Goal: Task Accomplishment & Management: Manage account settings

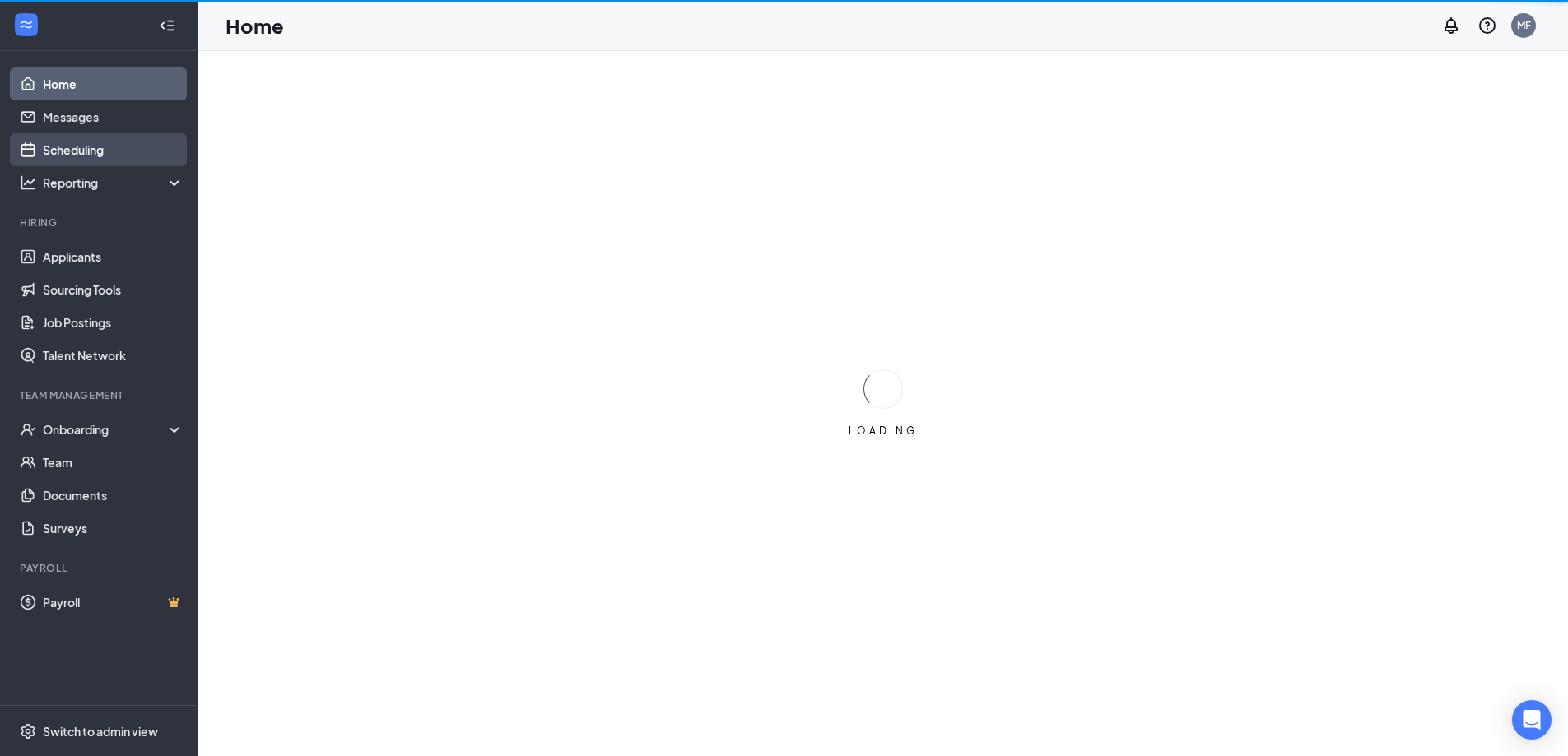
click at [98, 153] on link "Scheduling" at bounding box center [113, 149] width 141 height 33
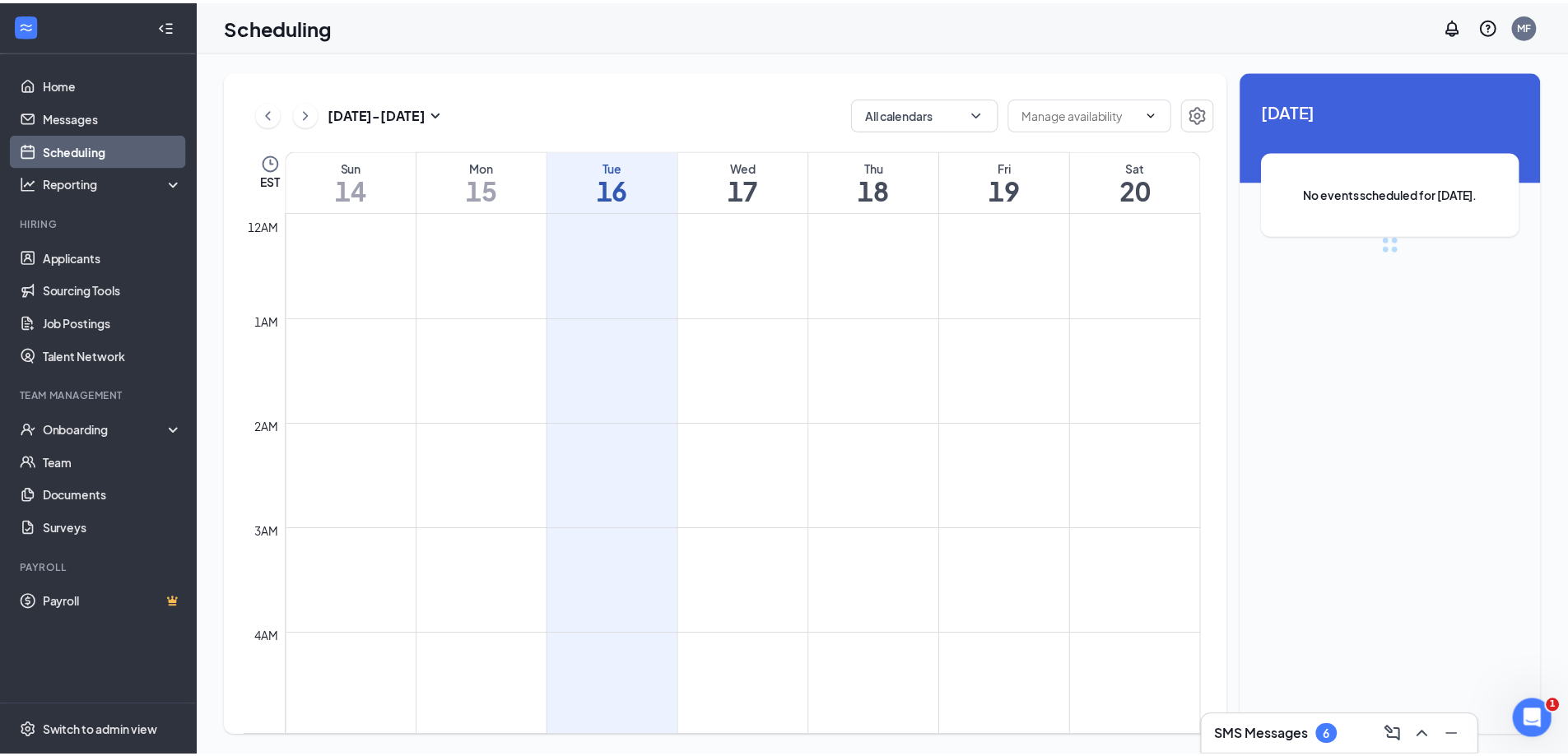
scroll to position [809, 0]
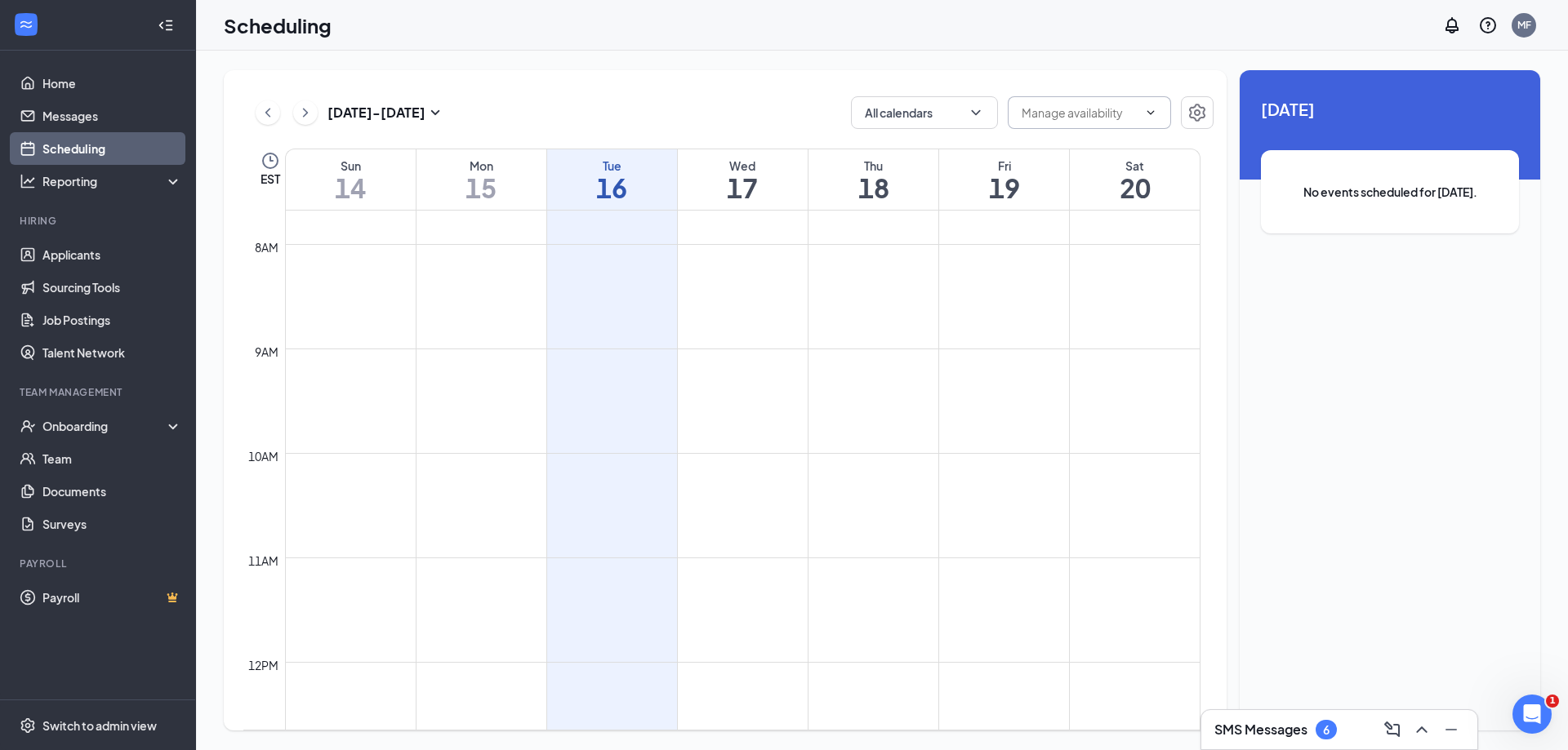
click at [1129, 114] on input "text" at bounding box center [1079, 112] width 116 height 18
click at [1140, 112] on span "Delete all availability" at bounding box center [1089, 113] width 163 height 33
click at [1208, 112] on button "button" at bounding box center [1197, 113] width 33 height 33
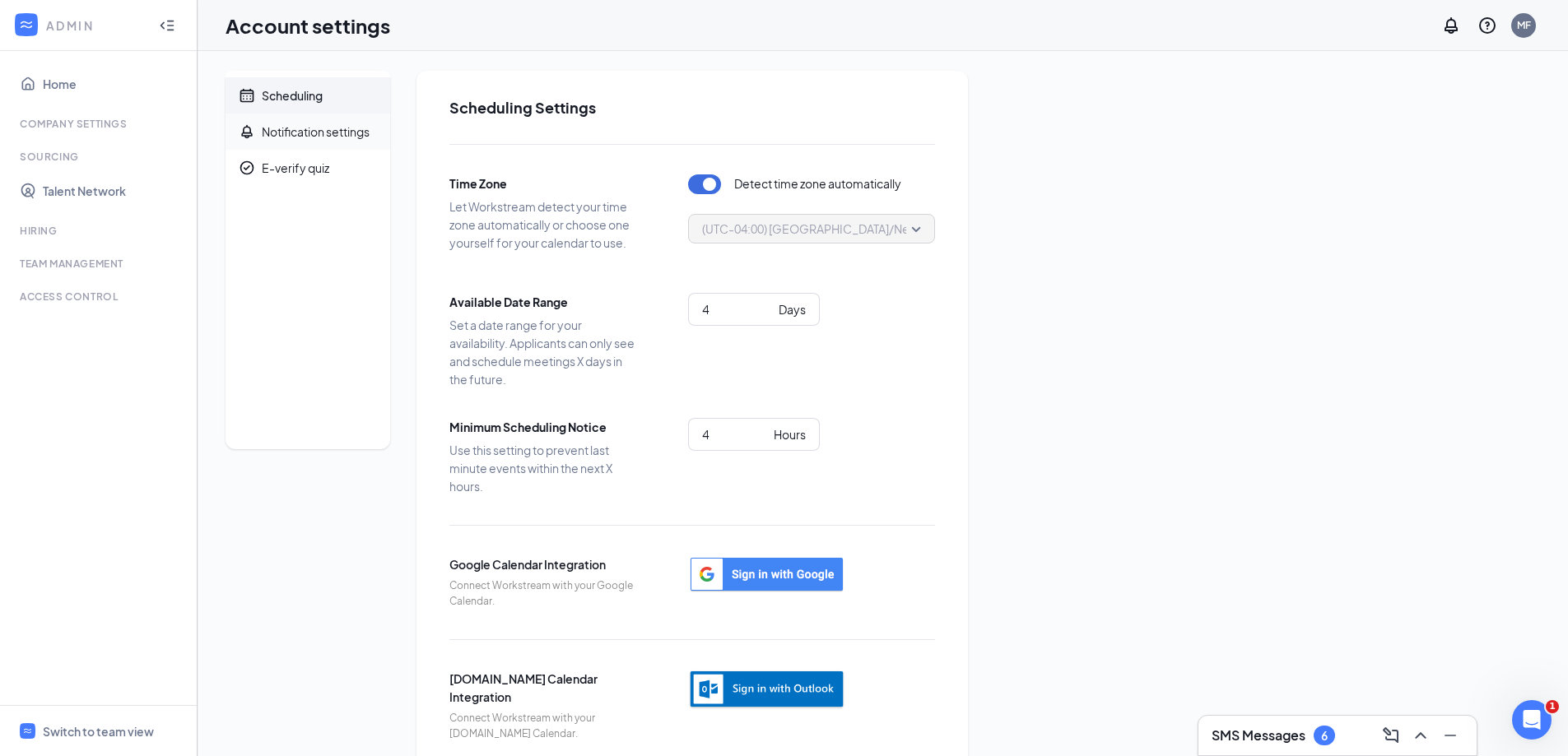
click at [319, 131] on div "Notification settings" at bounding box center [315, 131] width 108 height 16
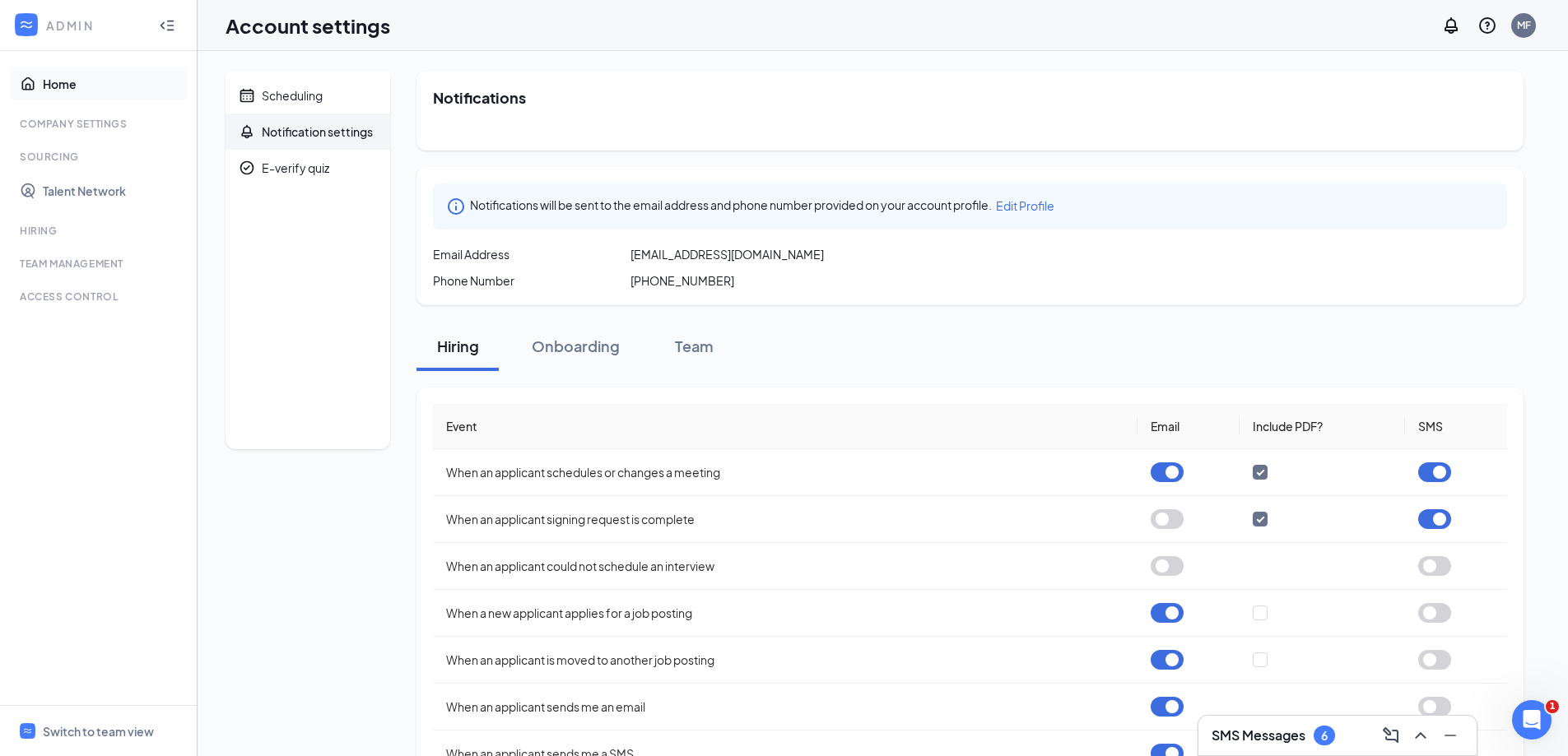
click at [54, 85] on link "Home" at bounding box center [113, 84] width 141 height 33
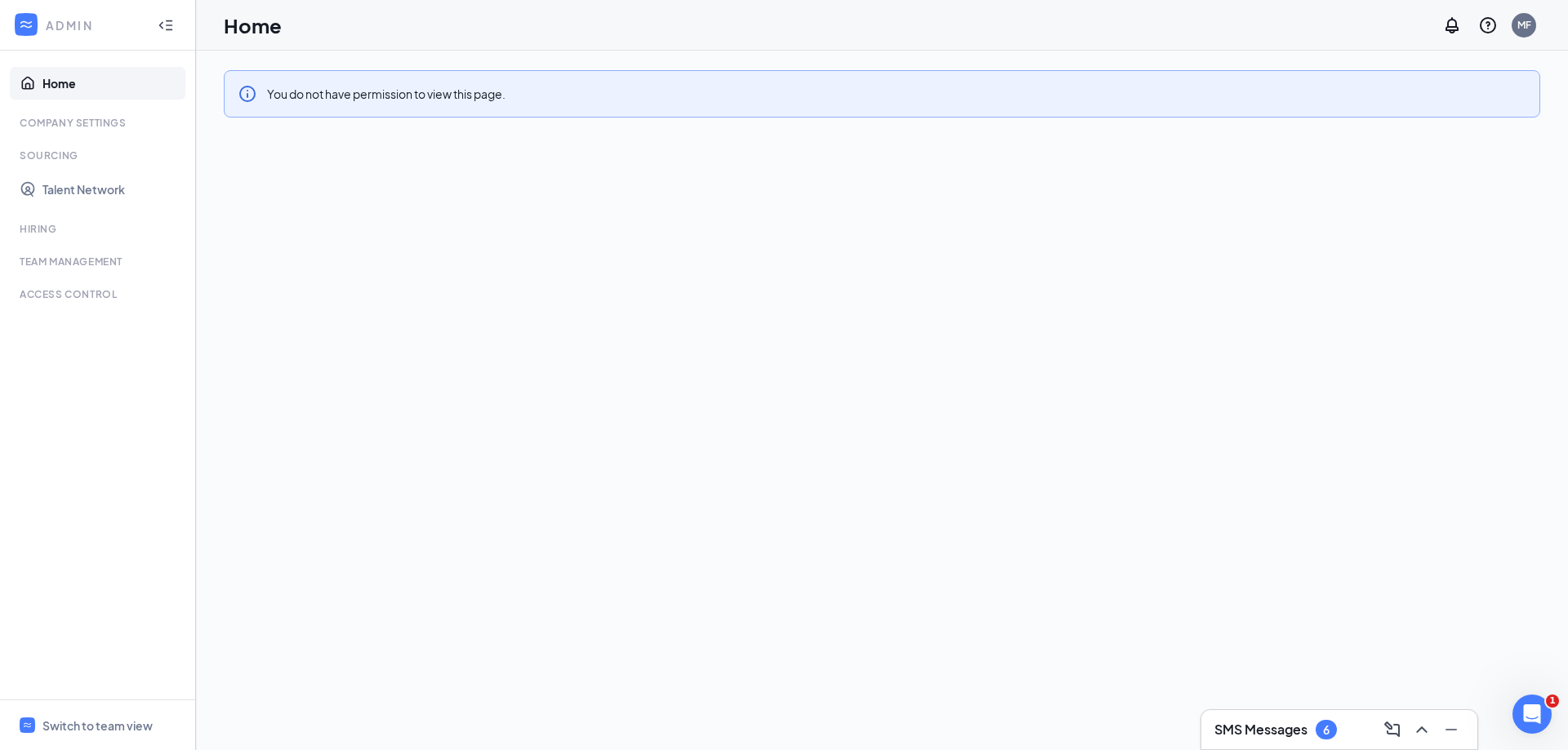
click at [45, 86] on link "Home" at bounding box center [112, 83] width 140 height 33
click at [169, 17] on icon "Collapse" at bounding box center [165, 24] width 16 height 16
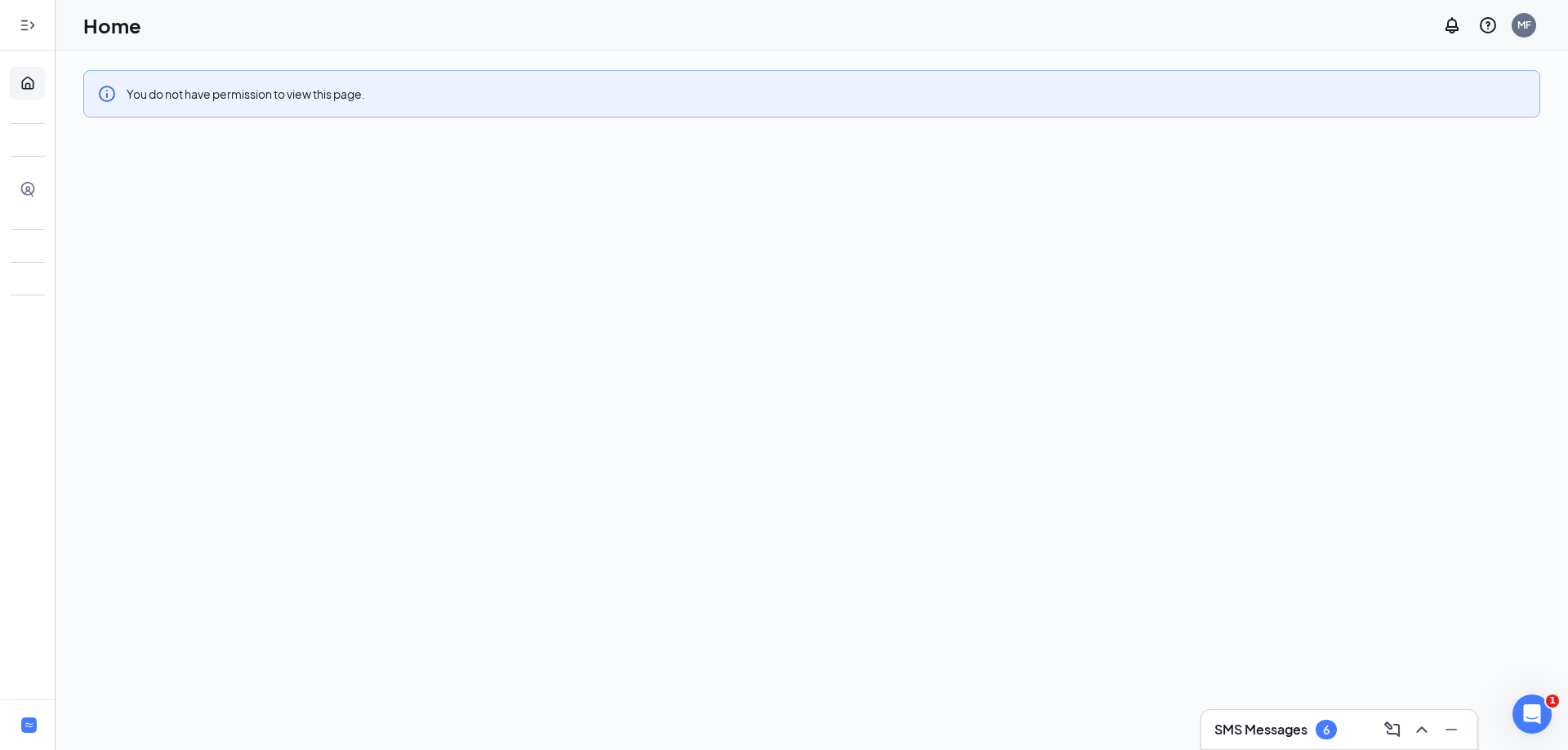
click at [24, 21] on icon "Expand" at bounding box center [27, 24] width 16 height 16
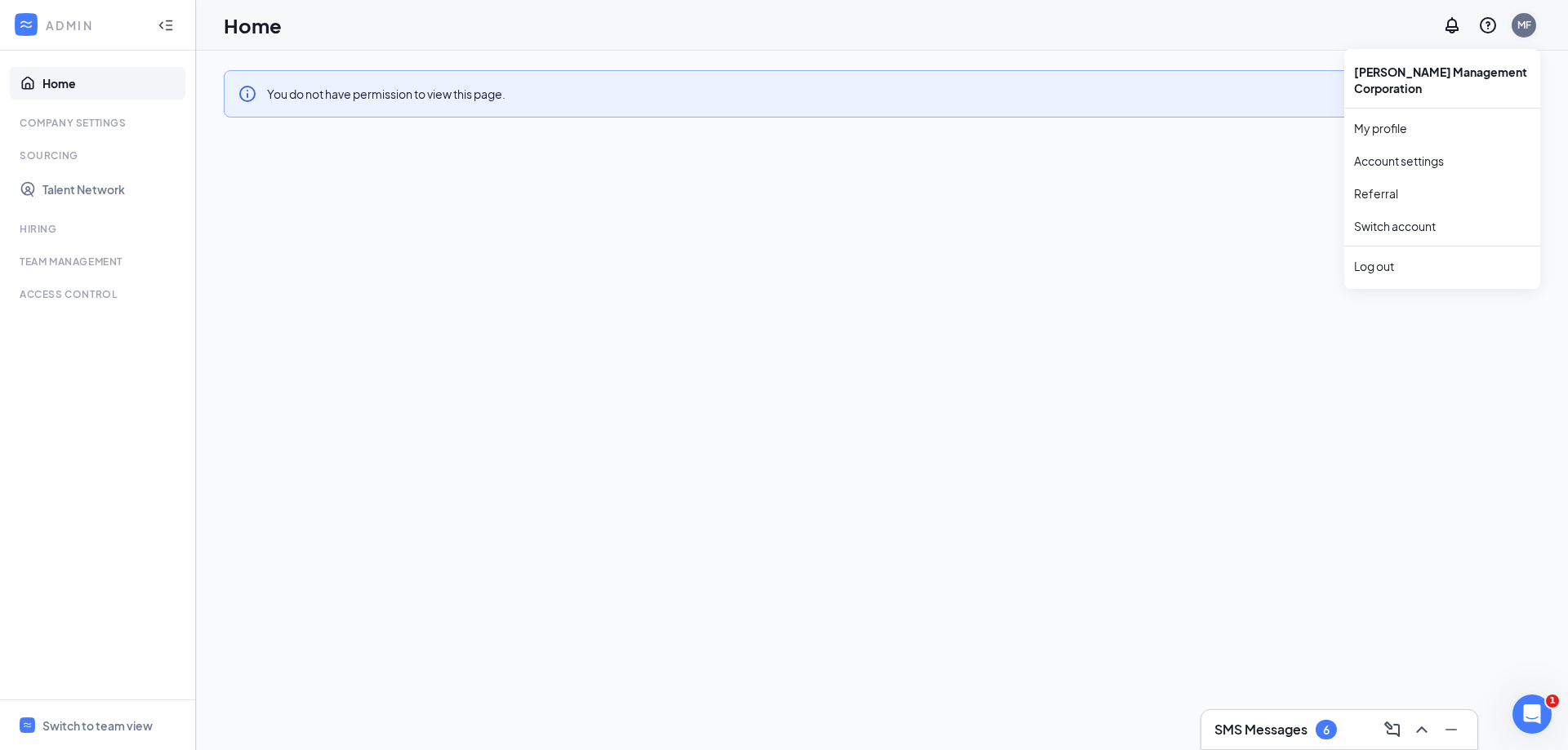
click at [1529, 24] on div "MF" at bounding box center [1523, 24] width 14 height 14
click at [1405, 131] on link "My profile" at bounding box center [1442, 128] width 177 height 16
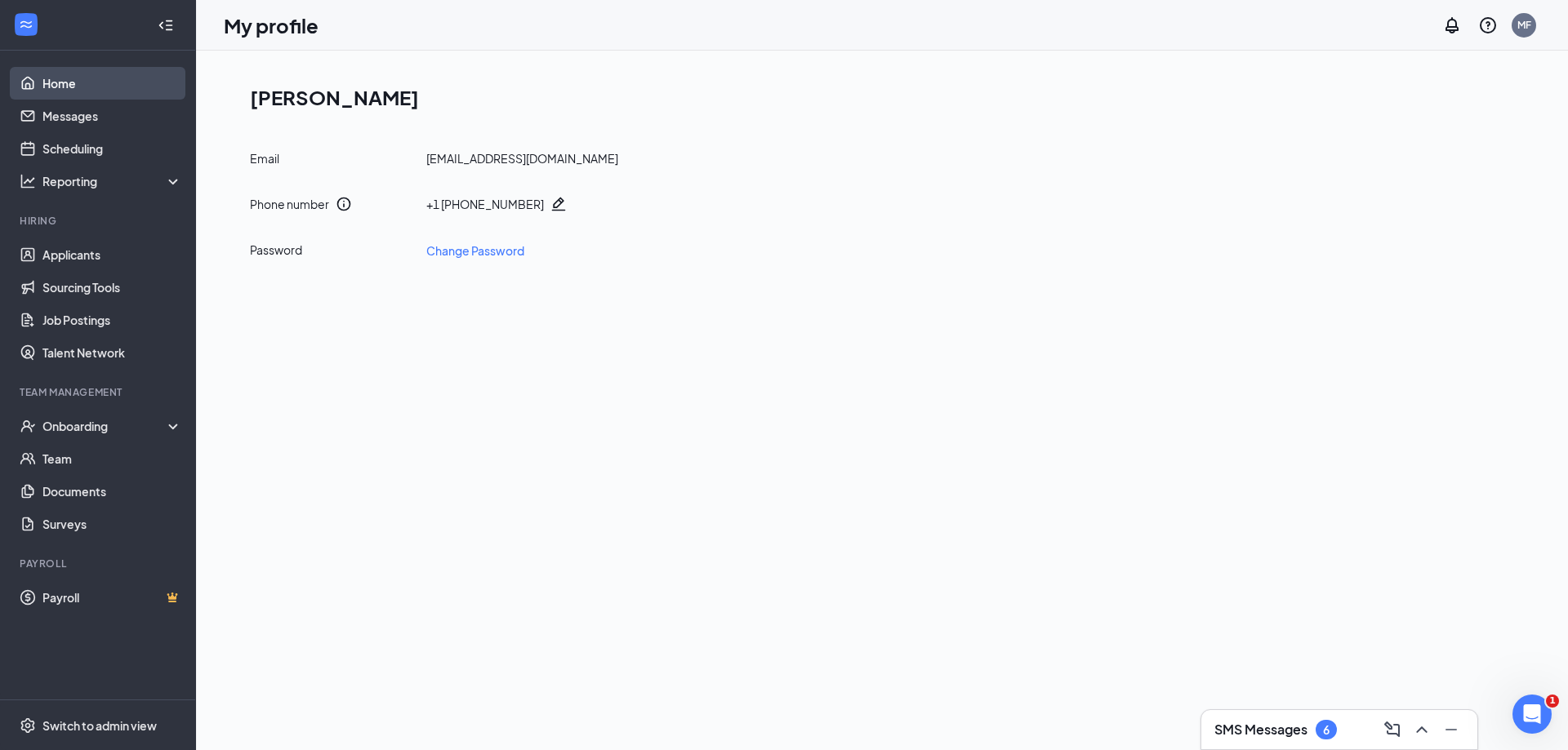
click at [42, 82] on link "Home" at bounding box center [112, 83] width 140 height 33
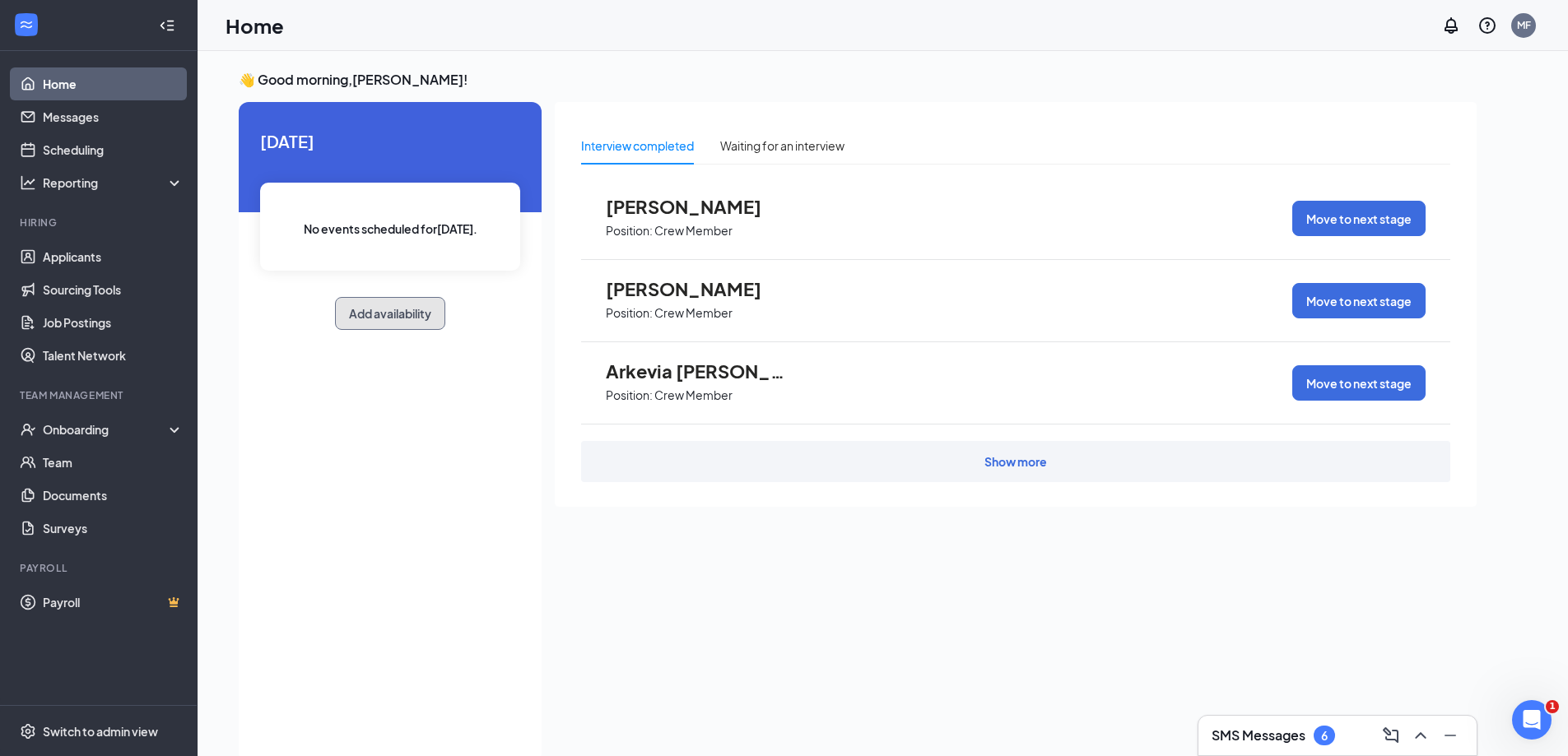
click at [382, 318] on button "Add availability" at bounding box center [390, 313] width 110 height 33
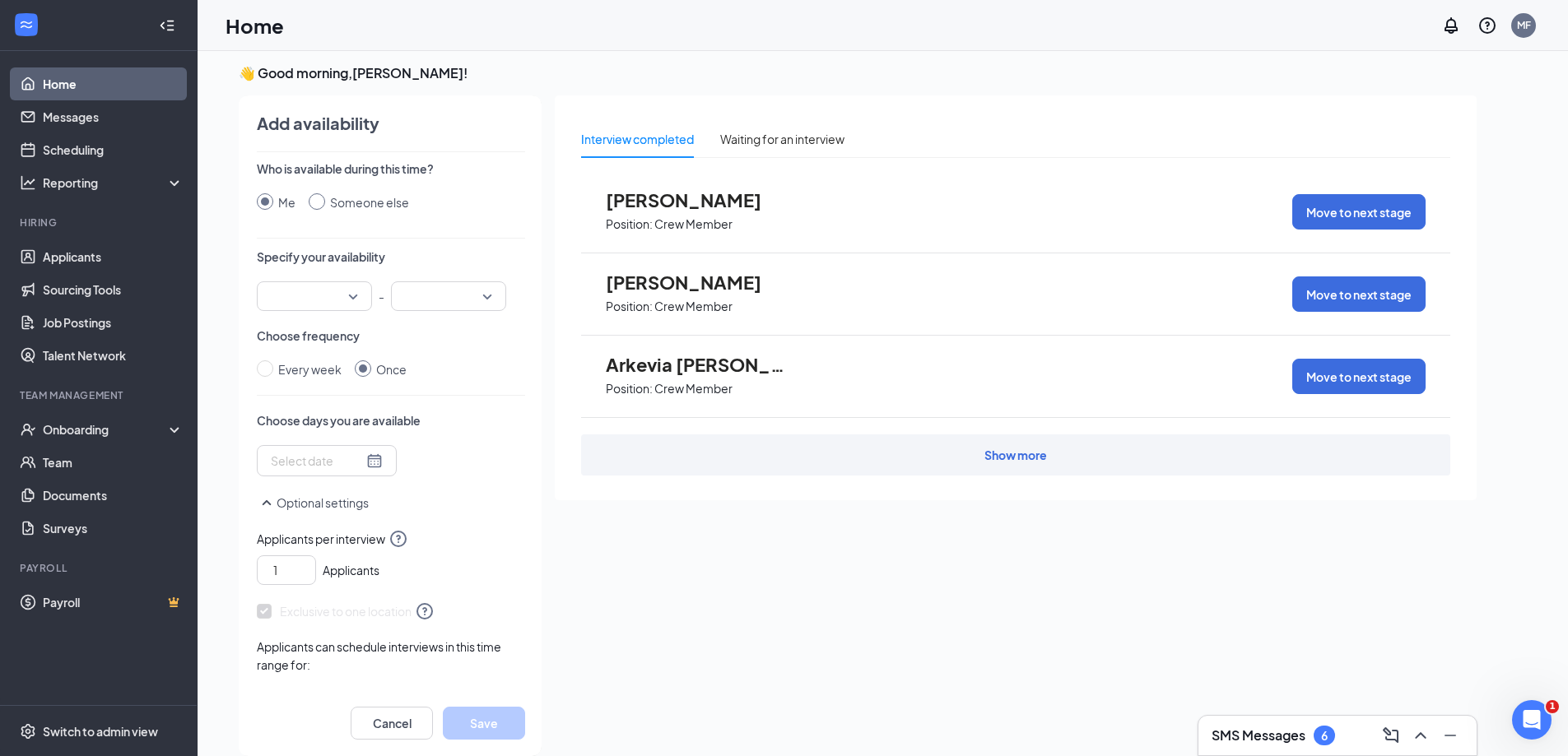
click at [316, 198] on input "Someone else" at bounding box center [316, 201] width 16 height 16
radio input "true"
radio input "false"
click at [88, 149] on link "Scheduling" at bounding box center [113, 149] width 141 height 33
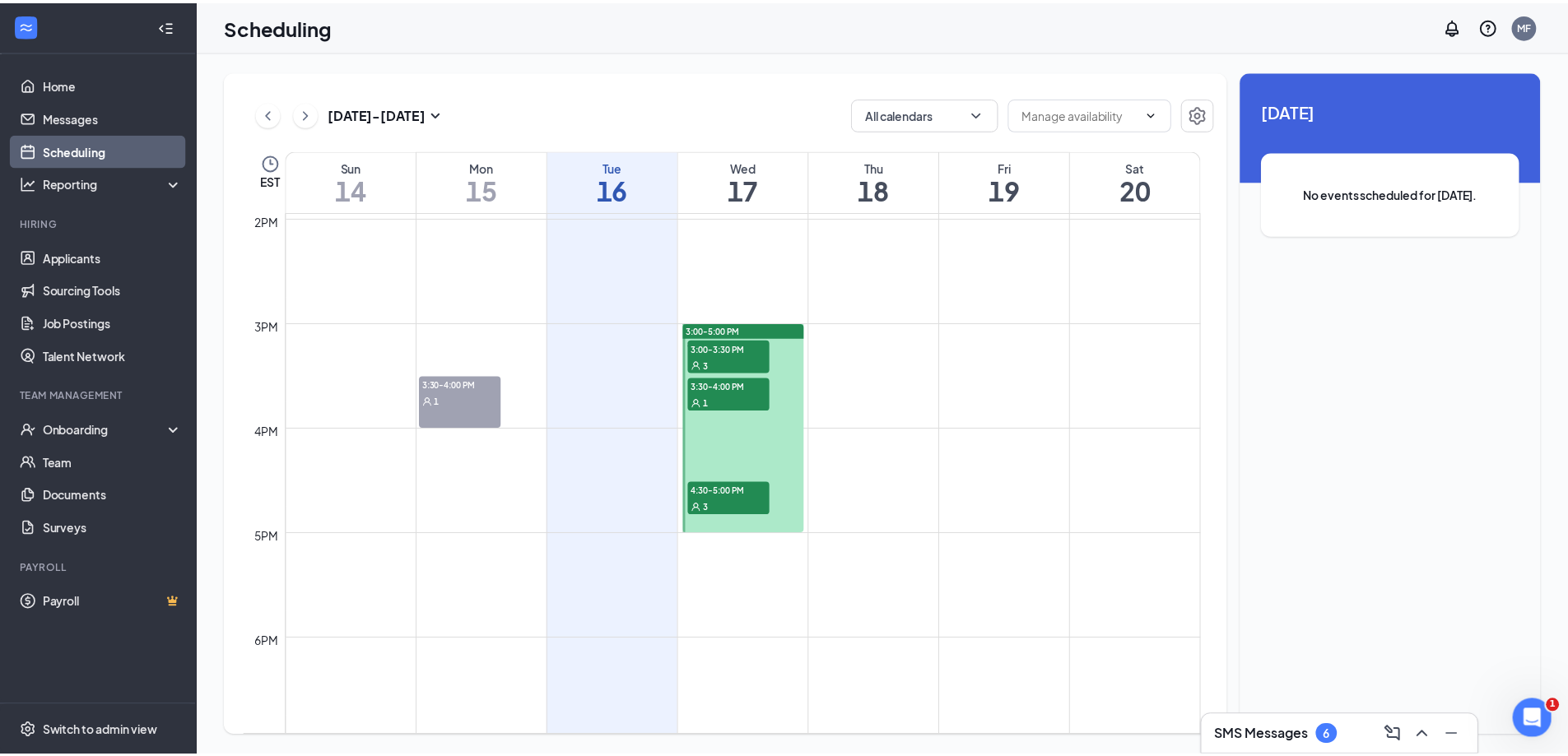
scroll to position [1474, 0]
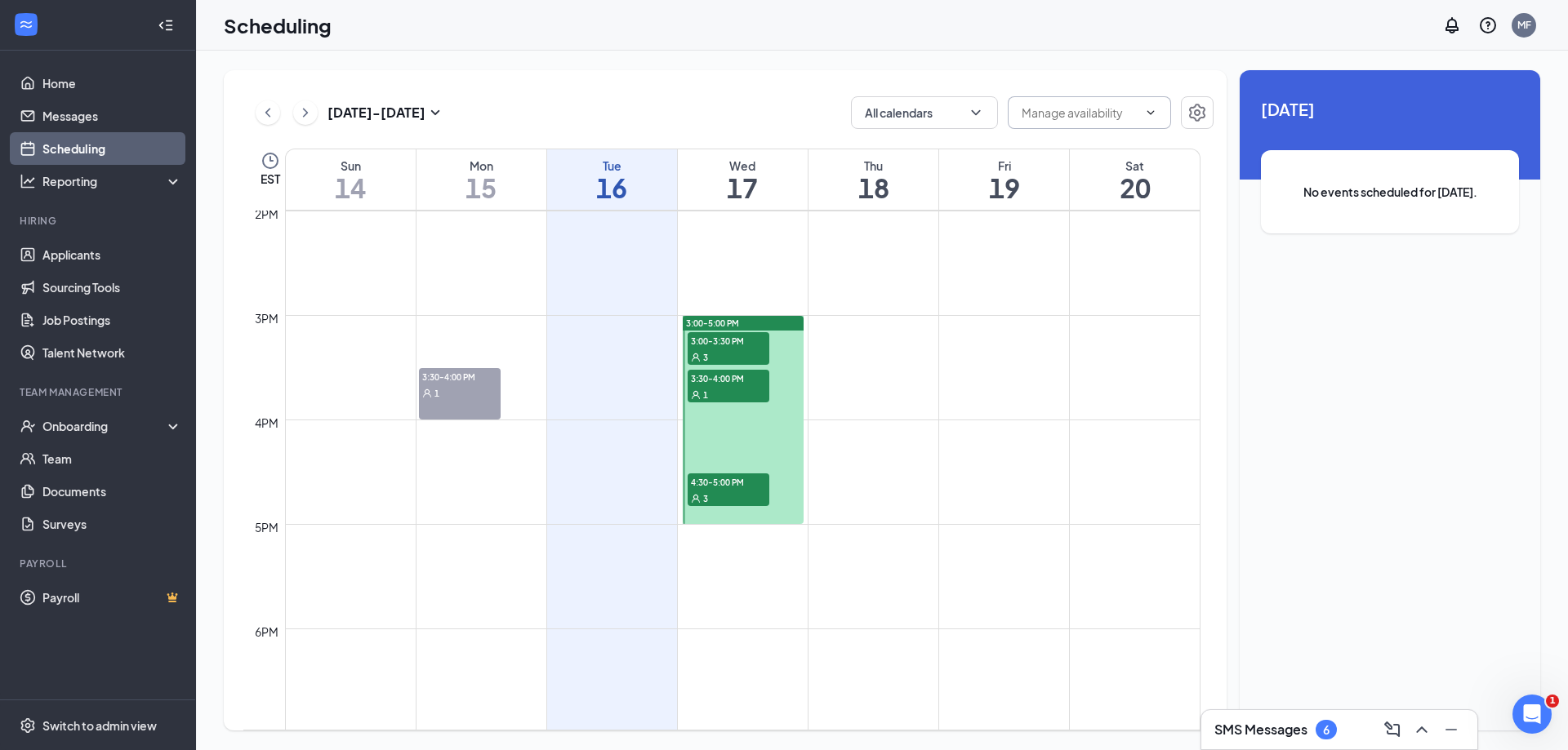
click at [1144, 116] on span at bounding box center [1148, 113] width 16 height 13
click at [1150, 111] on icon "ChevronDown" at bounding box center [1151, 113] width 13 height 13
click at [1152, 111] on icon "ChevronDown" at bounding box center [1151, 113] width 13 height 13
click at [1209, 111] on button "button" at bounding box center [1197, 113] width 33 height 33
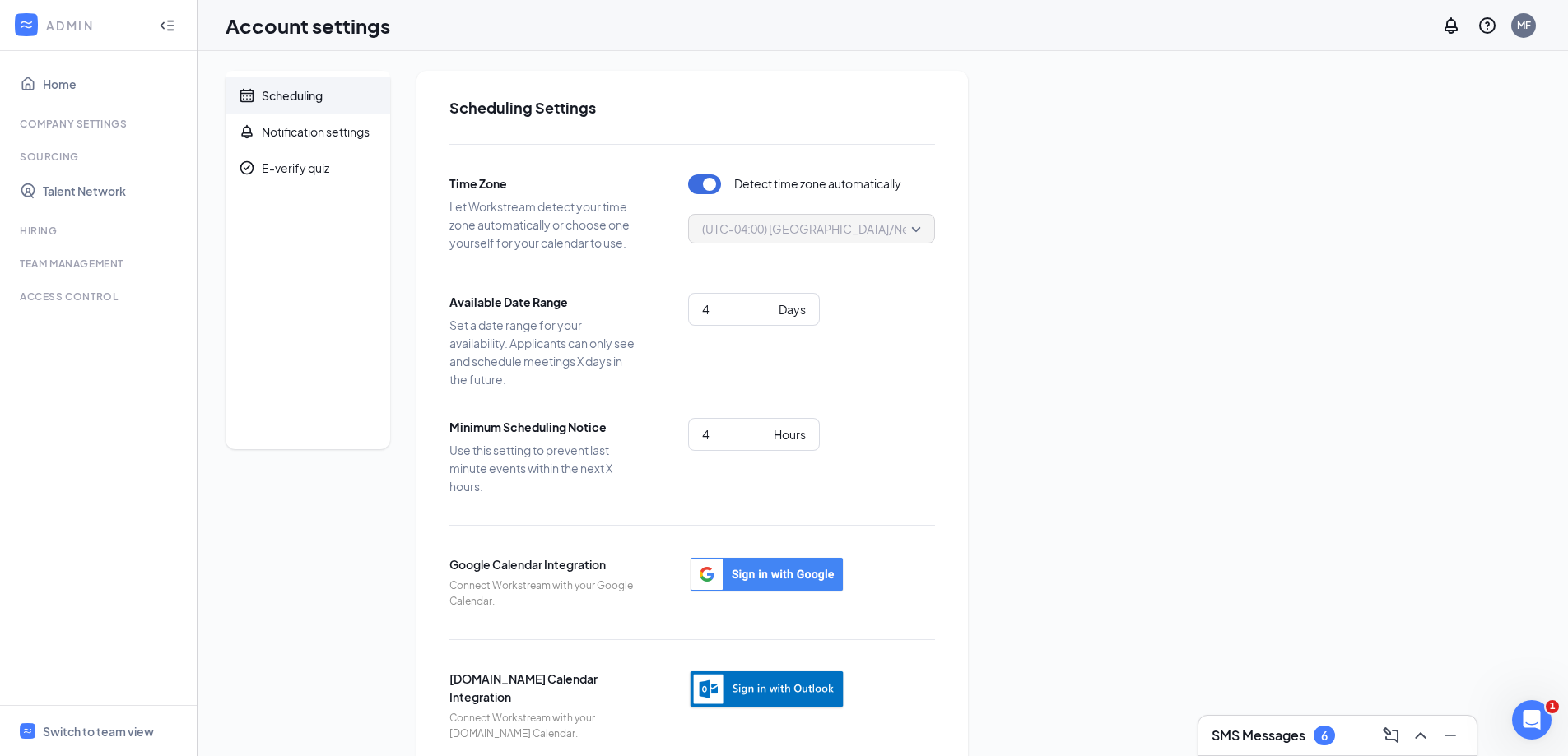
scroll to position [31, 0]
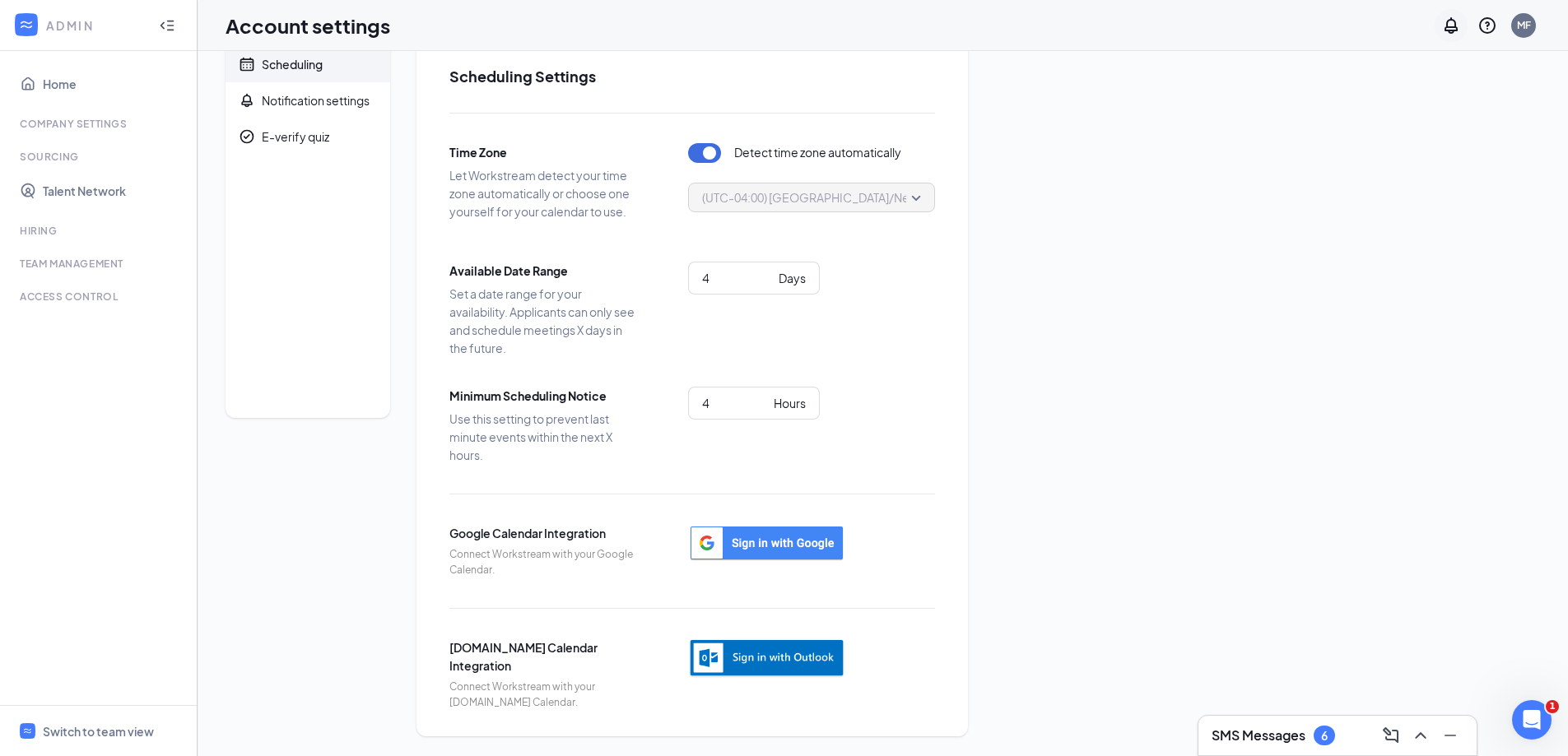
click at [1459, 26] on icon "Notifications" at bounding box center [1451, 25] width 20 height 19
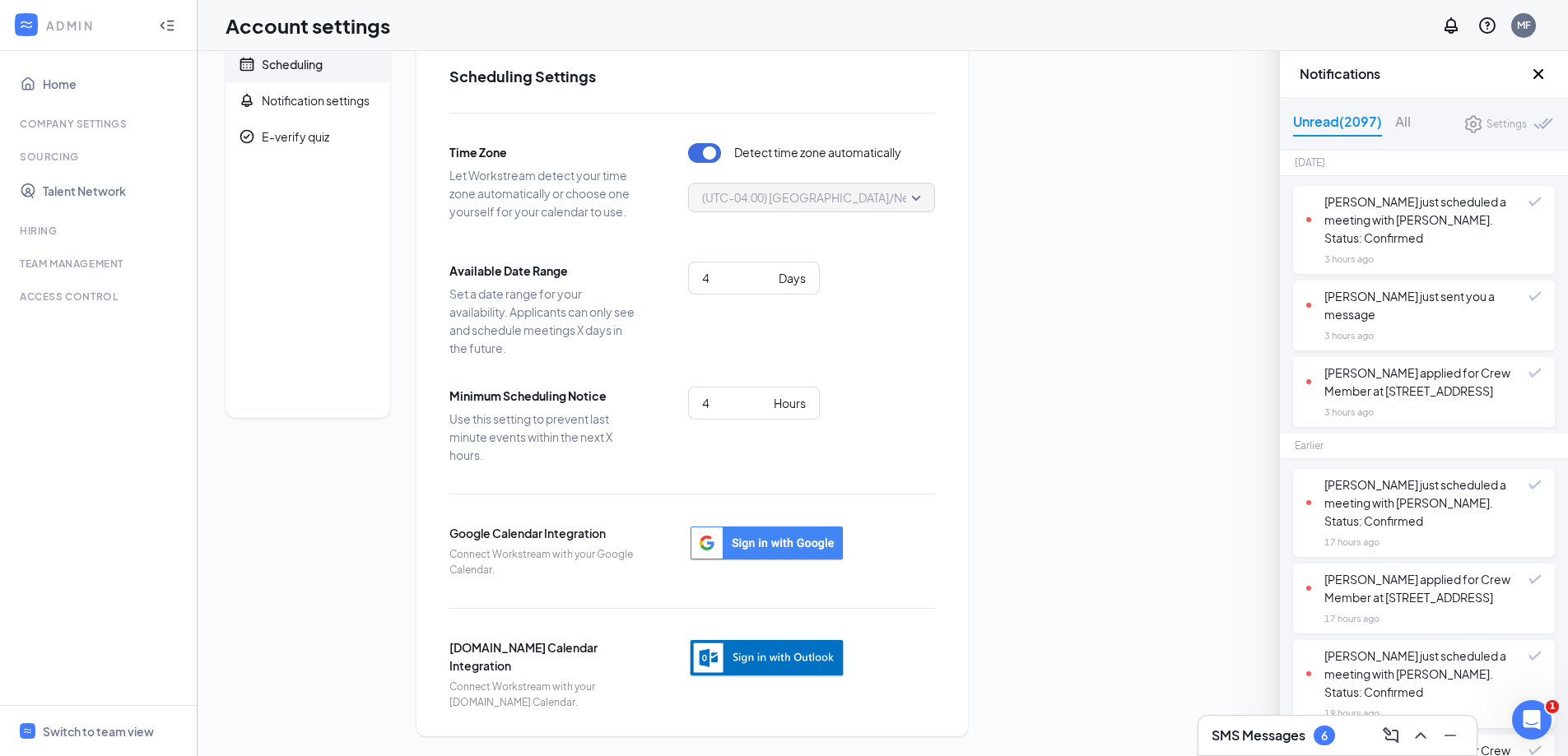
click at [1540, 69] on icon "Cross" at bounding box center [1537, 74] width 20 height 19
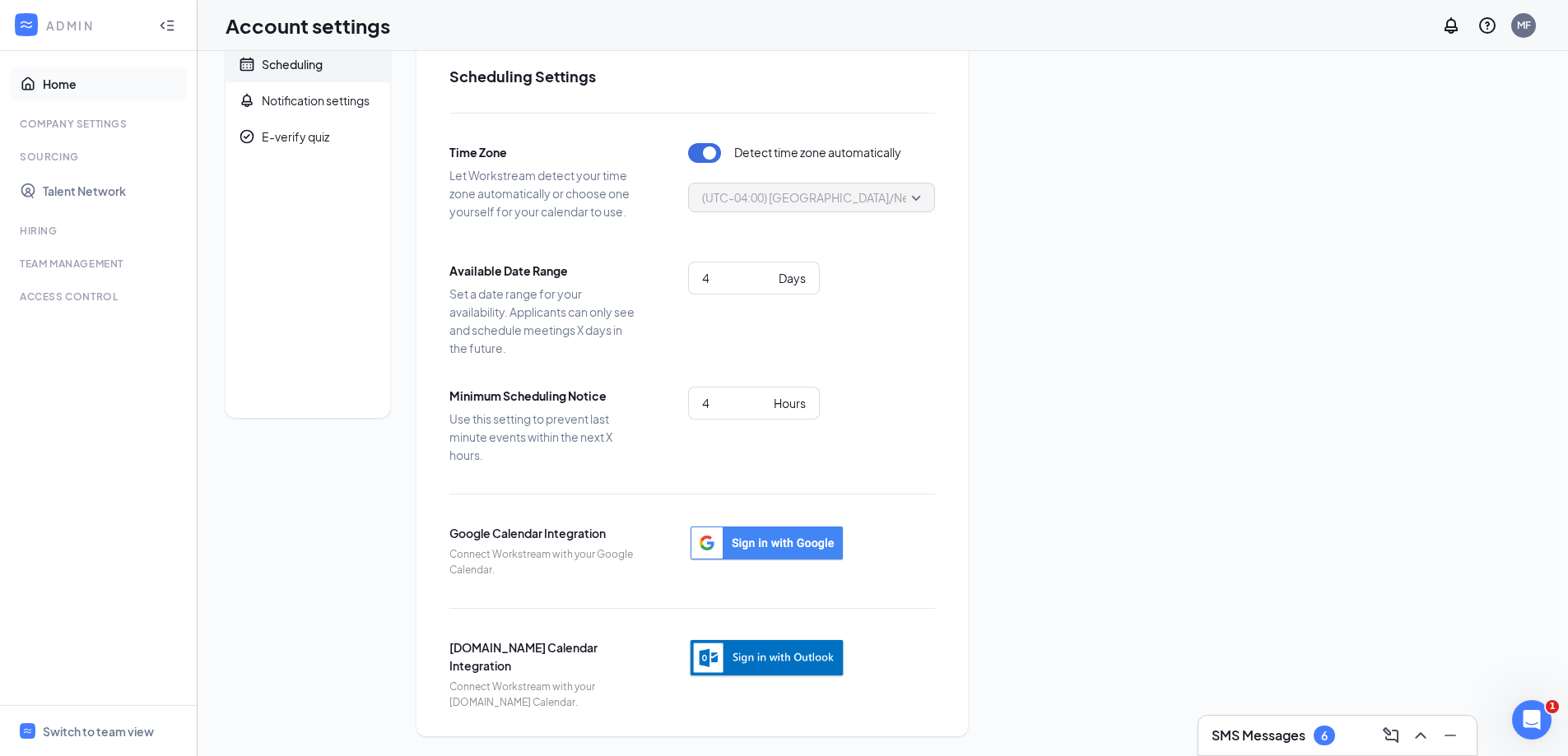
click at [46, 83] on link "Home" at bounding box center [113, 84] width 141 height 33
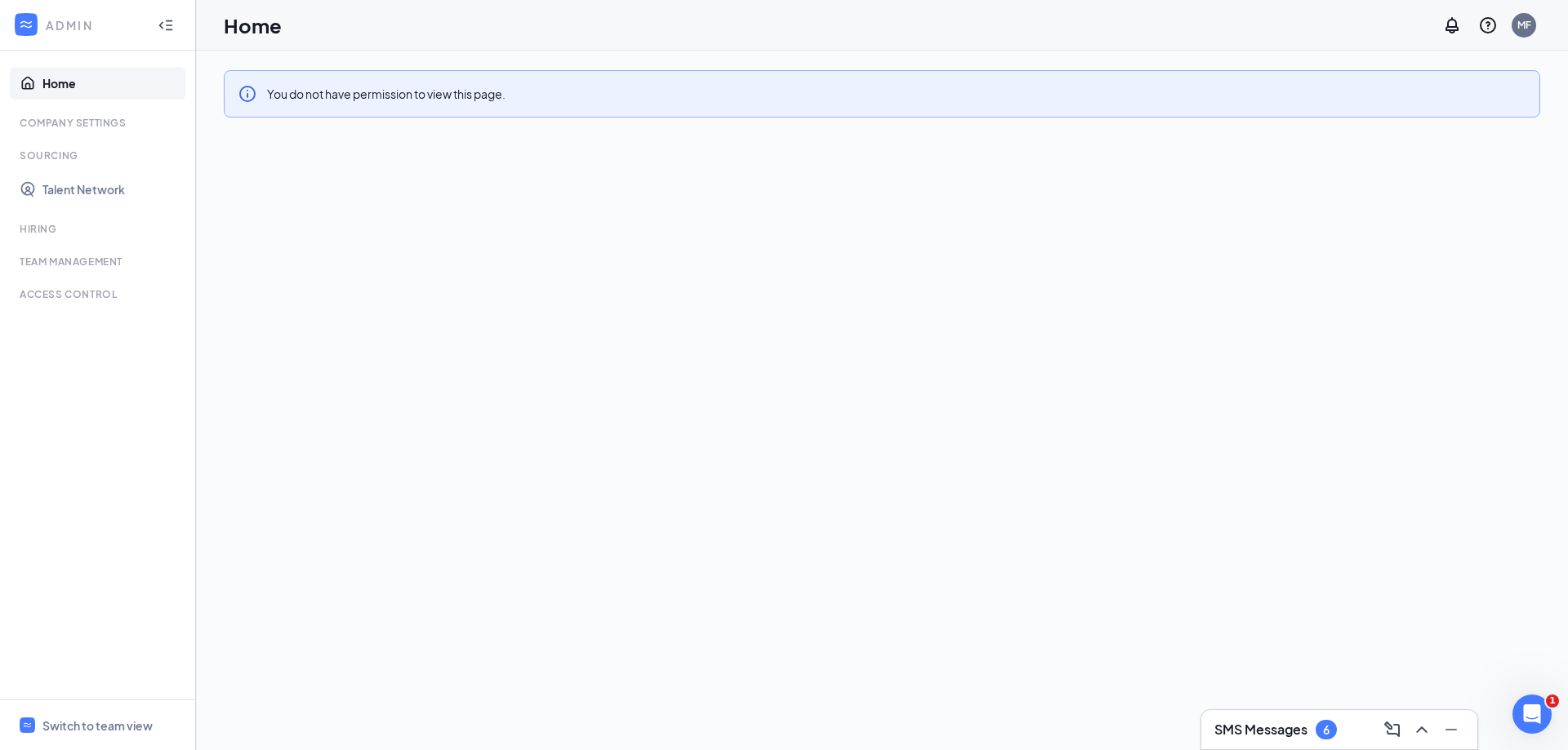
click at [46, 85] on link "Home" at bounding box center [112, 83] width 140 height 33
click at [90, 13] on div "ADMIN" at bounding box center [98, 25] width 195 height 50
click at [183, 15] on div "ADMIN" at bounding box center [98, 25] width 195 height 50
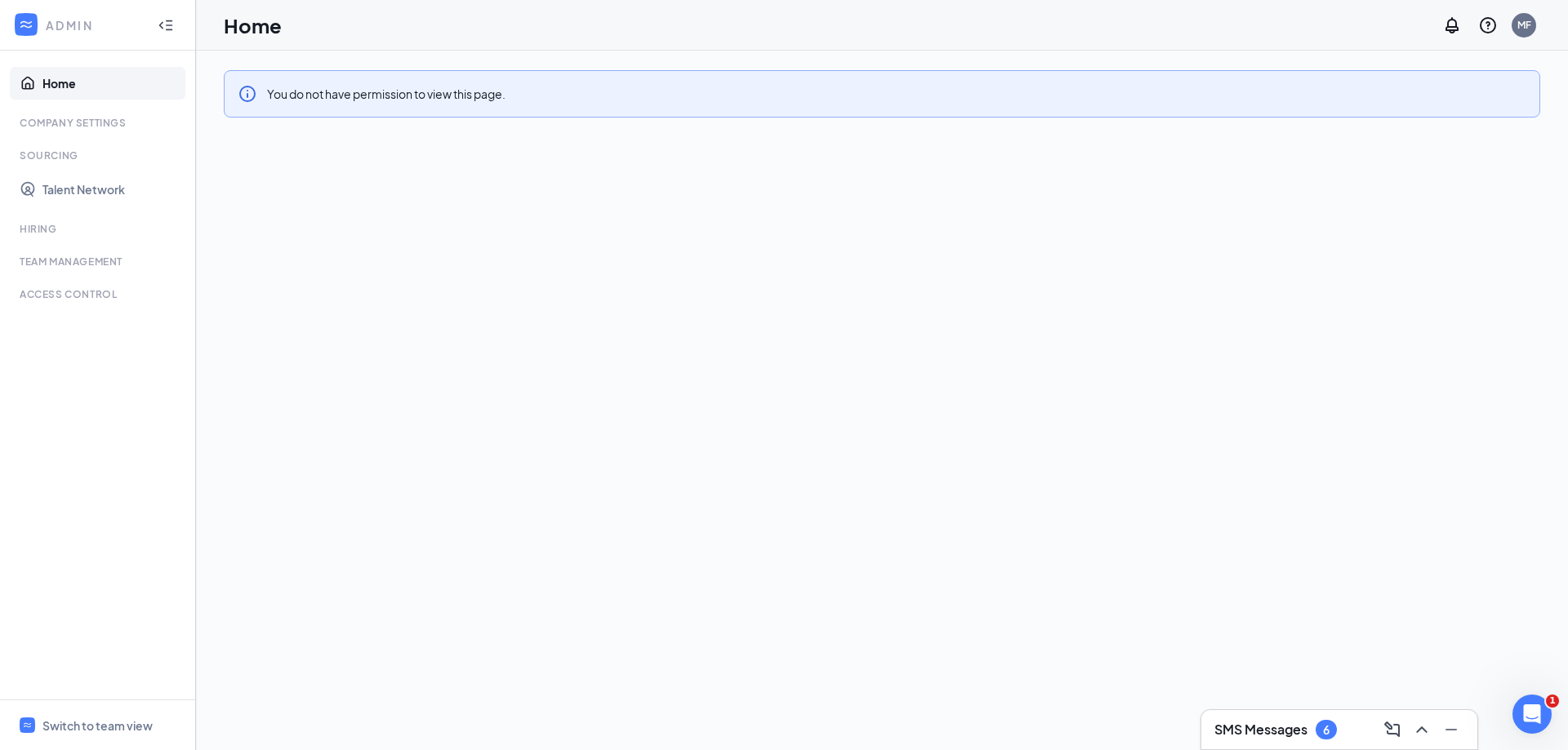
click at [180, 24] on div at bounding box center [166, 25] width 33 height 33
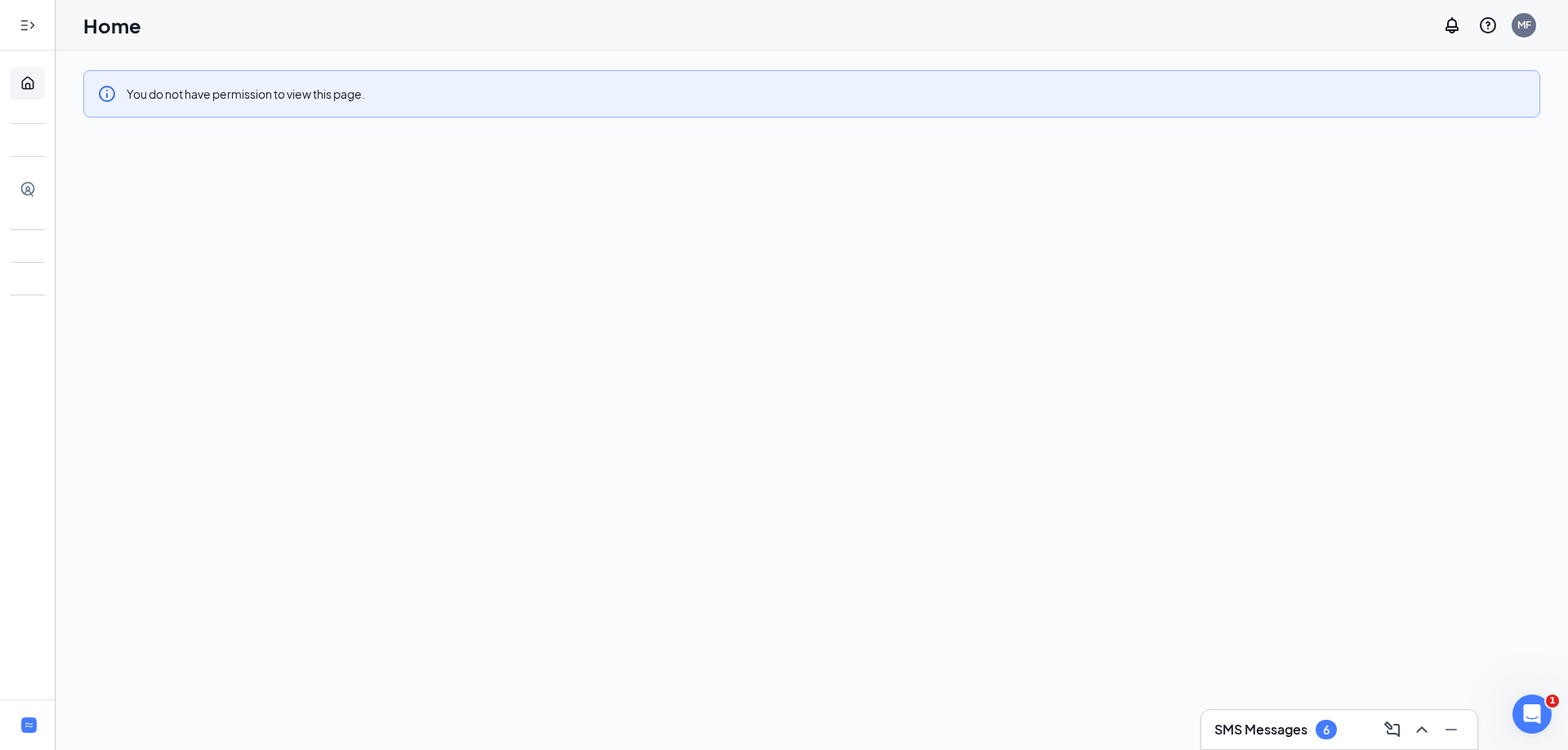
click at [27, 25] on icon "Expand" at bounding box center [24, 24] width 7 height 11
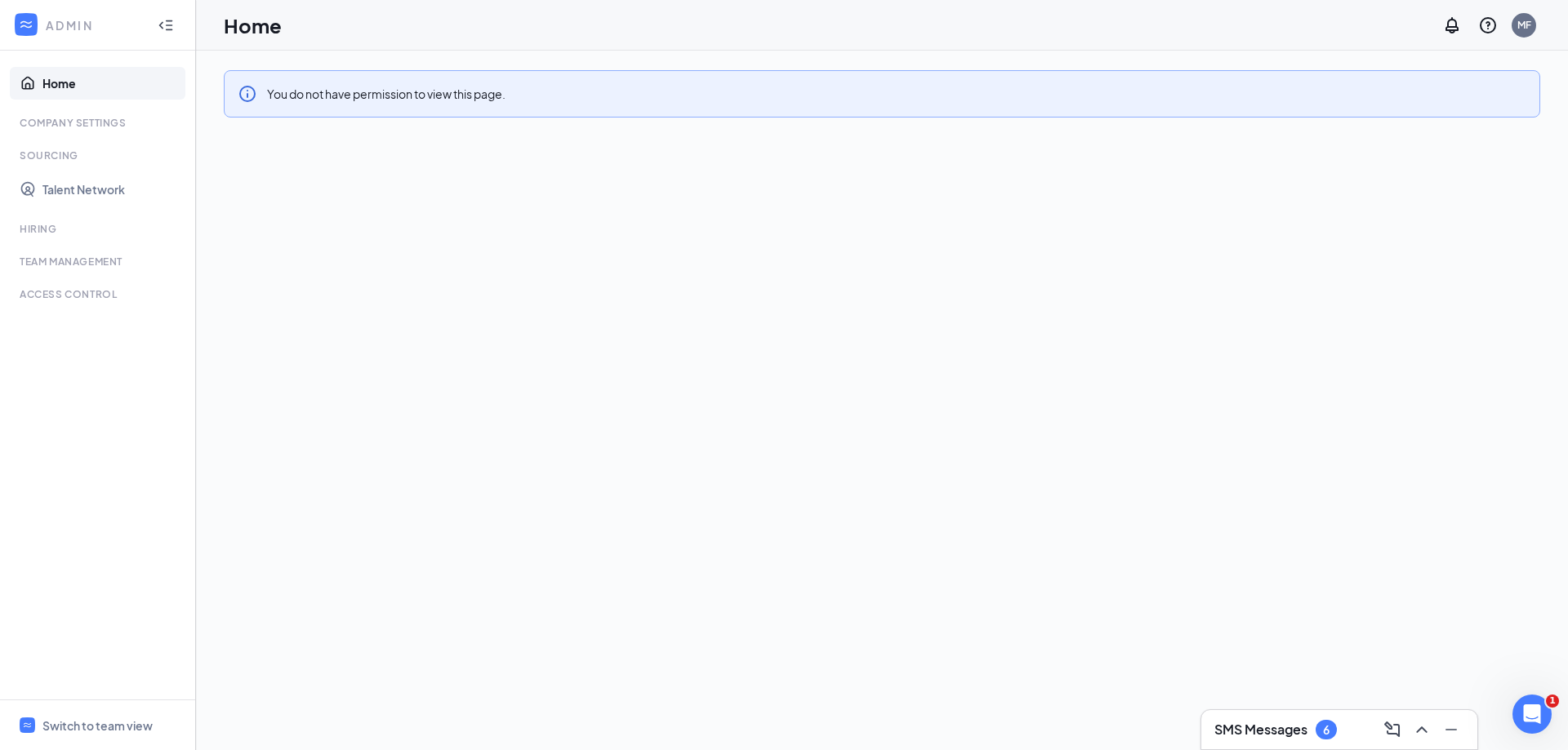
click at [70, 94] on link "Home" at bounding box center [112, 83] width 140 height 33
click at [24, 25] on icon "WorkstreamLogo" at bounding box center [25, 24] width 16 height 16
click at [24, 22] on icon "WorkstreamLogo" at bounding box center [26, 24] width 12 height 8
click at [24, 23] on icon "WorkstreamLogo" at bounding box center [25, 24] width 16 height 16
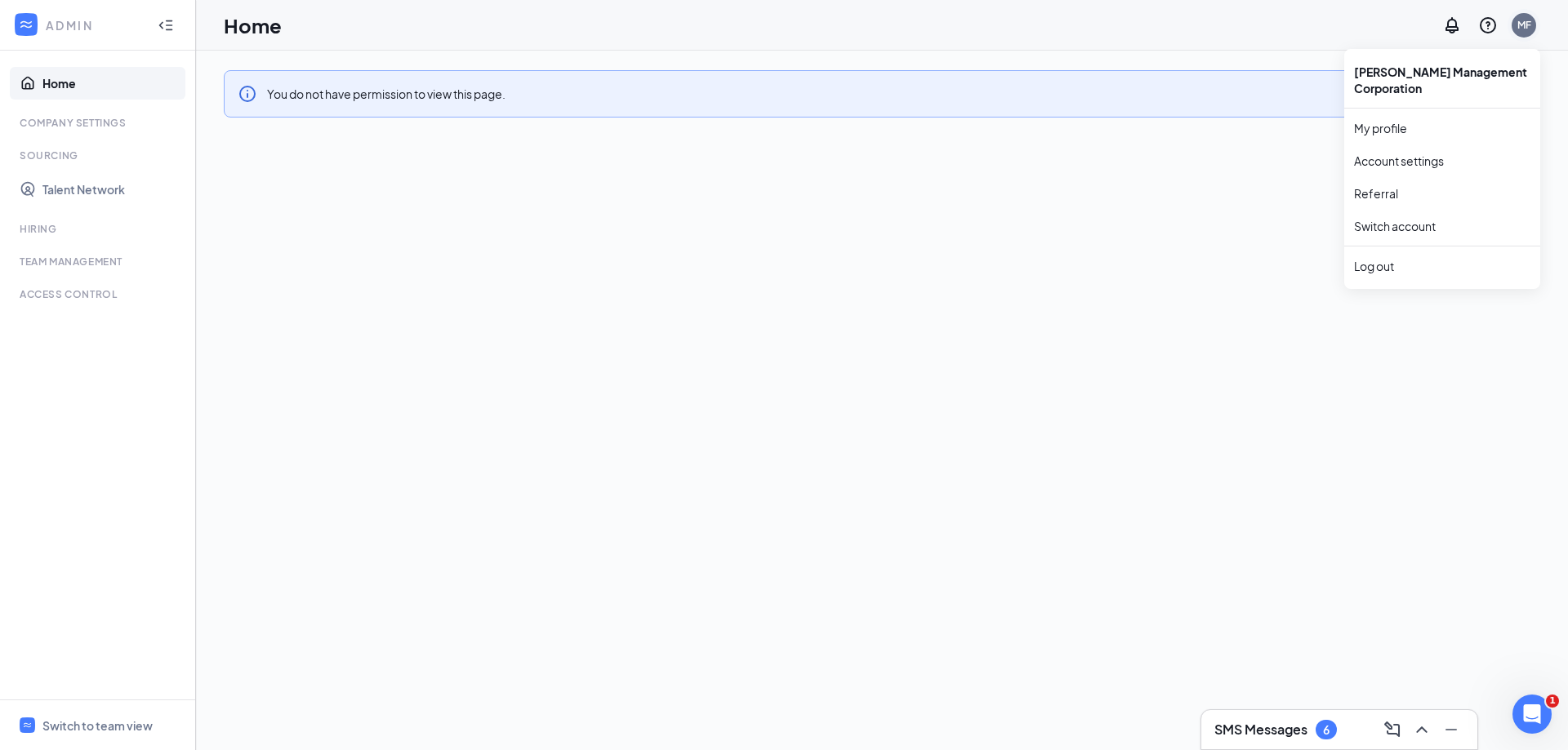
click at [1529, 29] on div "MF" at bounding box center [1523, 24] width 14 height 14
click at [1394, 161] on link "Account settings" at bounding box center [1442, 161] width 177 height 16
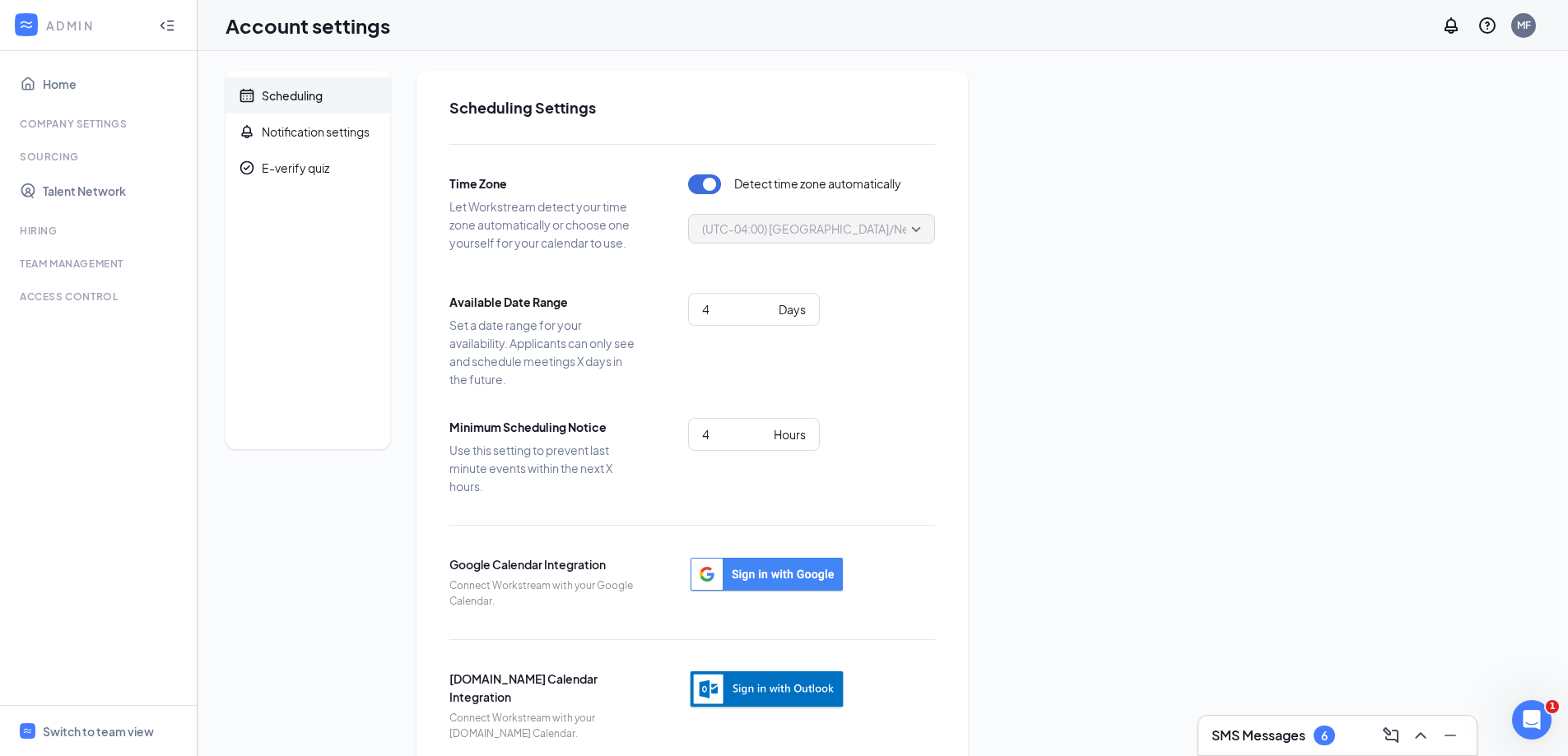
click at [1505, 15] on div "MF" at bounding box center [1487, 25] width 105 height 33
click at [1528, 27] on div "MF" at bounding box center [1524, 25] width 14 height 14
click at [1390, 125] on link "My profile" at bounding box center [1442, 129] width 178 height 16
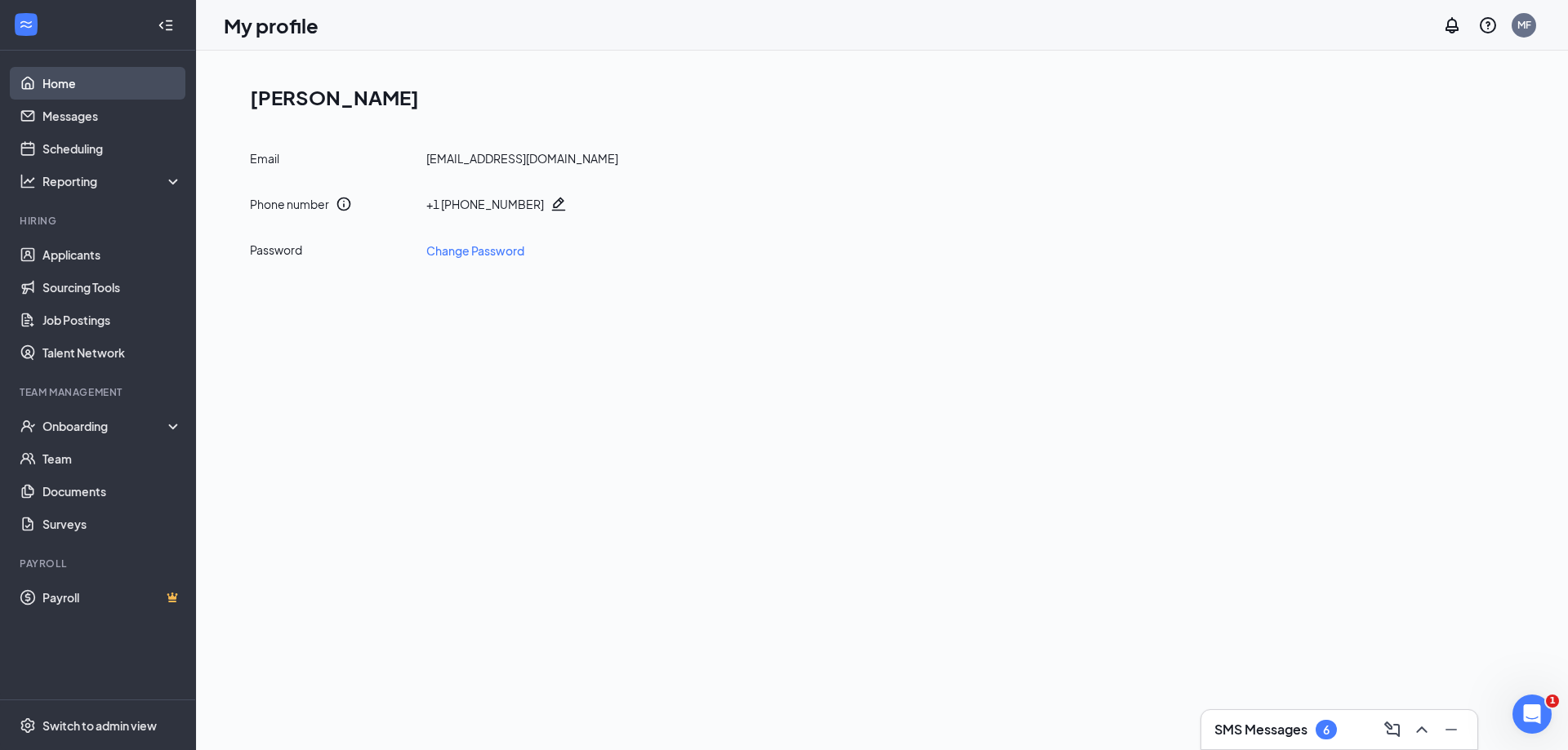
click at [70, 88] on link "Home" at bounding box center [112, 83] width 140 height 33
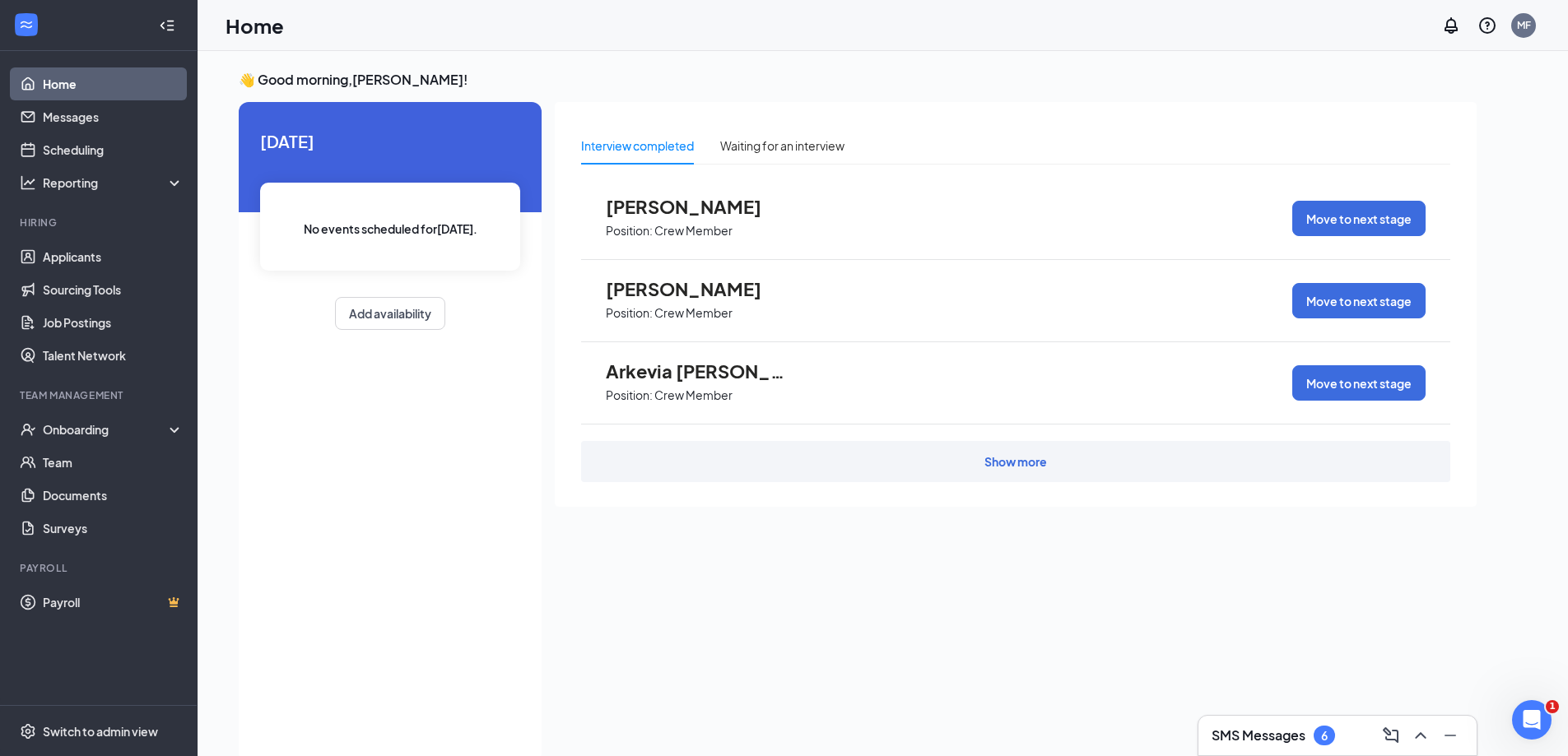
click at [1013, 473] on div "Show more" at bounding box center [1015, 461] width 869 height 42
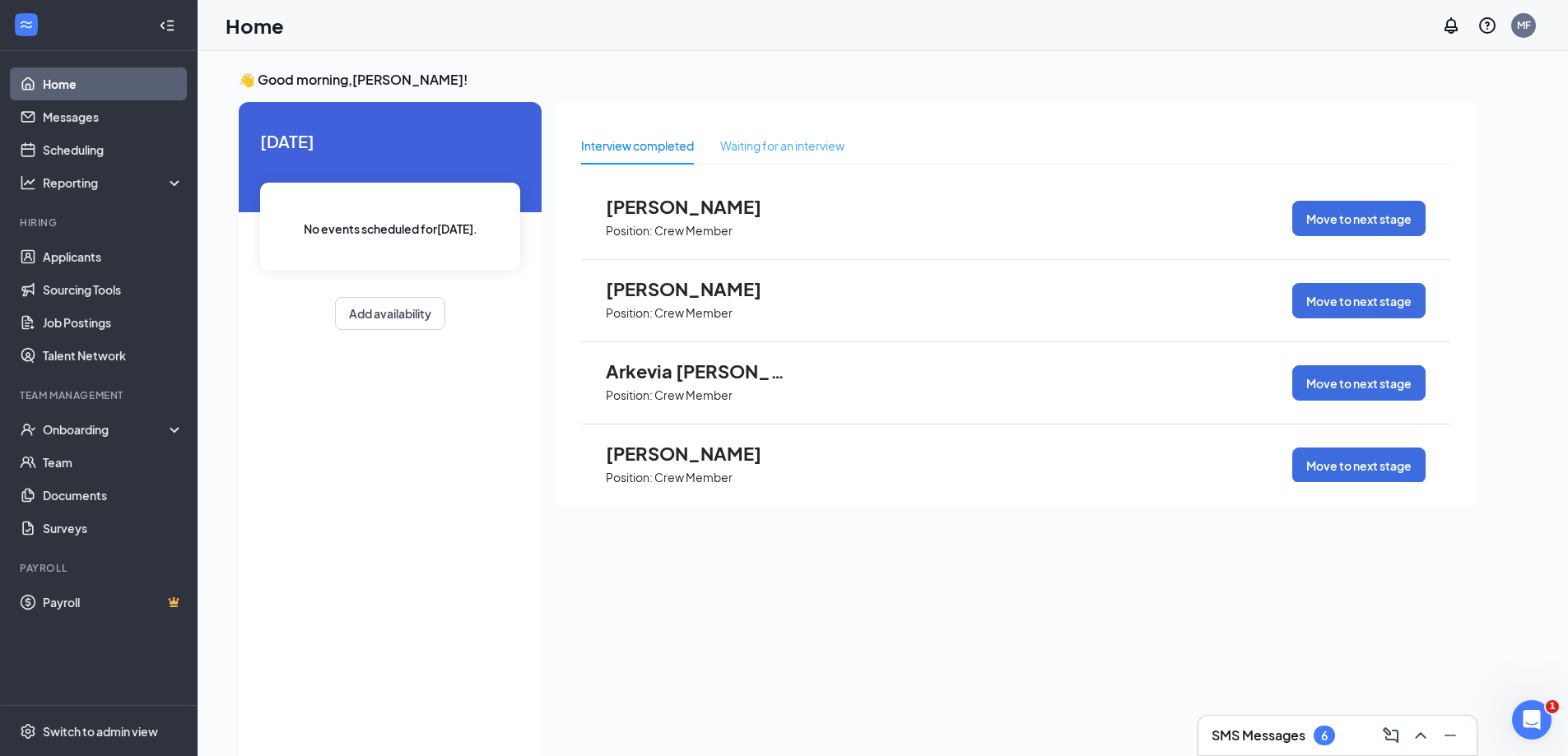
click at [767, 136] on div "Waiting for an interview" at bounding box center [782, 145] width 125 height 38
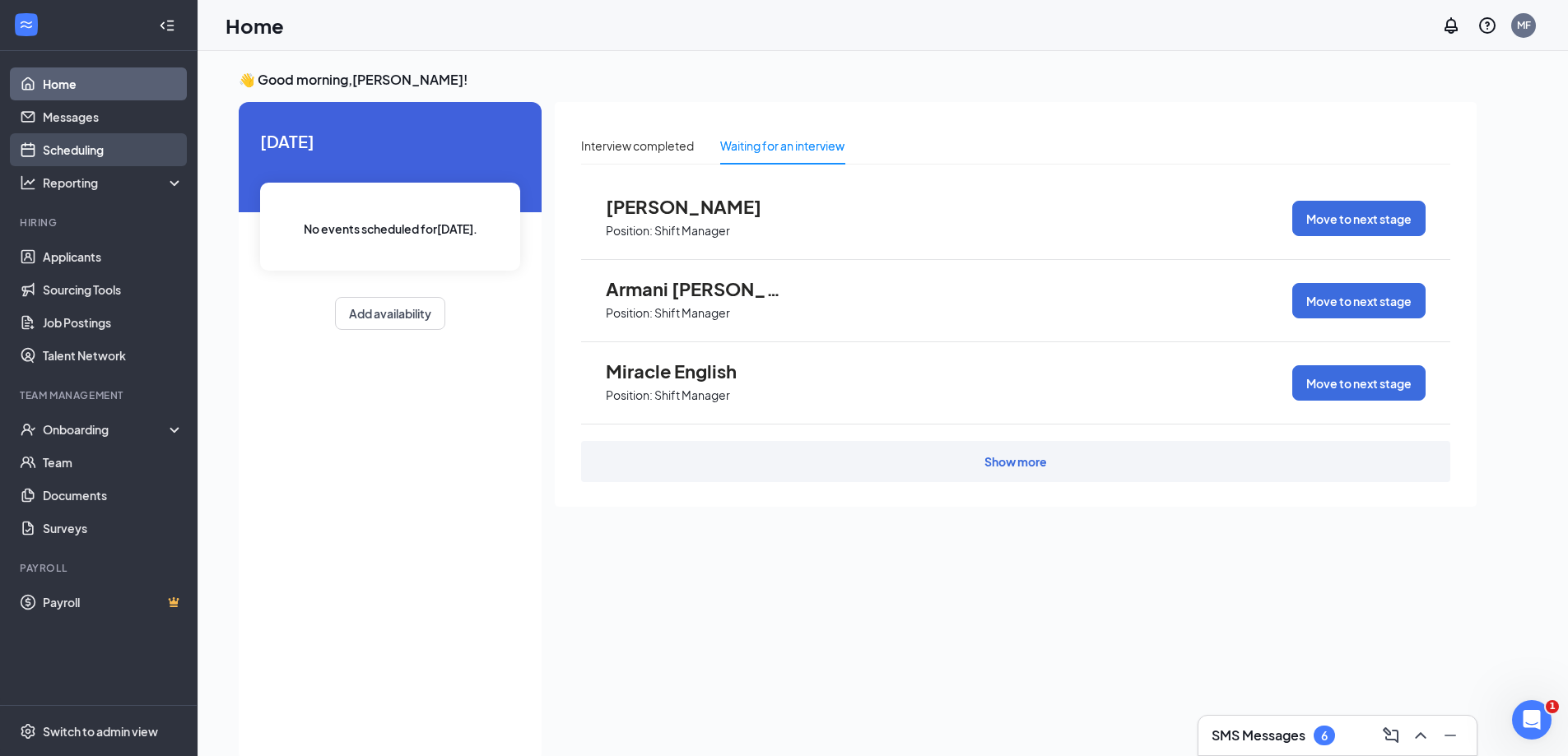
click at [71, 145] on link "Scheduling" at bounding box center [113, 149] width 141 height 33
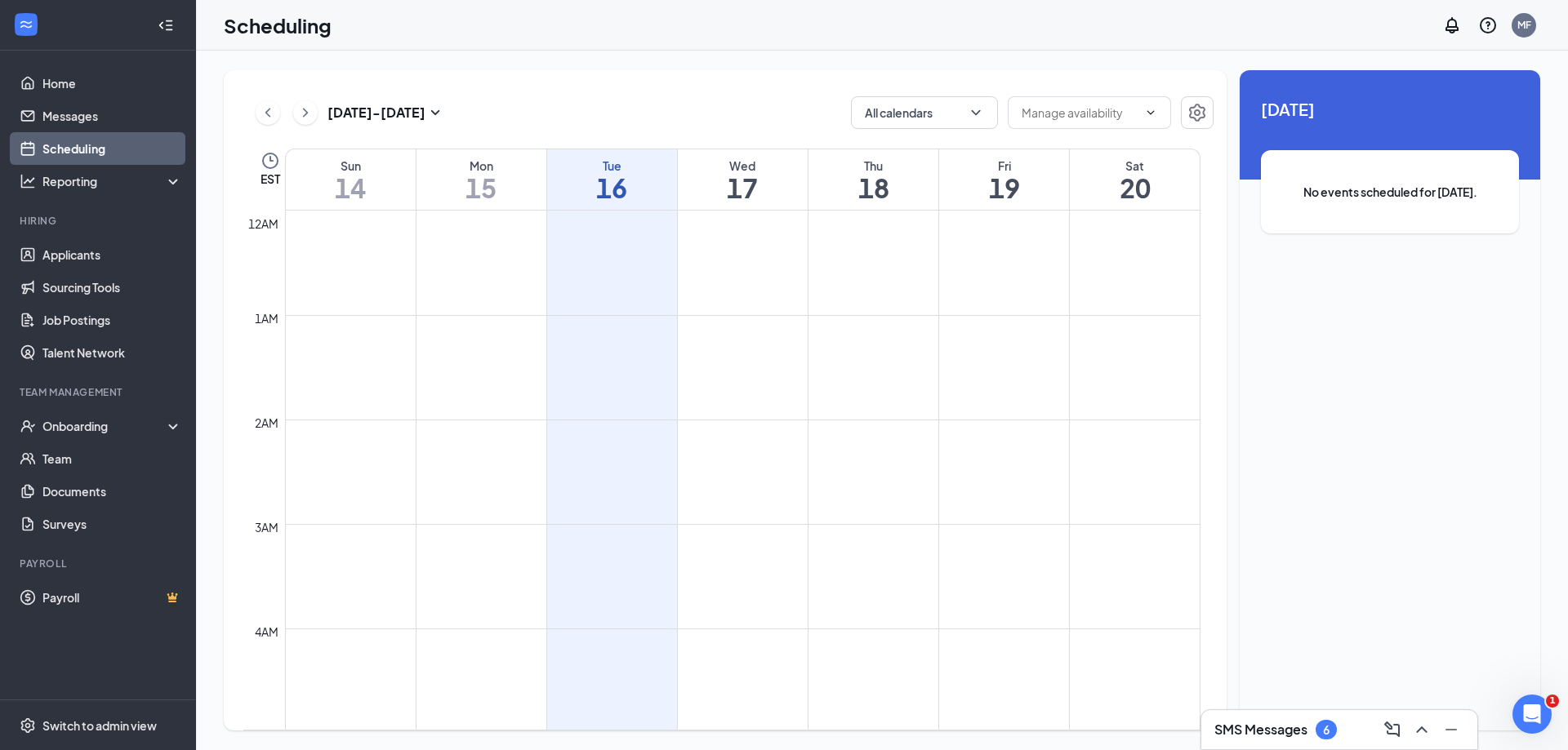
scroll to position [802, 0]
click at [1153, 112] on icon "ChevronDown" at bounding box center [1151, 112] width 8 height 4
click at [1149, 114] on icon "ChevronDown" at bounding box center [1151, 113] width 13 height 13
click at [1151, 107] on icon "ChevronDown" at bounding box center [1151, 113] width 13 height 13
click at [1151, 106] on icon "ChevronDown" at bounding box center [1151, 113] width 13 height 13
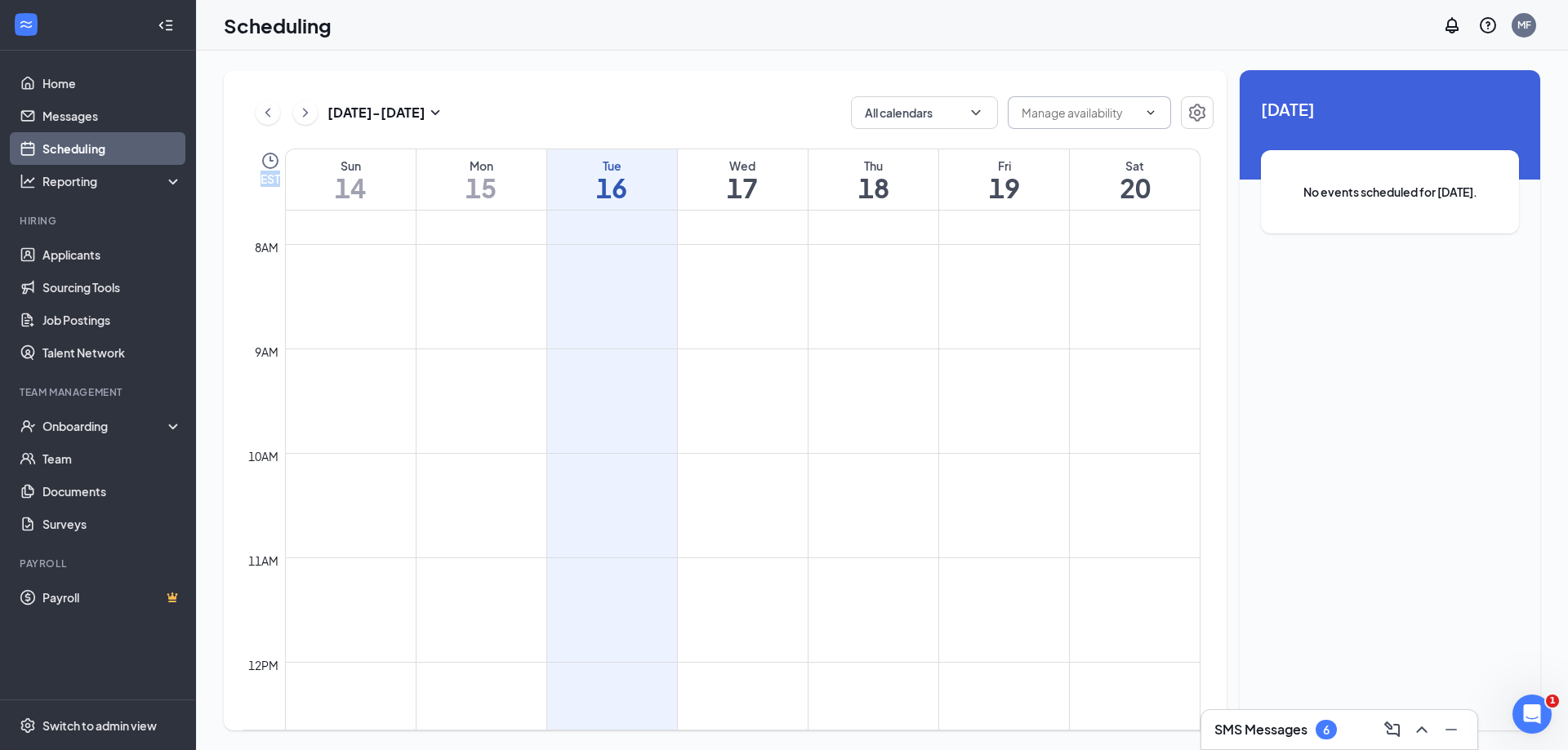
click at [1151, 106] on icon "ChevronDown" at bounding box center [1151, 113] width 13 height 13
click at [1062, 115] on input "text" at bounding box center [1079, 112] width 116 height 18
click at [1075, 149] on div "Delete all availability" at bounding box center [1088, 143] width 107 height 18
type input "Delete all availability"
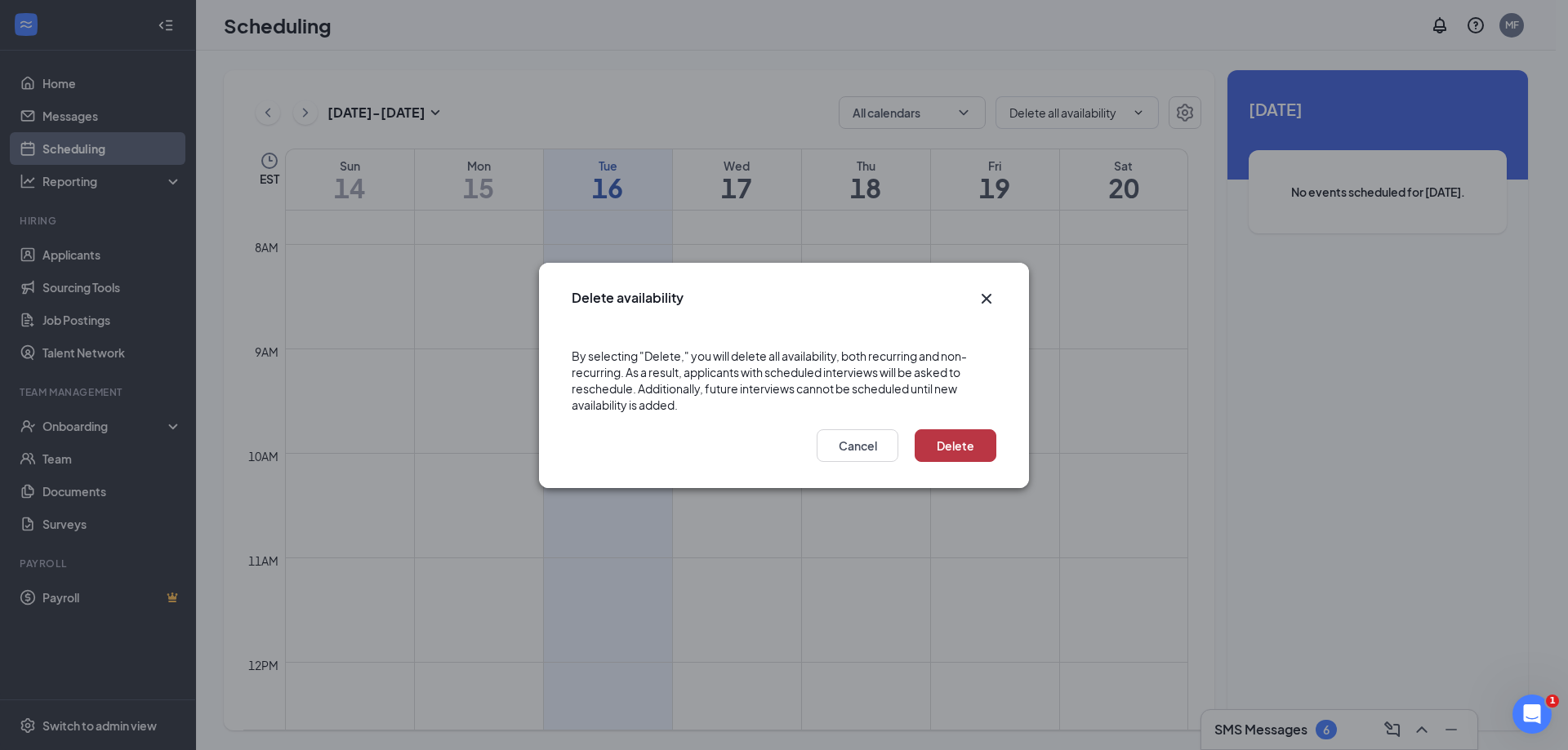
click at [950, 445] on button "Delete" at bounding box center [955, 446] width 82 height 33
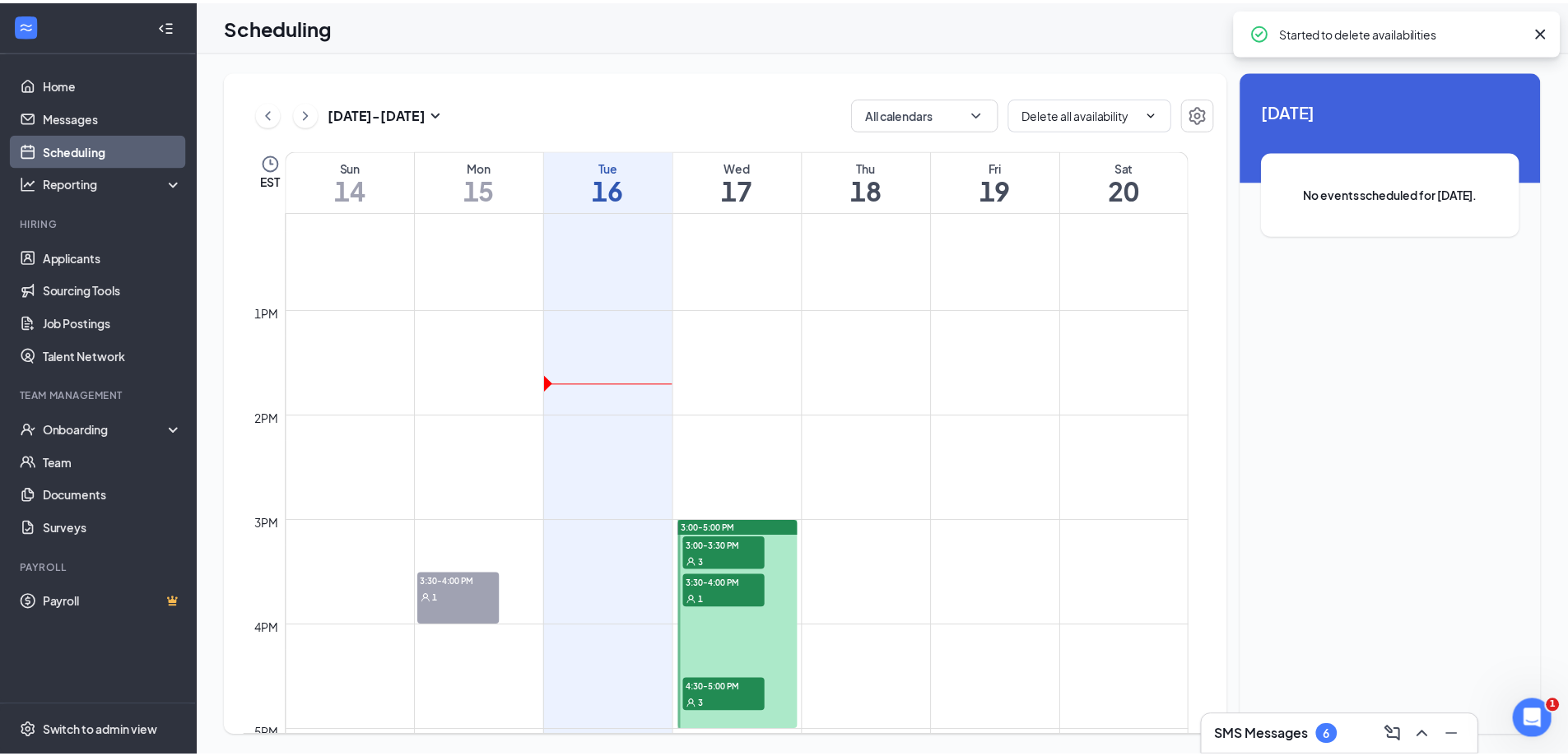
scroll to position [1268, 0]
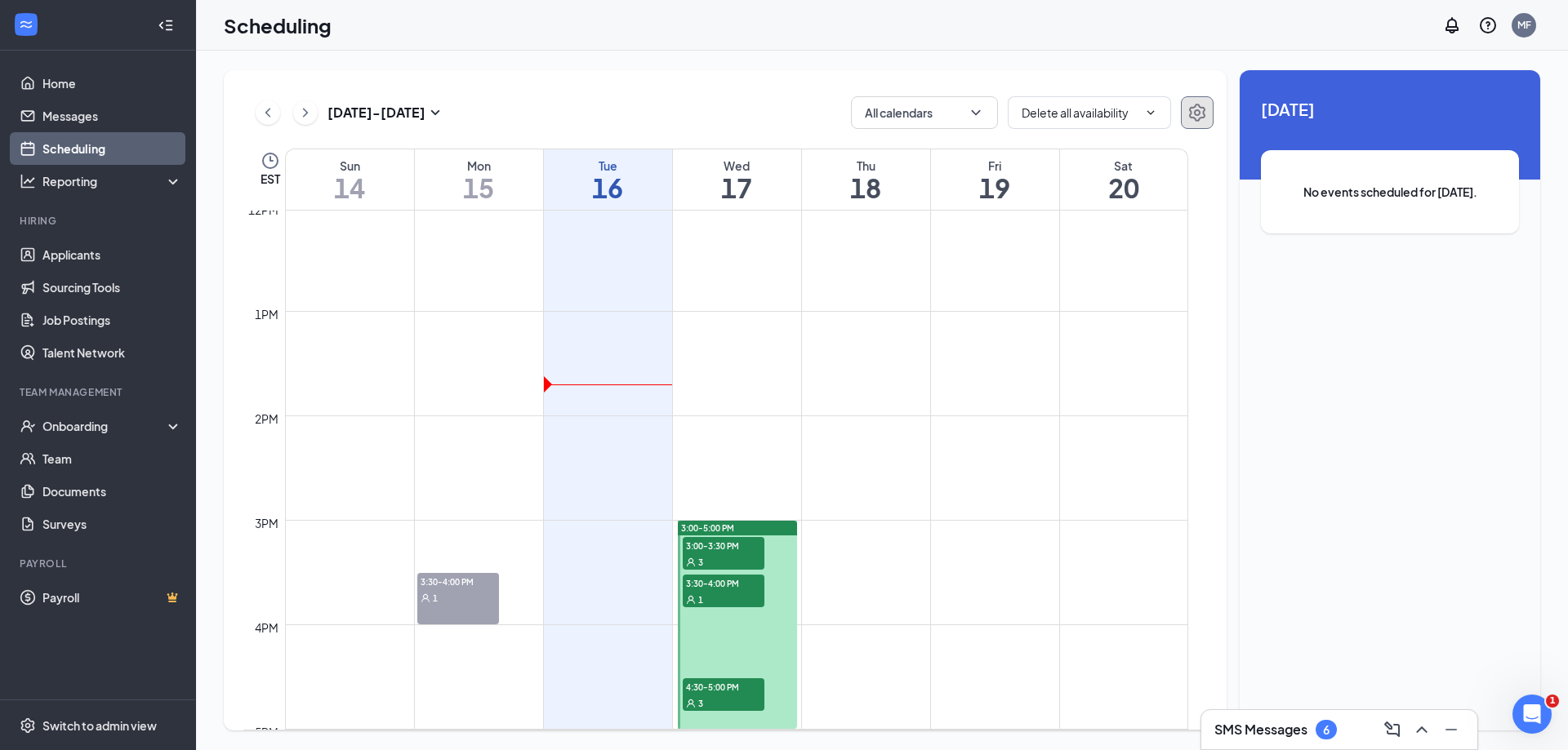
click at [1195, 111] on icon "Settings" at bounding box center [1196, 112] width 16 height 18
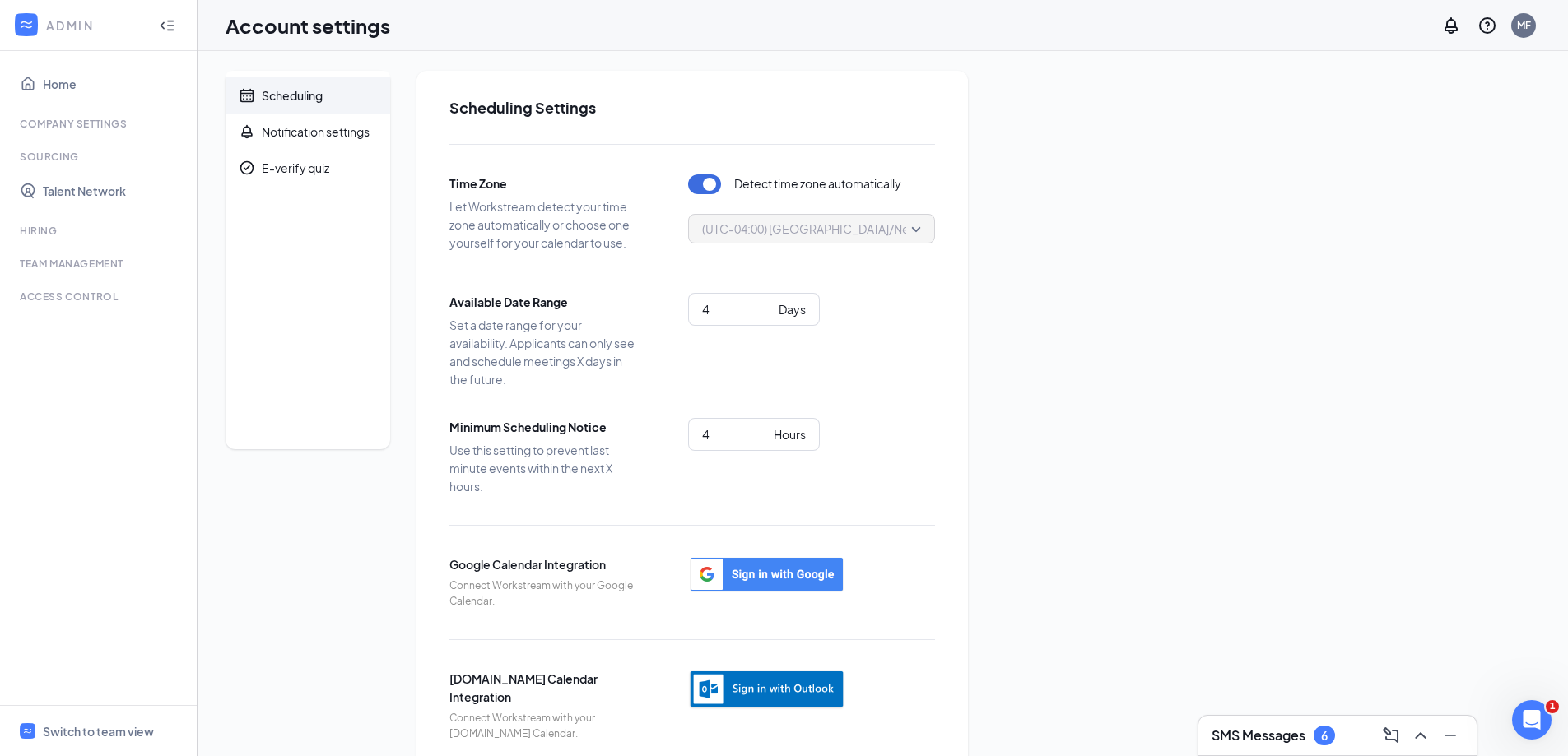
click at [174, 24] on icon "Collapse" at bounding box center [166, 25] width 16 height 16
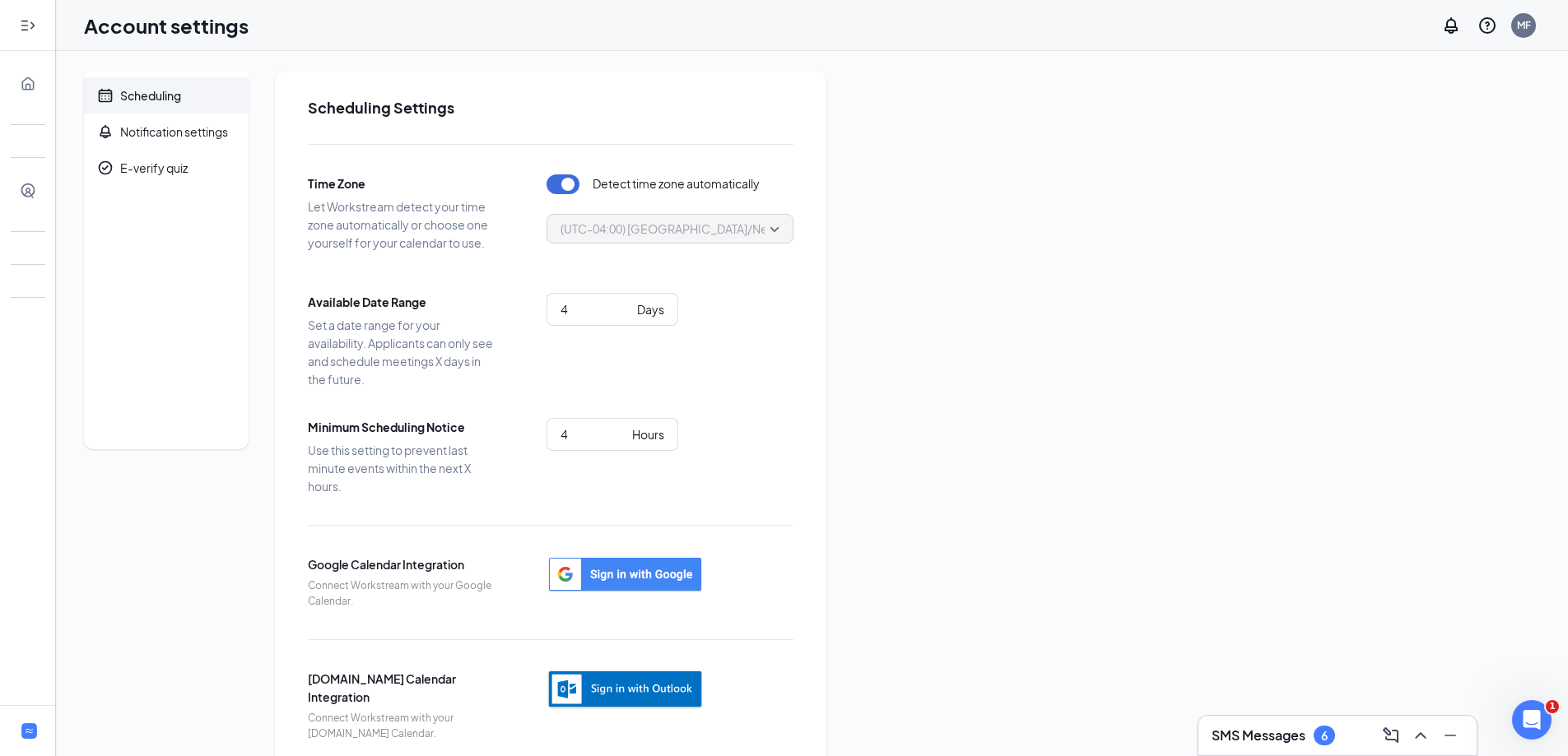
click at [31, 19] on icon "Expand" at bounding box center [27, 25] width 16 height 16
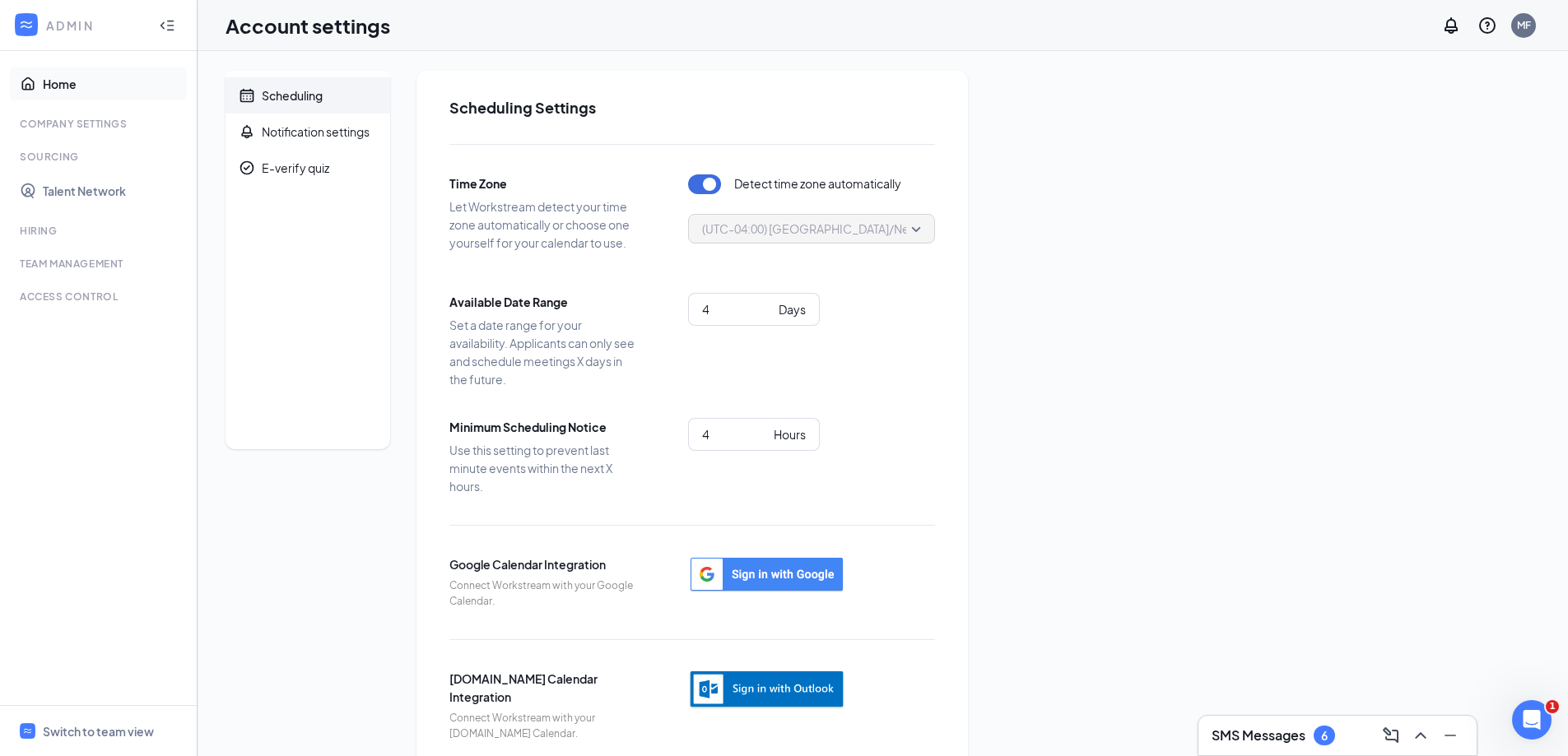
click at [42, 86] on link "Home" at bounding box center [113, 84] width 141 height 33
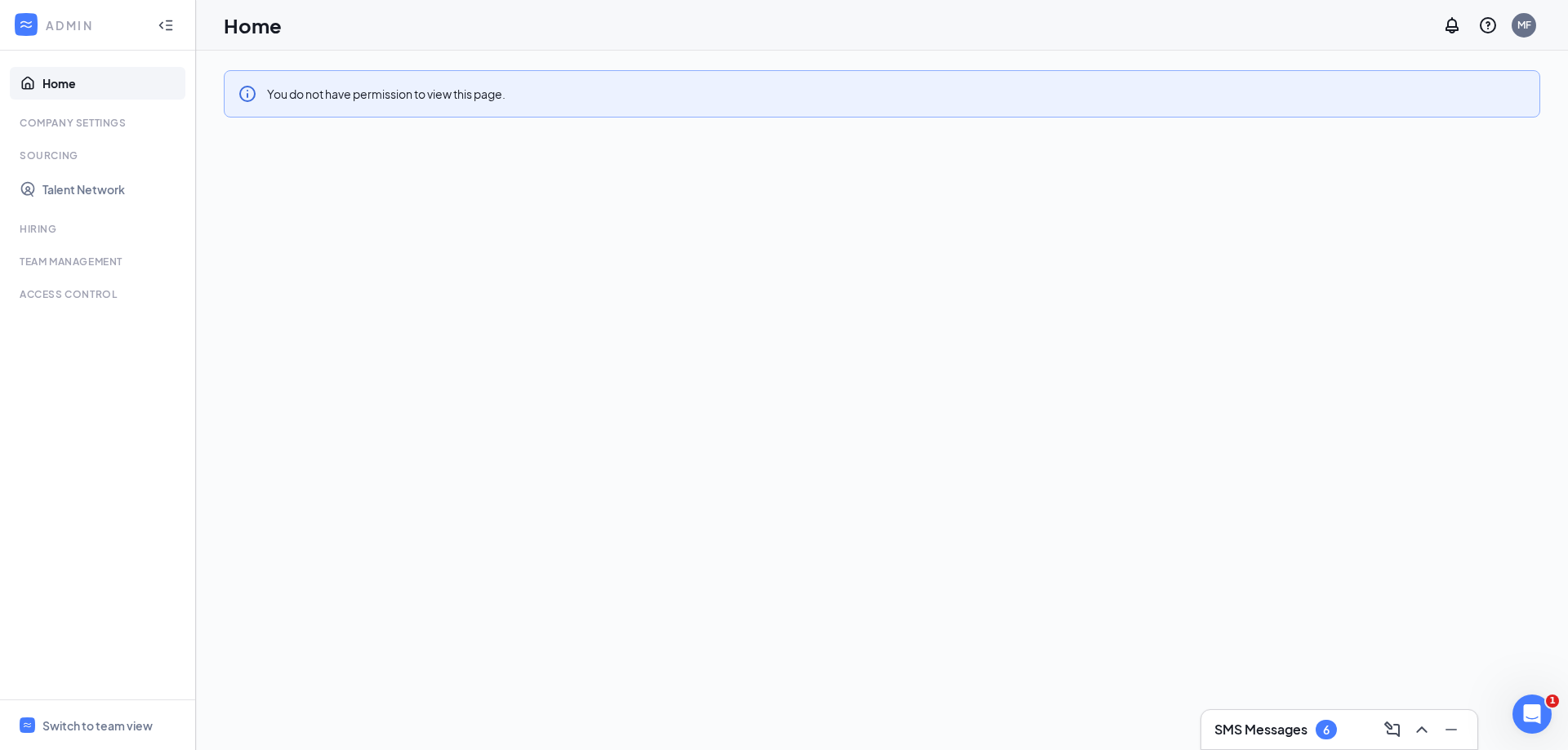
click at [31, 24] on icon "WorkstreamLogo" at bounding box center [25, 24] width 16 height 16
click at [30, 21] on icon "WorkstreamLogo" at bounding box center [25, 24] width 16 height 16
click at [98, 124] on div "Company Settings" at bounding box center [98, 123] width 159 height 14
click at [65, 188] on link "Talent Network" at bounding box center [112, 189] width 140 height 33
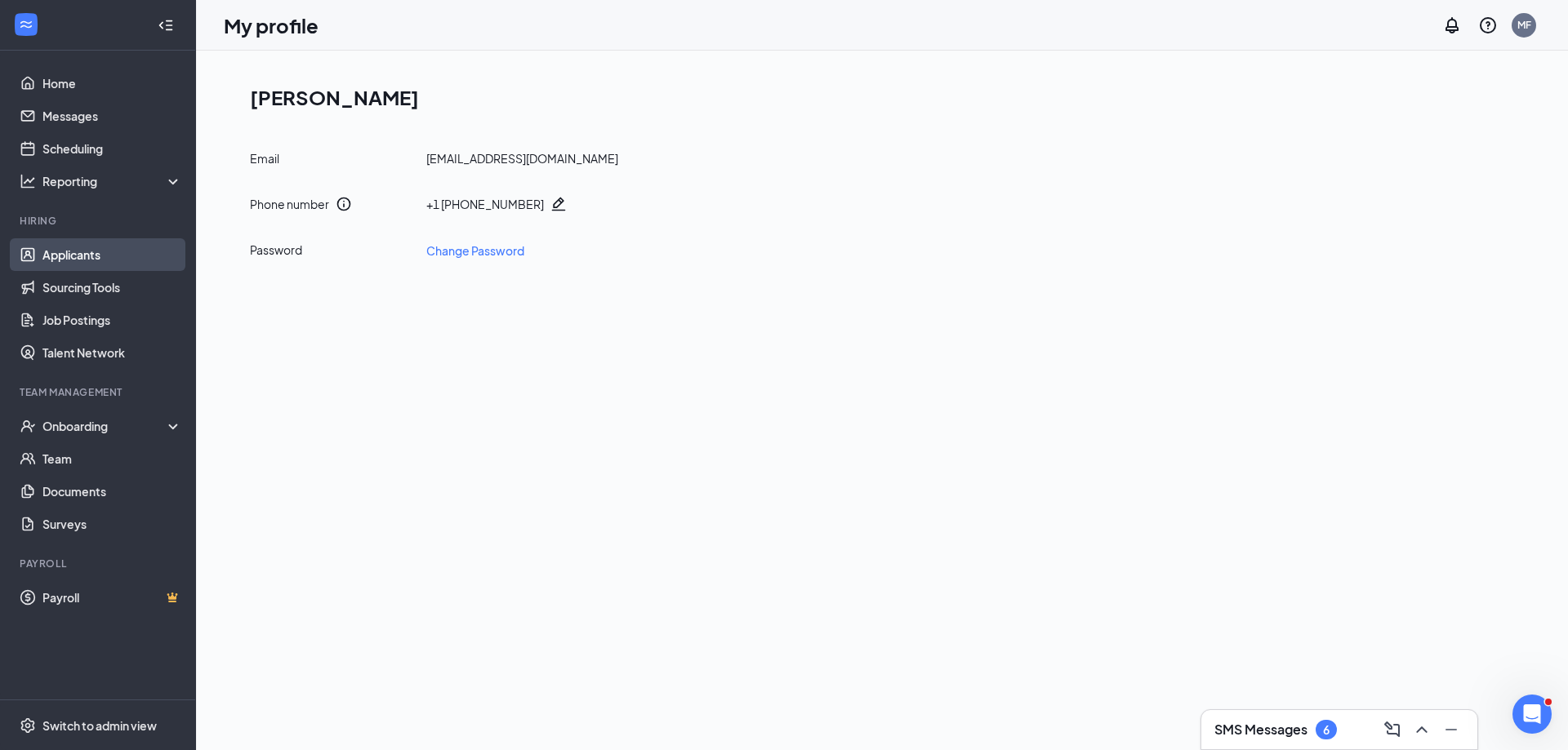
click at [106, 261] on link "Applicants" at bounding box center [112, 254] width 140 height 33
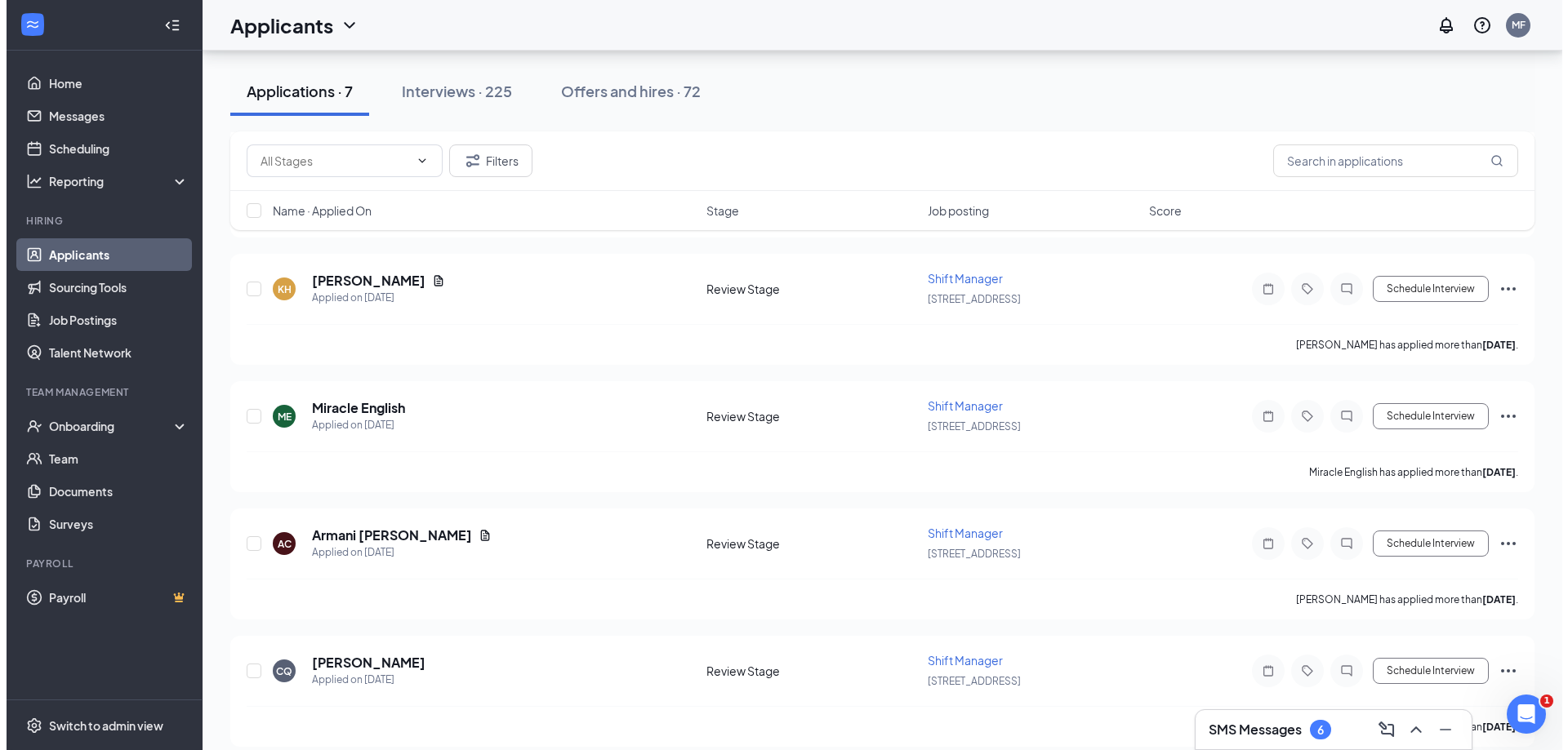
scroll to position [539, 0]
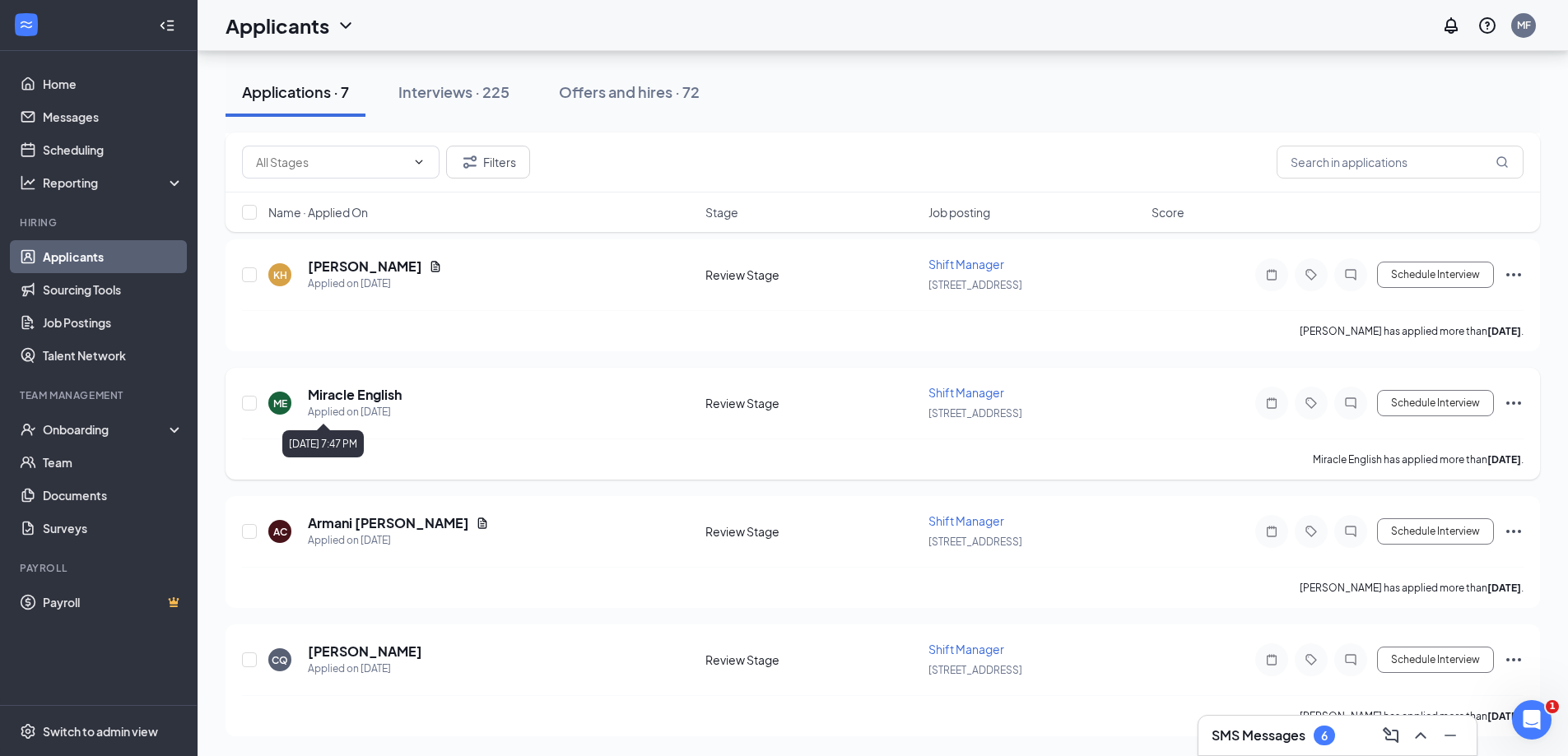
click at [360, 408] on div "Applied on [DATE]" at bounding box center [354, 412] width 94 height 16
click at [354, 396] on h5 "Miracle English" at bounding box center [354, 394] width 94 height 18
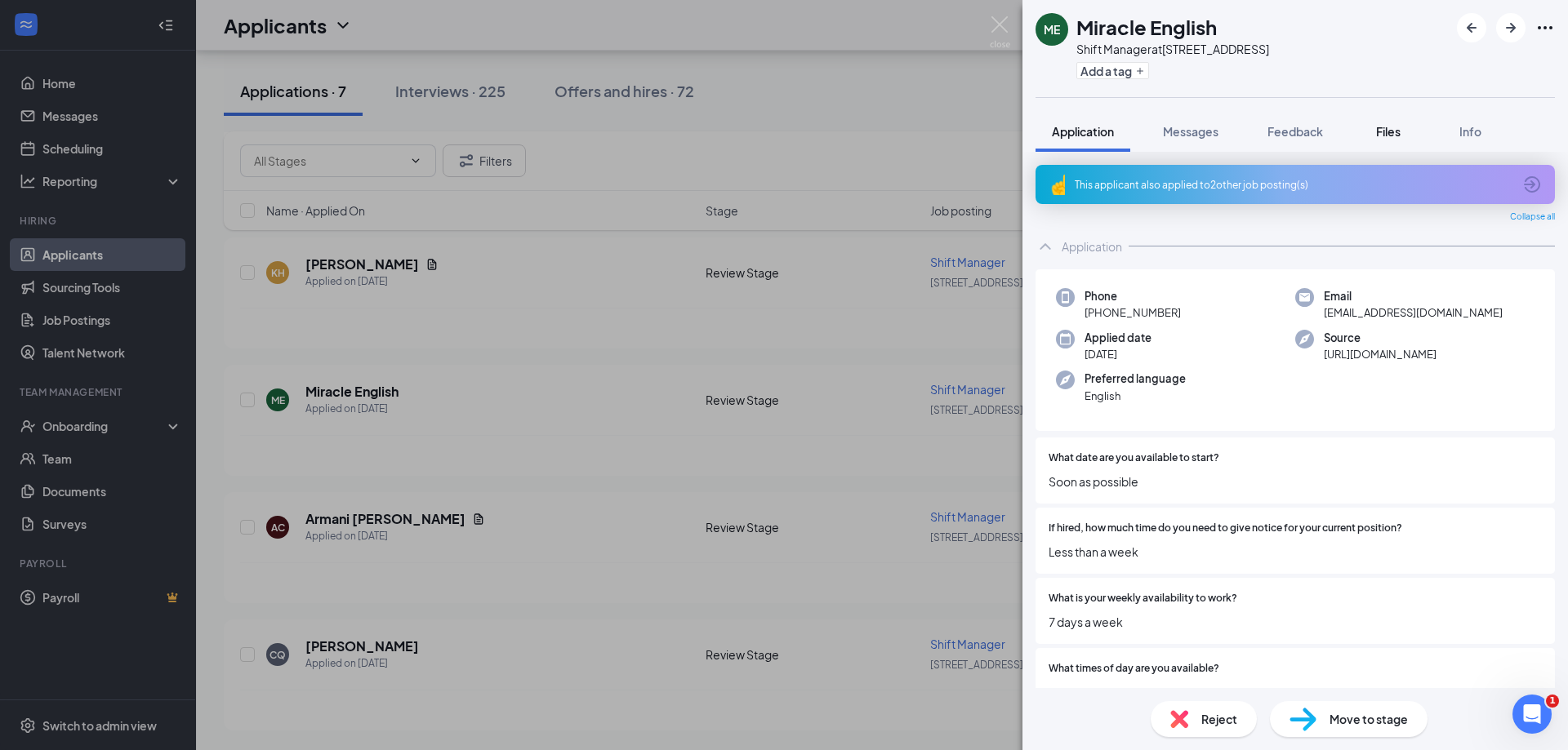
click at [1385, 134] on span "Files" at bounding box center [1388, 131] width 24 height 14
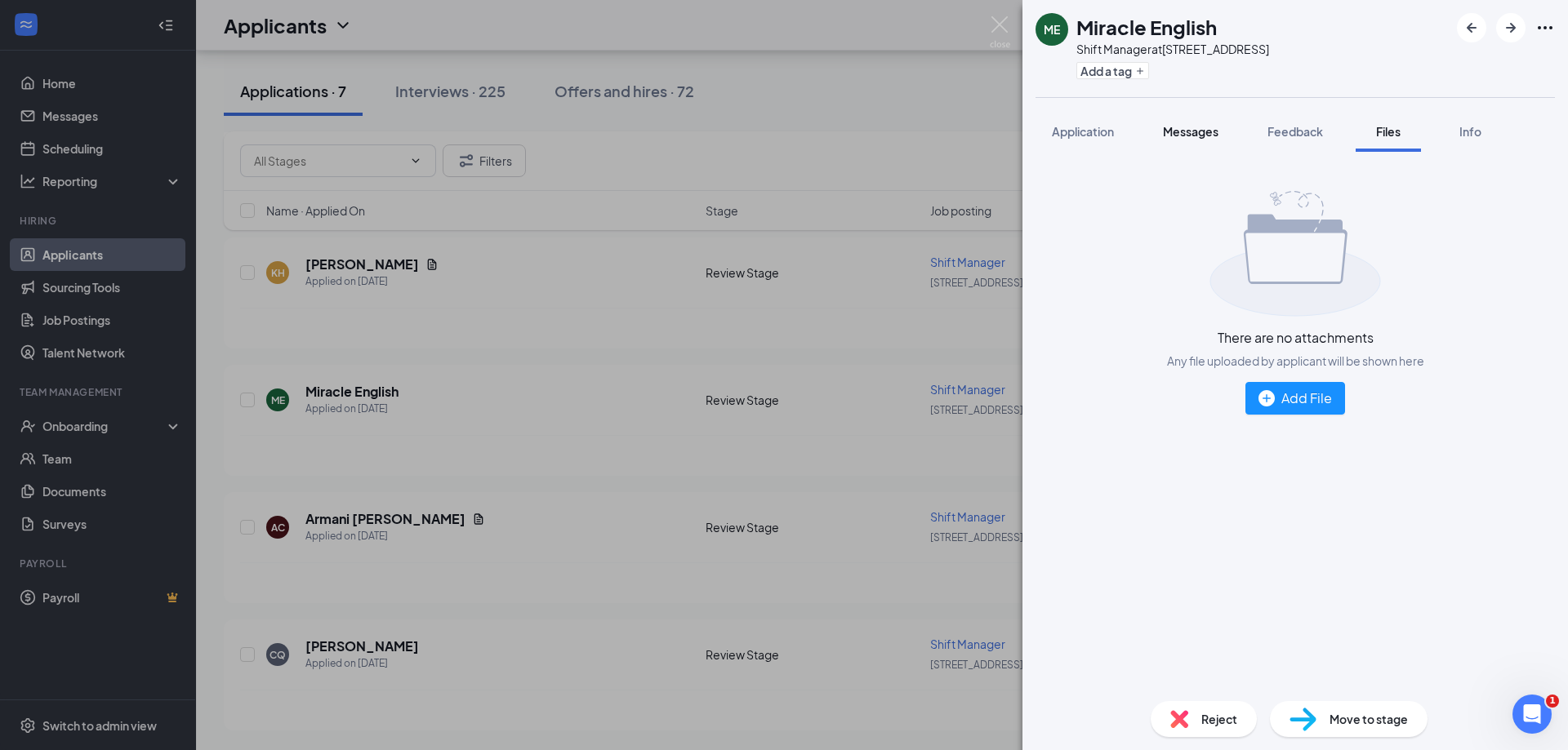
click at [1197, 139] on div "Messages" at bounding box center [1190, 131] width 56 height 16
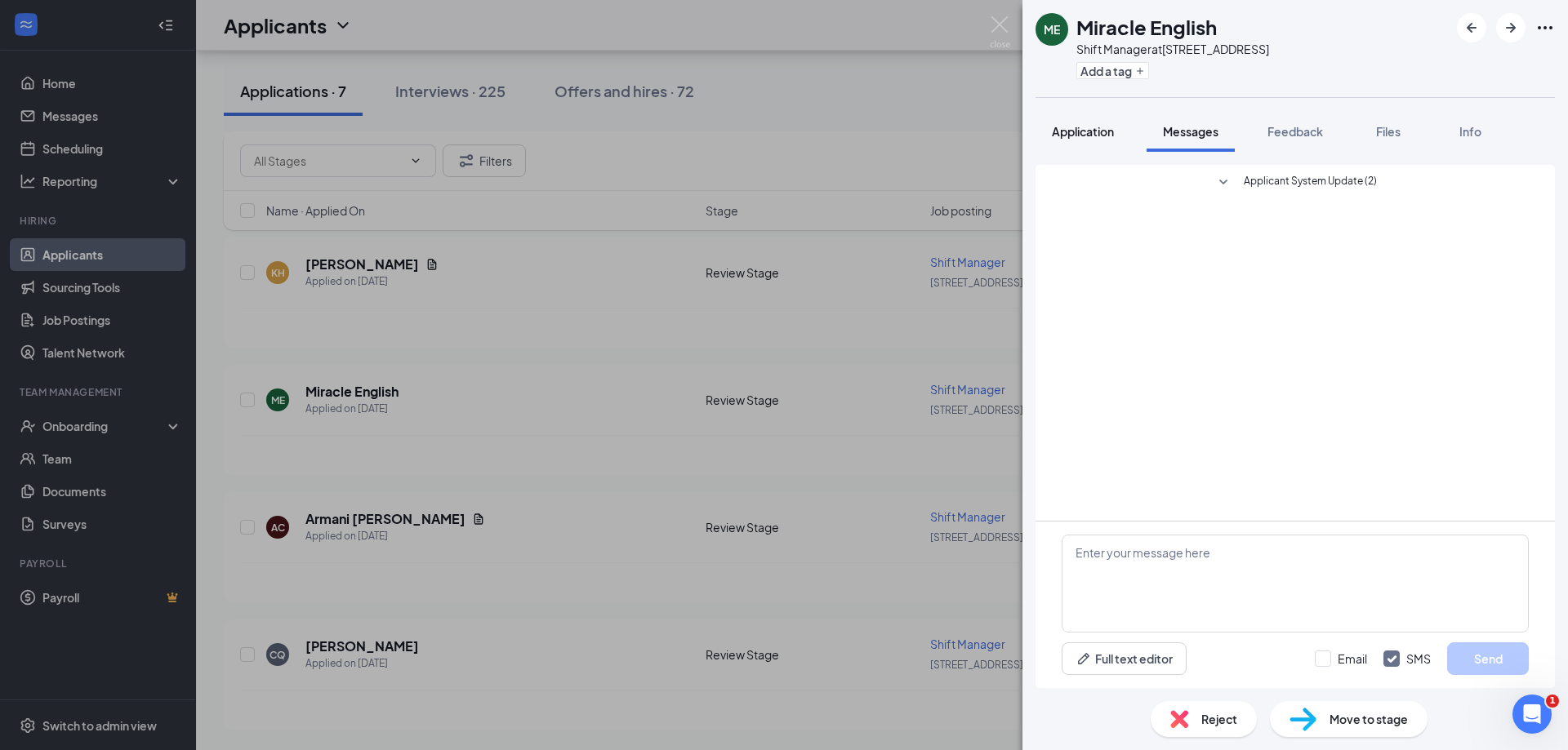
click at [1075, 138] on span "Application" at bounding box center [1083, 131] width 62 height 14
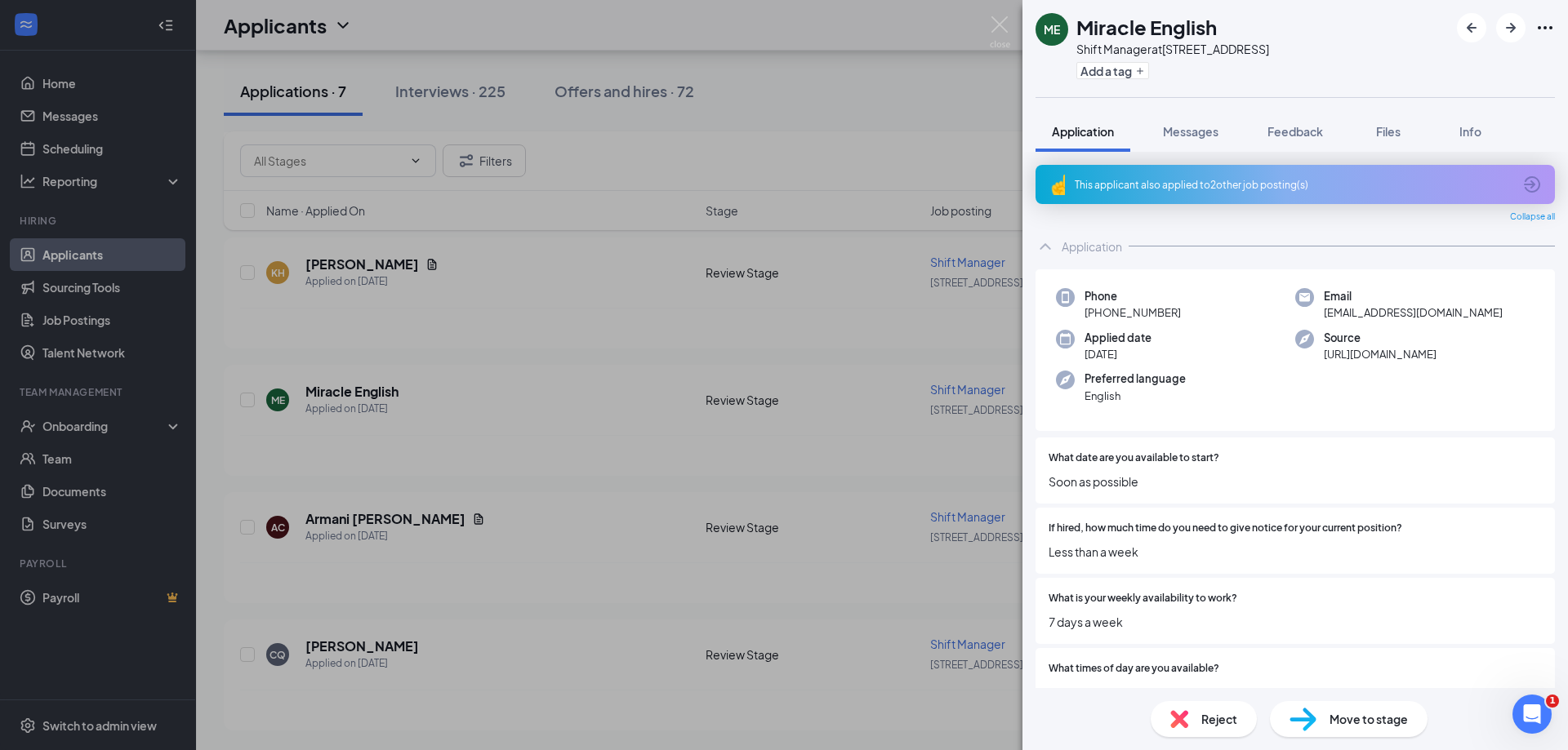
click at [743, 201] on div "ME Miracle English Shift Manager at [STREET_ADDRESS] Add a tag Application Mess…" at bounding box center [784, 375] width 1568 height 750
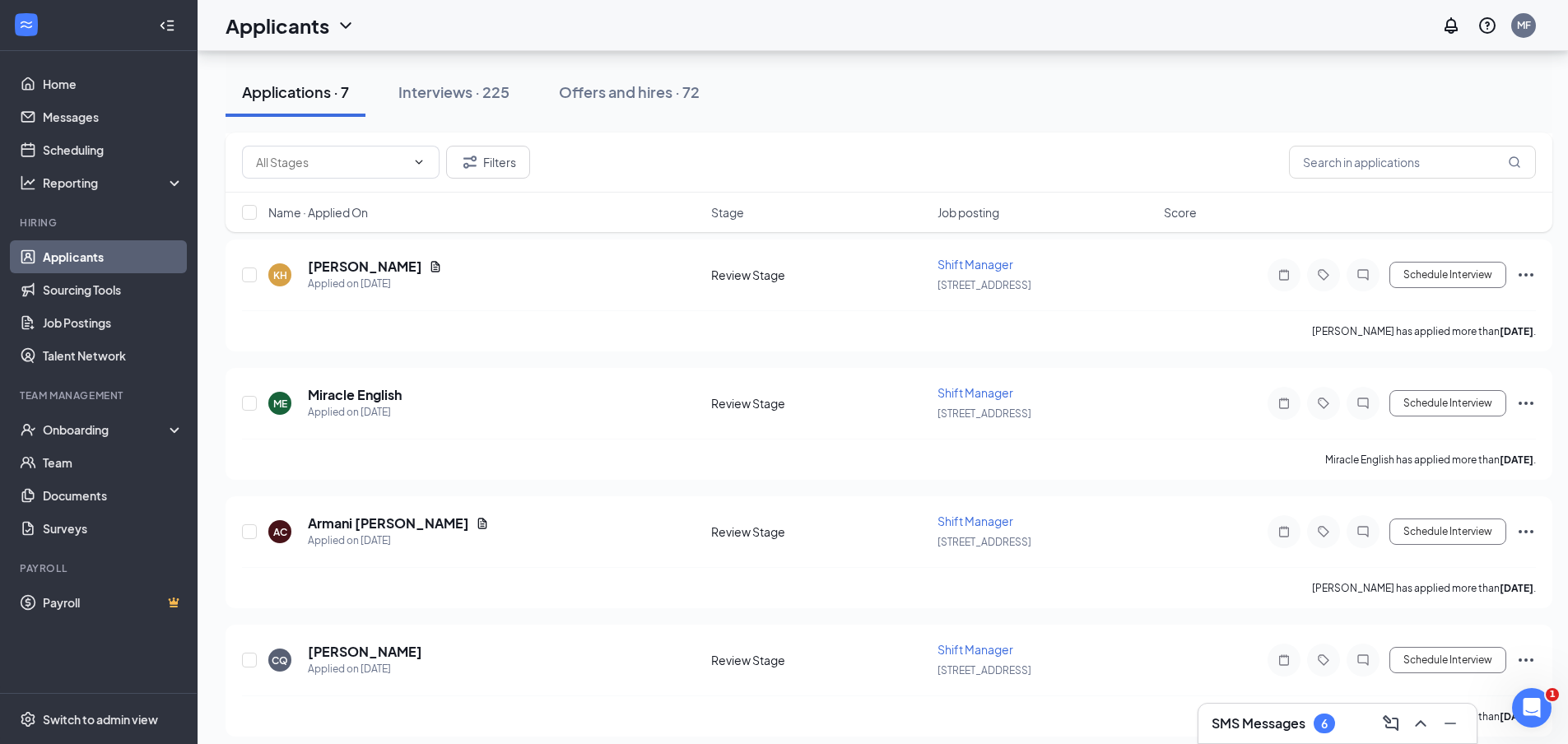
click at [790, 120] on div "Applications · 7 Interviews · 225 Offers and hires · 72" at bounding box center [889, 92] width 1327 height 82
click at [1528, 403] on icon "Ellipses" at bounding box center [1526, 403] width 20 height 20
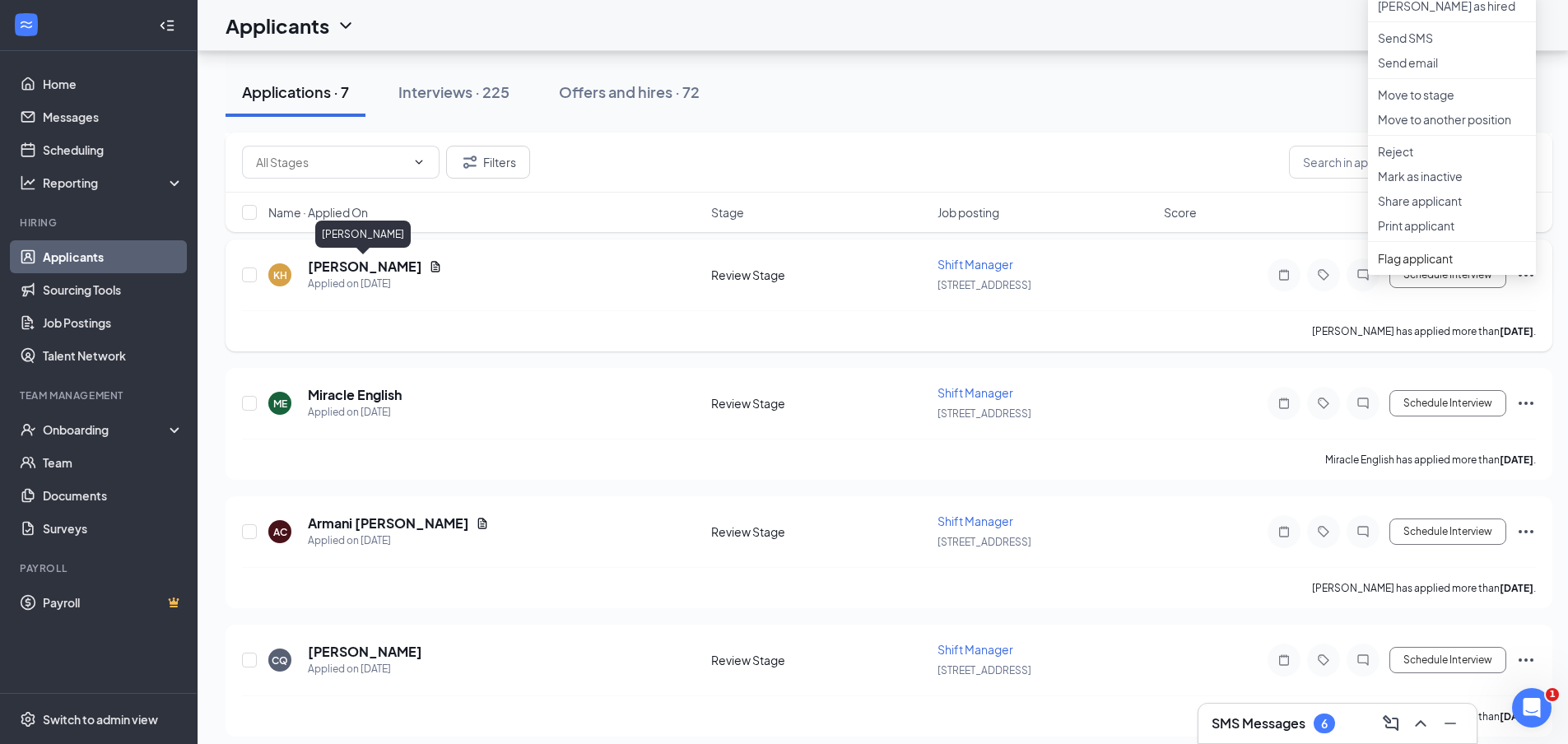
click at [354, 267] on h5 "[PERSON_NAME]" at bounding box center [365, 266] width 114 height 18
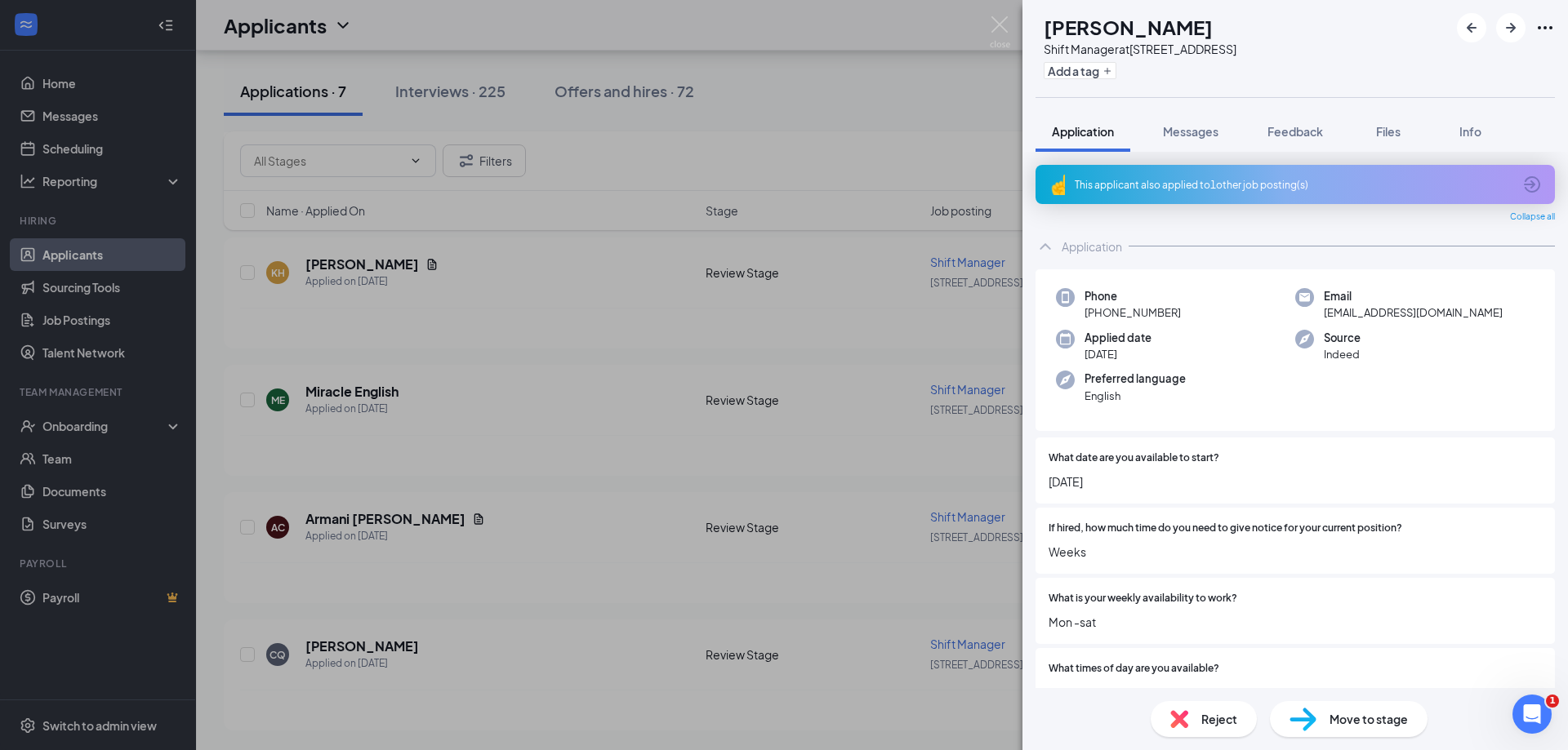
click at [821, 71] on div "KH [PERSON_NAME] Shift Manager at [STREET_ADDRESS] Add a tag Application Messag…" at bounding box center [784, 375] width 1568 height 750
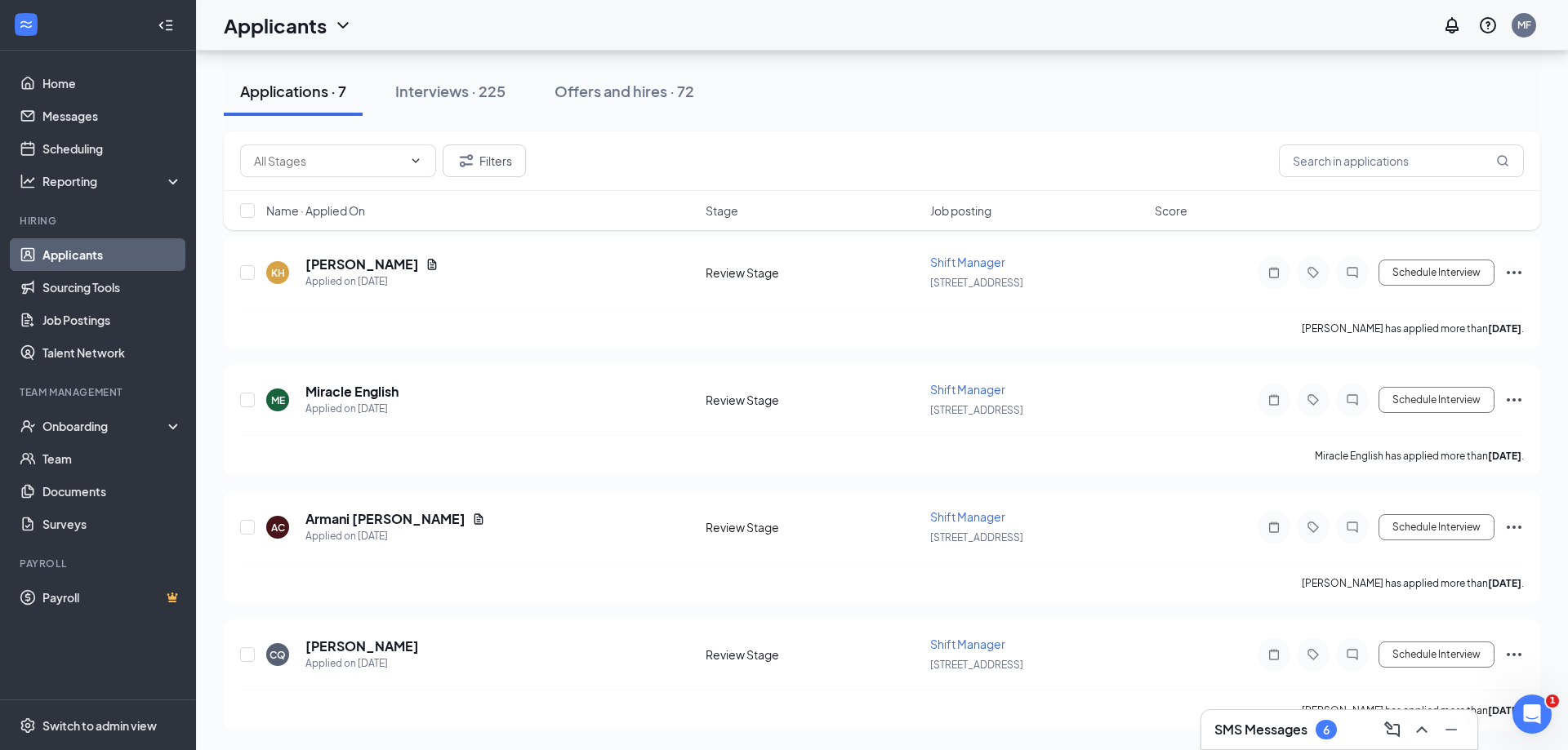
click at [929, 97] on div "Applications · 7 Interviews · 225 Offers and hires · 72" at bounding box center [882, 92] width 1316 height 49
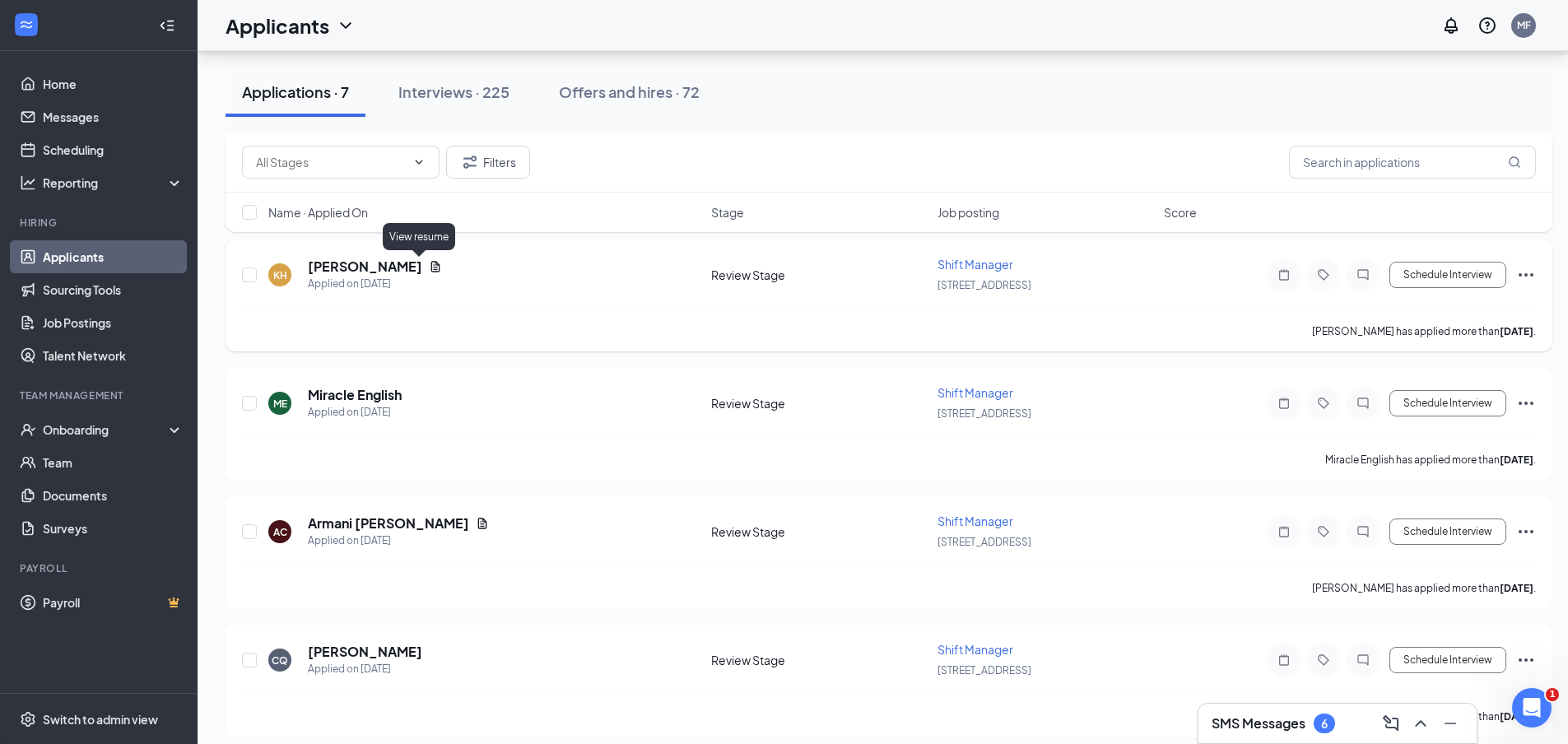
click at [432, 267] on icon "Document" at bounding box center [436, 266] width 9 height 11
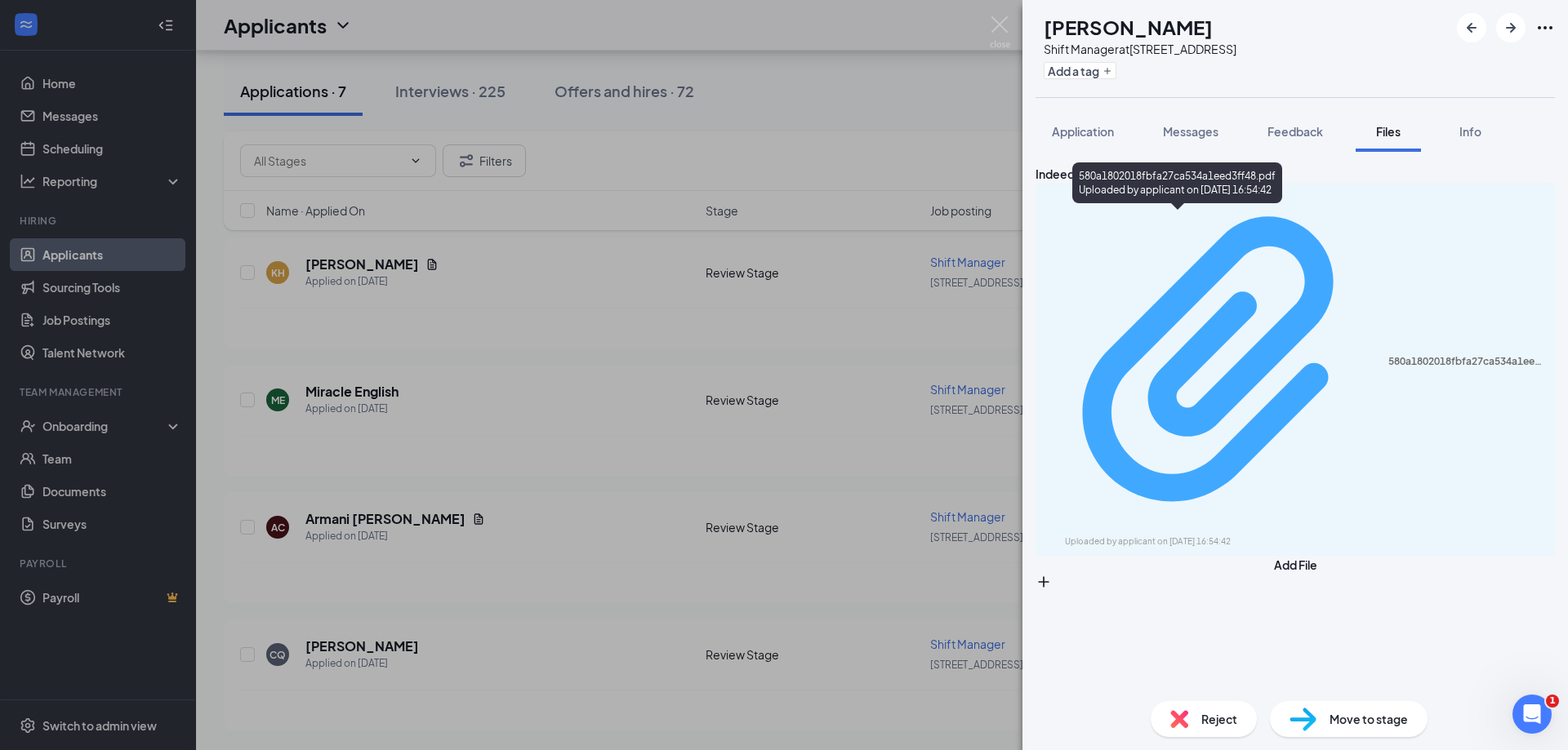
click at [1388, 355] on div "580a1802018fbfa27ca534a1eed3ff48.pdf" at bounding box center [1466, 362] width 156 height 13
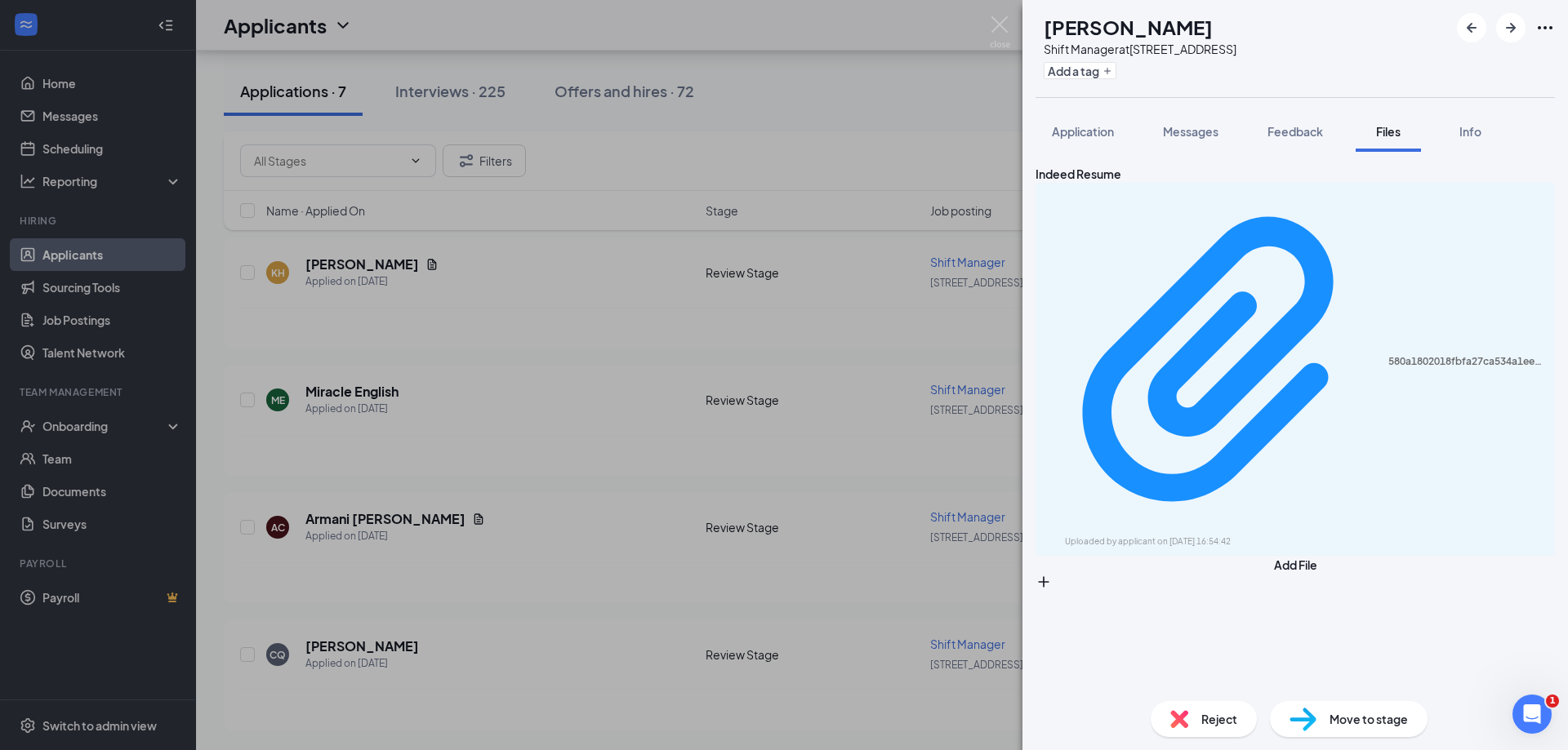
click at [525, 310] on div "KH [PERSON_NAME] Shift Manager at [STREET_ADDRESS] Add a tag Application Messag…" at bounding box center [784, 375] width 1568 height 750
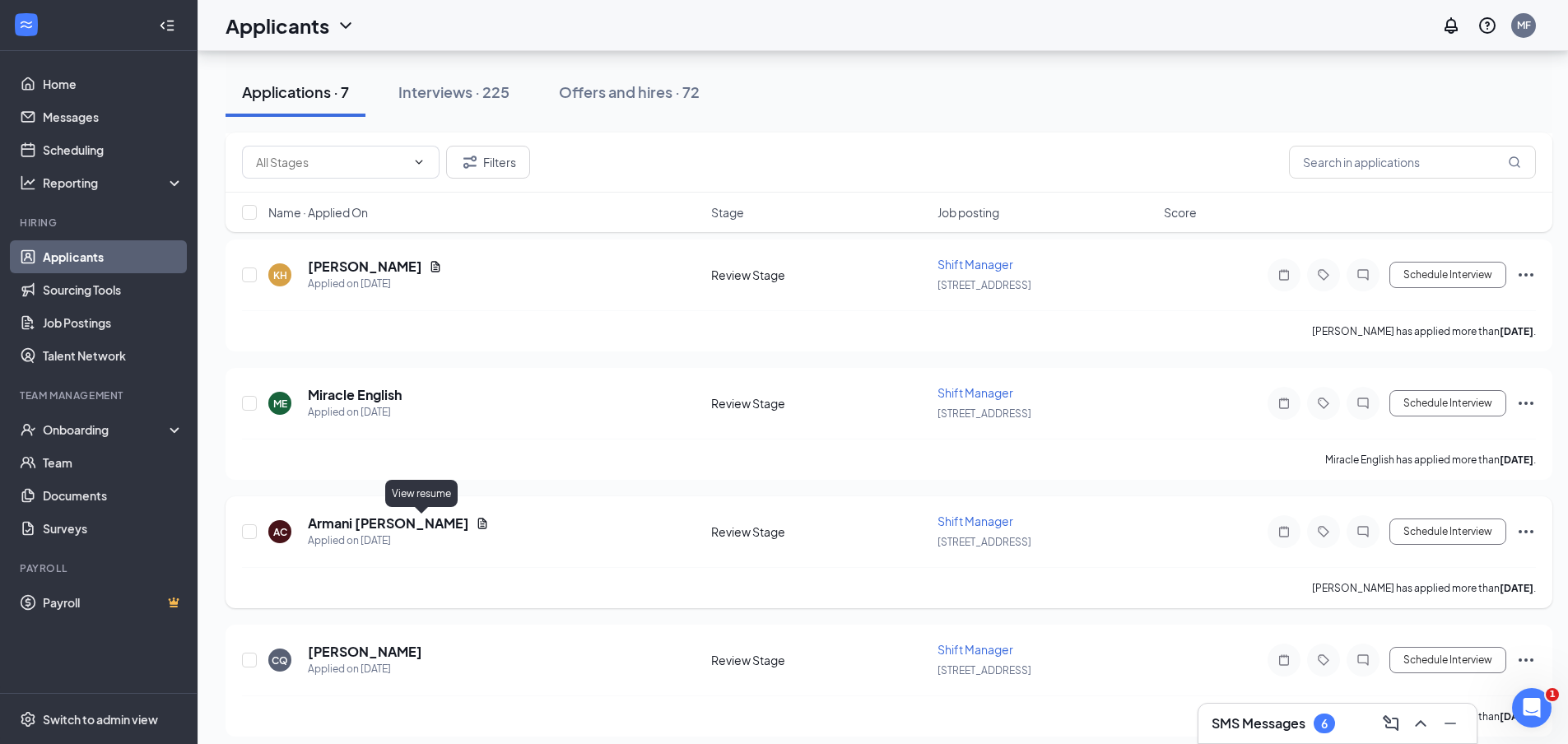
click at [476, 525] on icon "Document" at bounding box center [483, 524] width 14 height 14
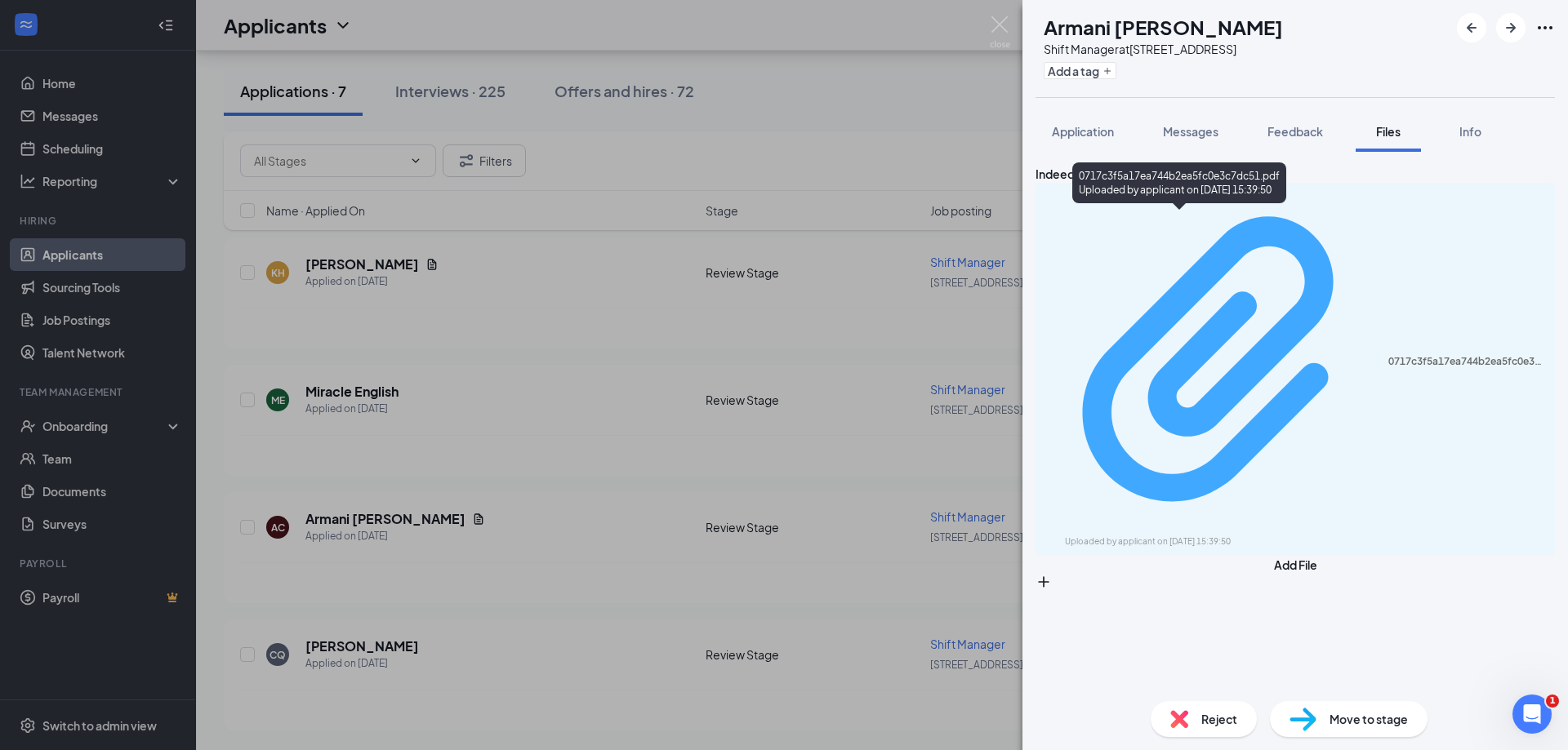
click at [1388, 355] on div "0717c3f5a17ea744b2ea5fc0e3c7dc51.pdf" at bounding box center [1466, 362] width 156 height 13
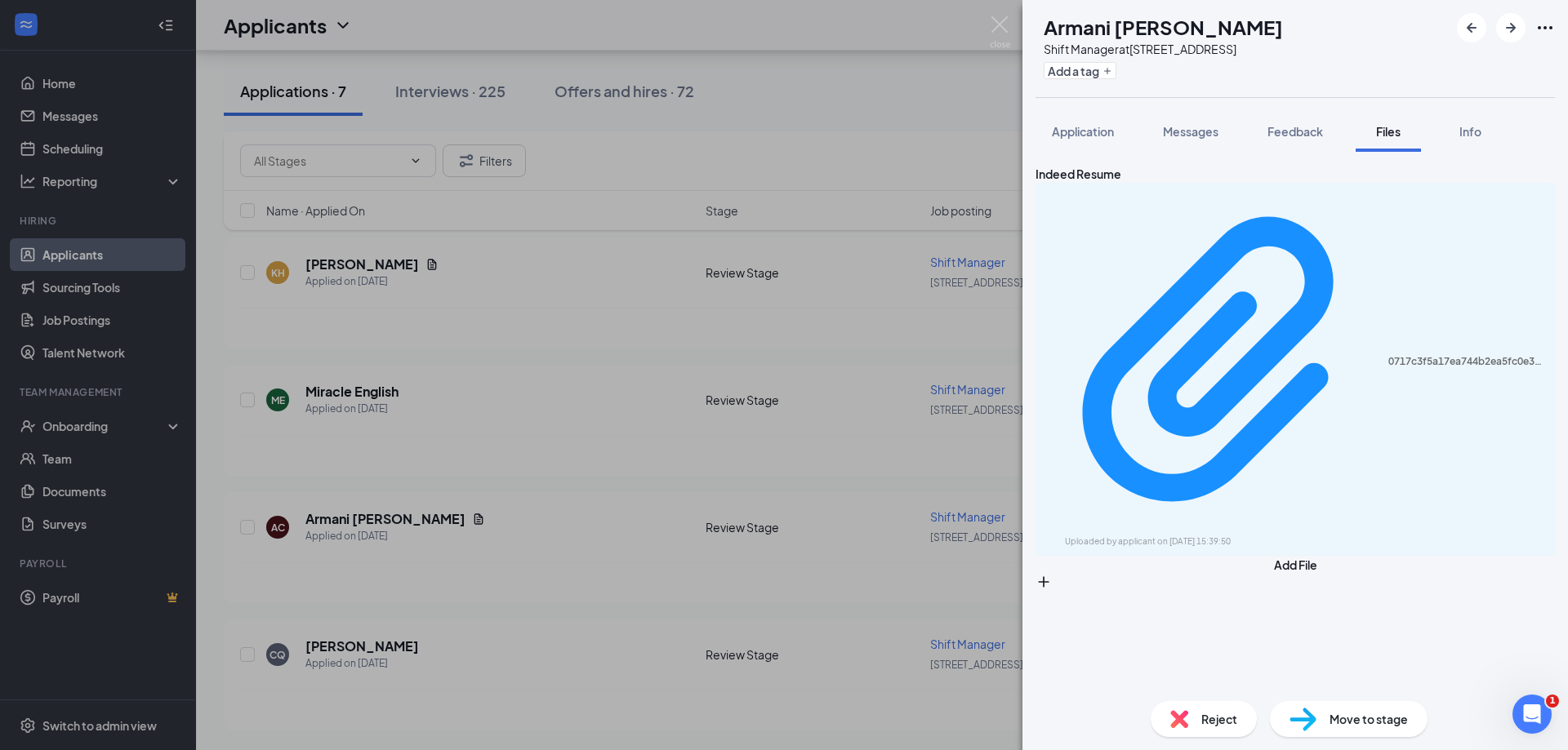
click at [791, 307] on div "AC Armani [PERSON_NAME] Shift Manager at 22 - Zebulon Road Add a tag Applicatio…" at bounding box center [784, 375] width 1568 height 750
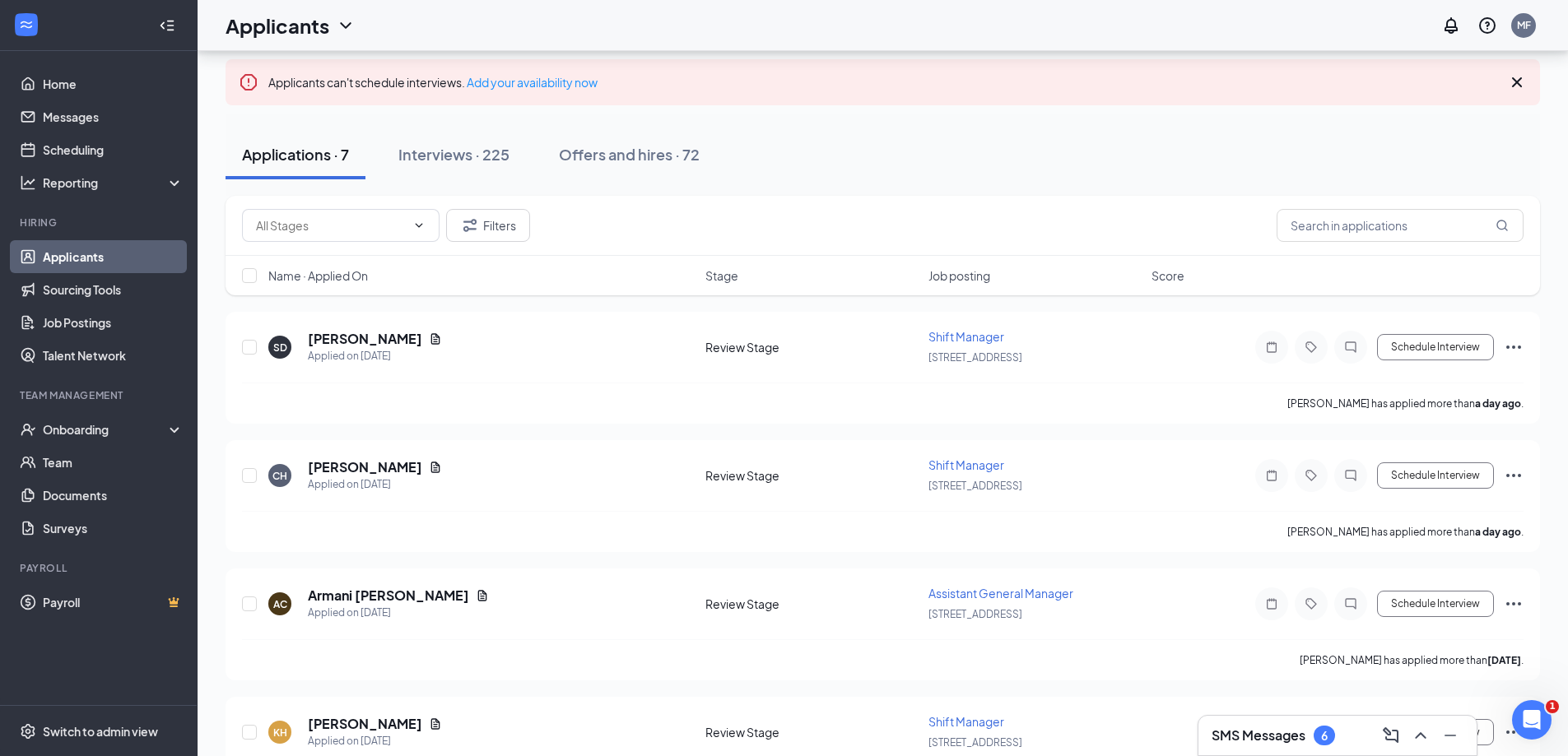
scroll to position [78, 0]
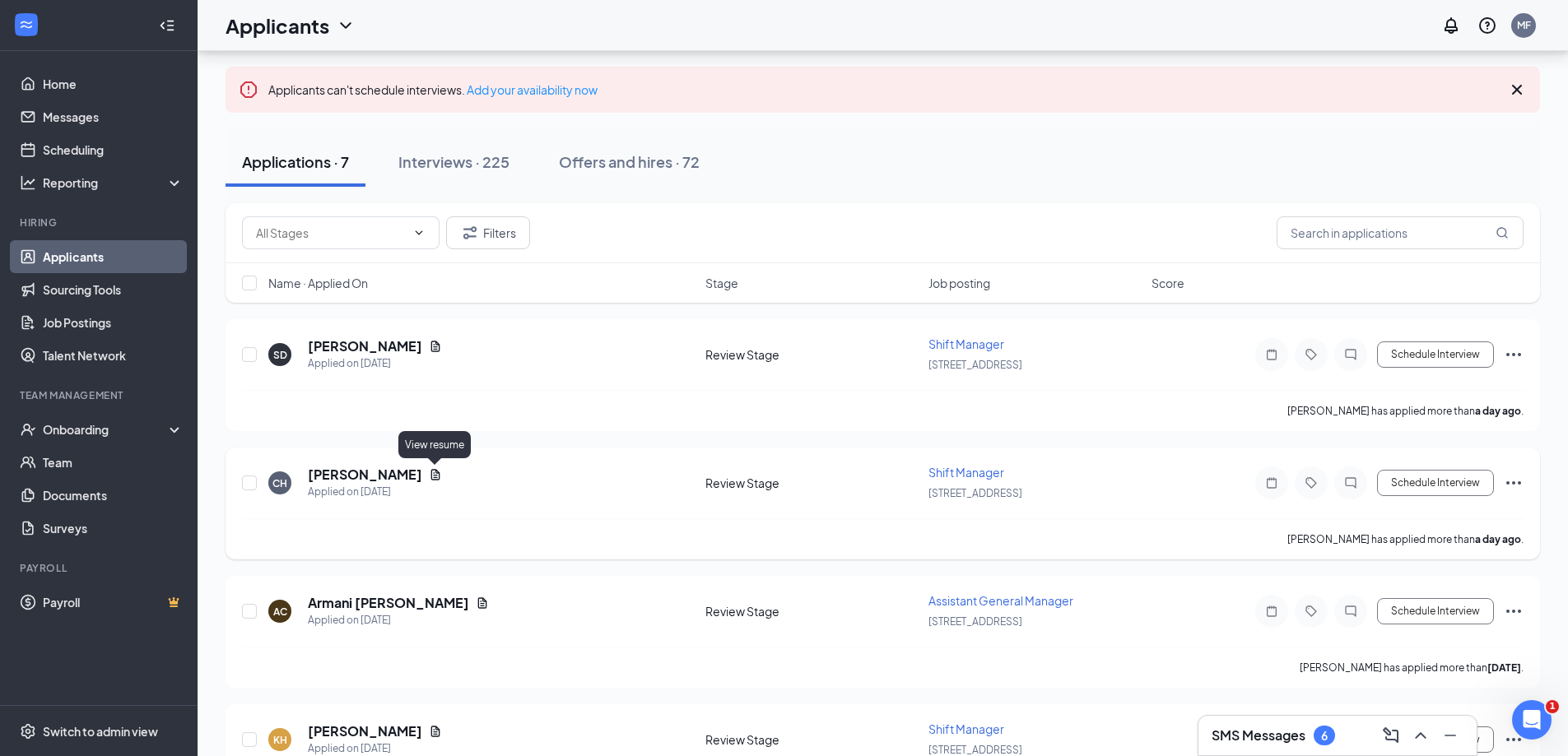
click at [436, 470] on icon "Document" at bounding box center [436, 474] width 9 height 11
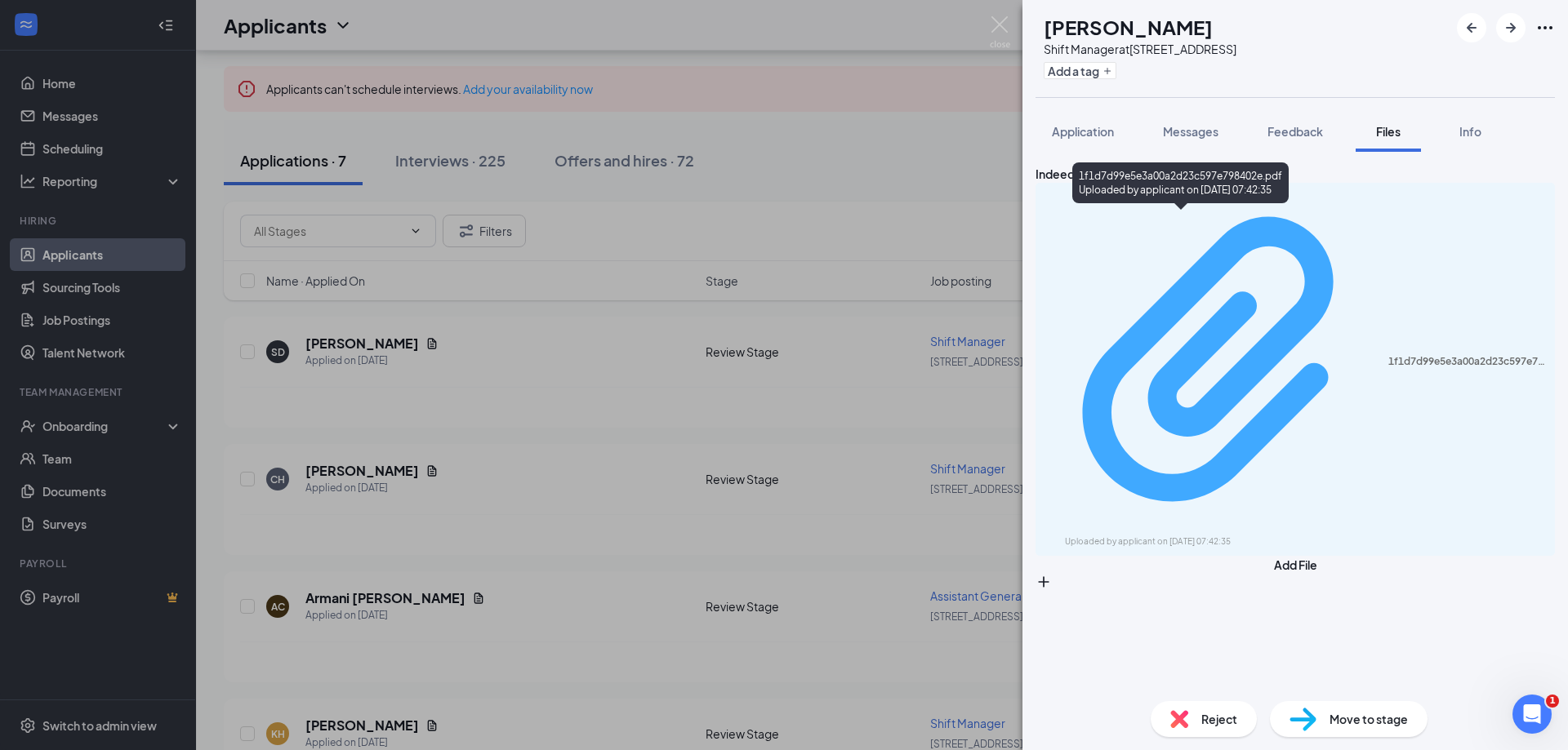
click at [1388, 355] on div "1f1d7d99e5e3a00a2d23c597e798402e.pdf" at bounding box center [1466, 362] width 156 height 13
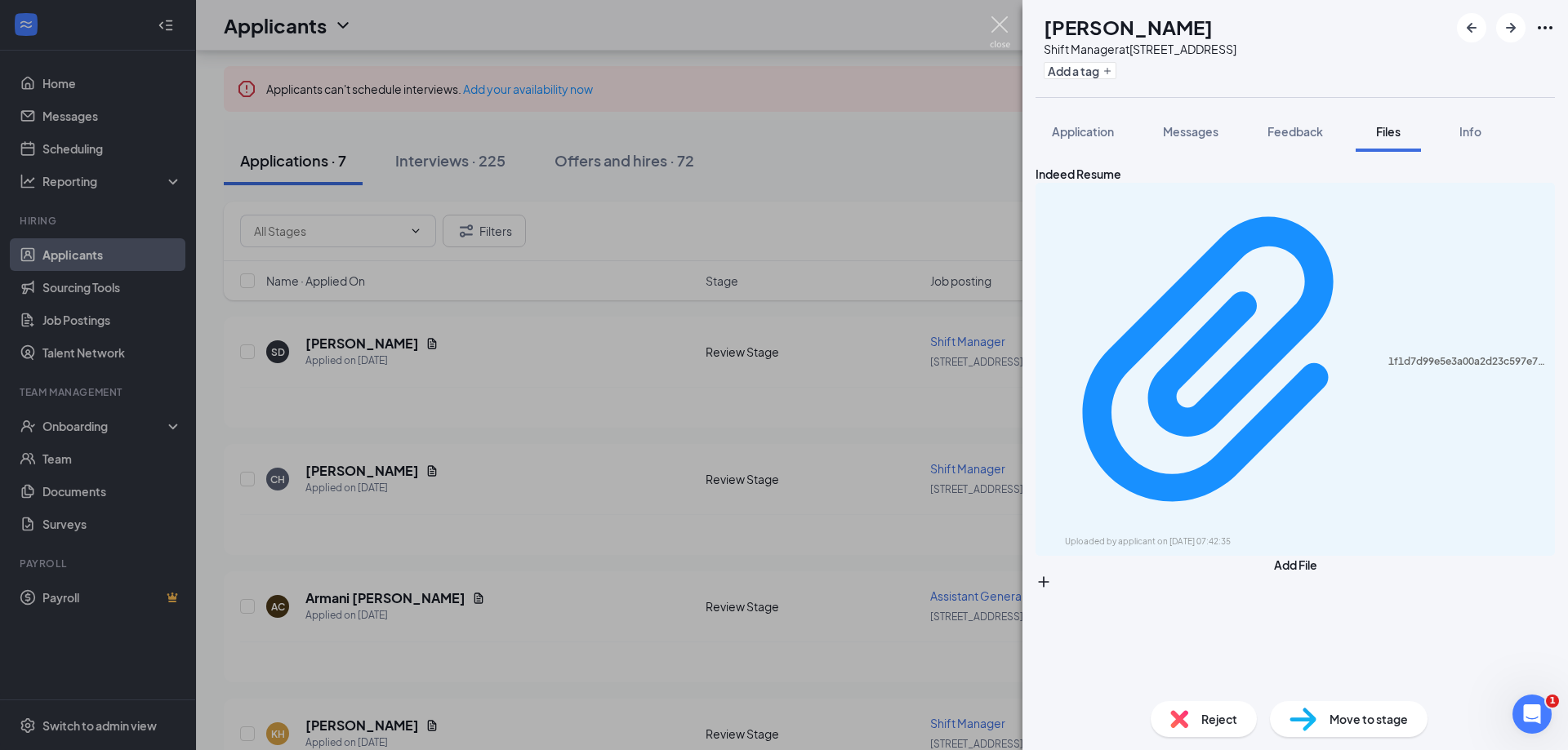
click at [999, 24] on img at bounding box center [999, 32] width 20 height 32
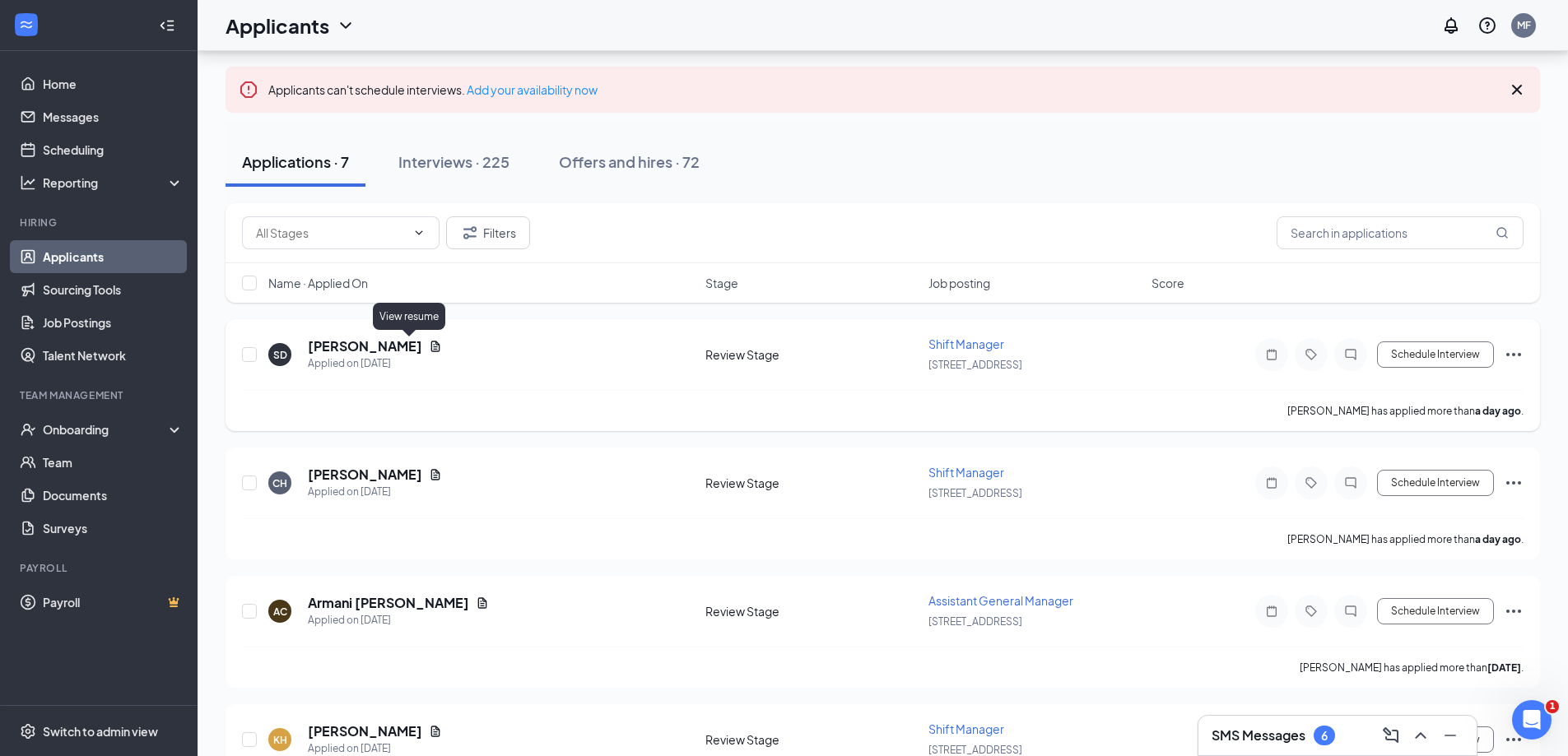
click at [432, 343] on icon "Document" at bounding box center [436, 346] width 9 height 11
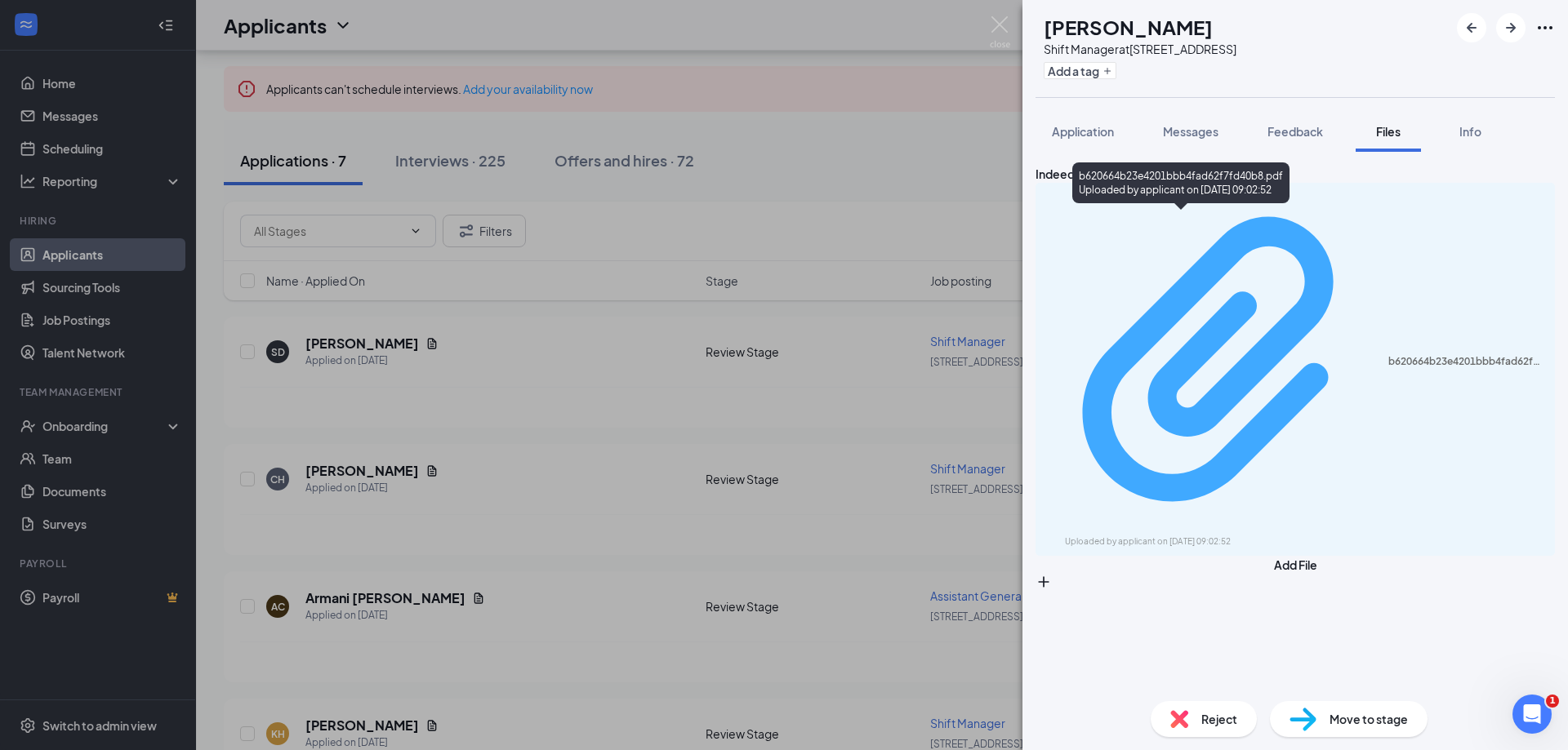
click at [1388, 355] on div "b620664b23e4201bbb4fad62f7fd40b8.pdf" at bounding box center [1466, 362] width 156 height 13
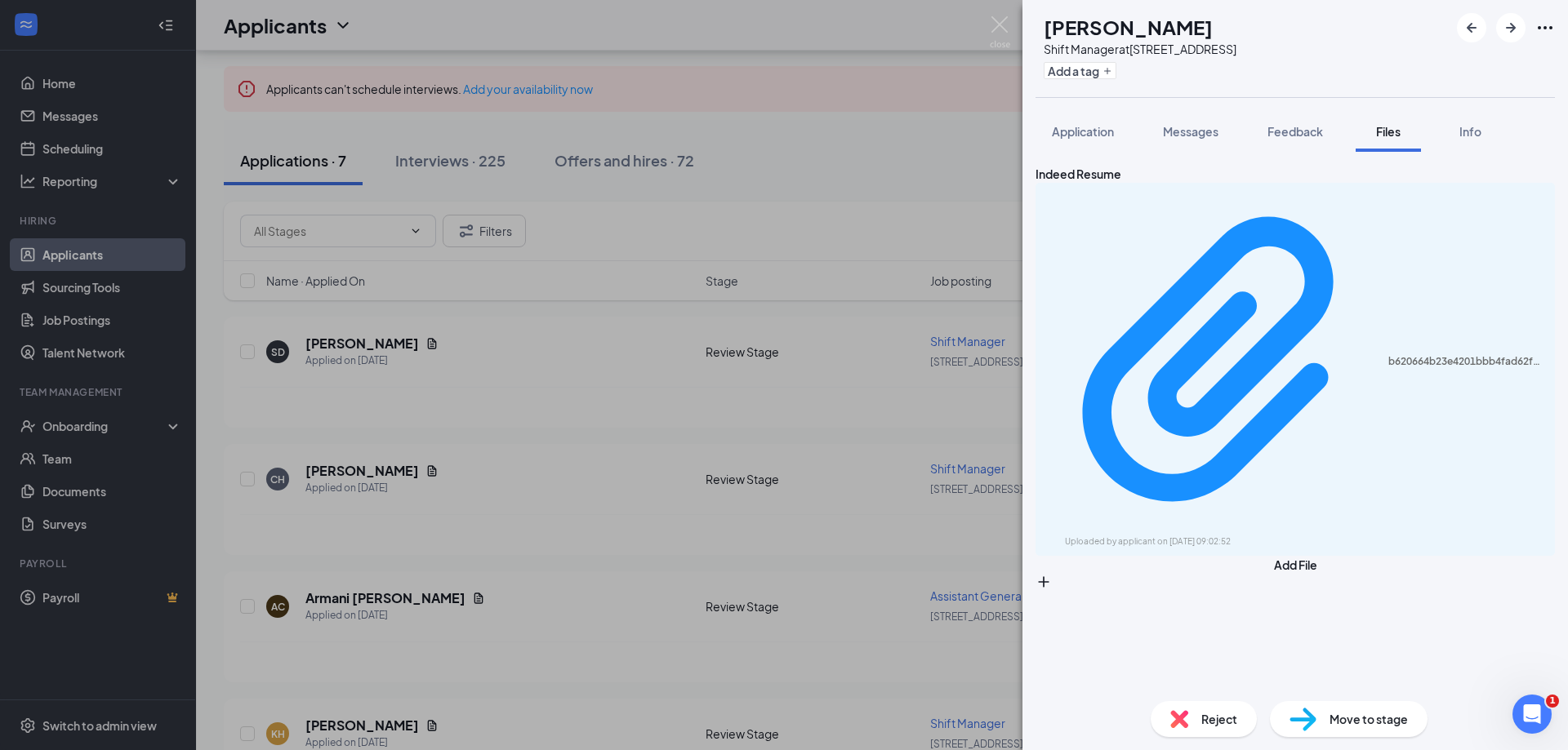
click at [919, 159] on div "SD [PERSON_NAME] Shift Manager at [STREET_ADDRESS] Add a tag Application Messag…" at bounding box center [784, 375] width 1568 height 750
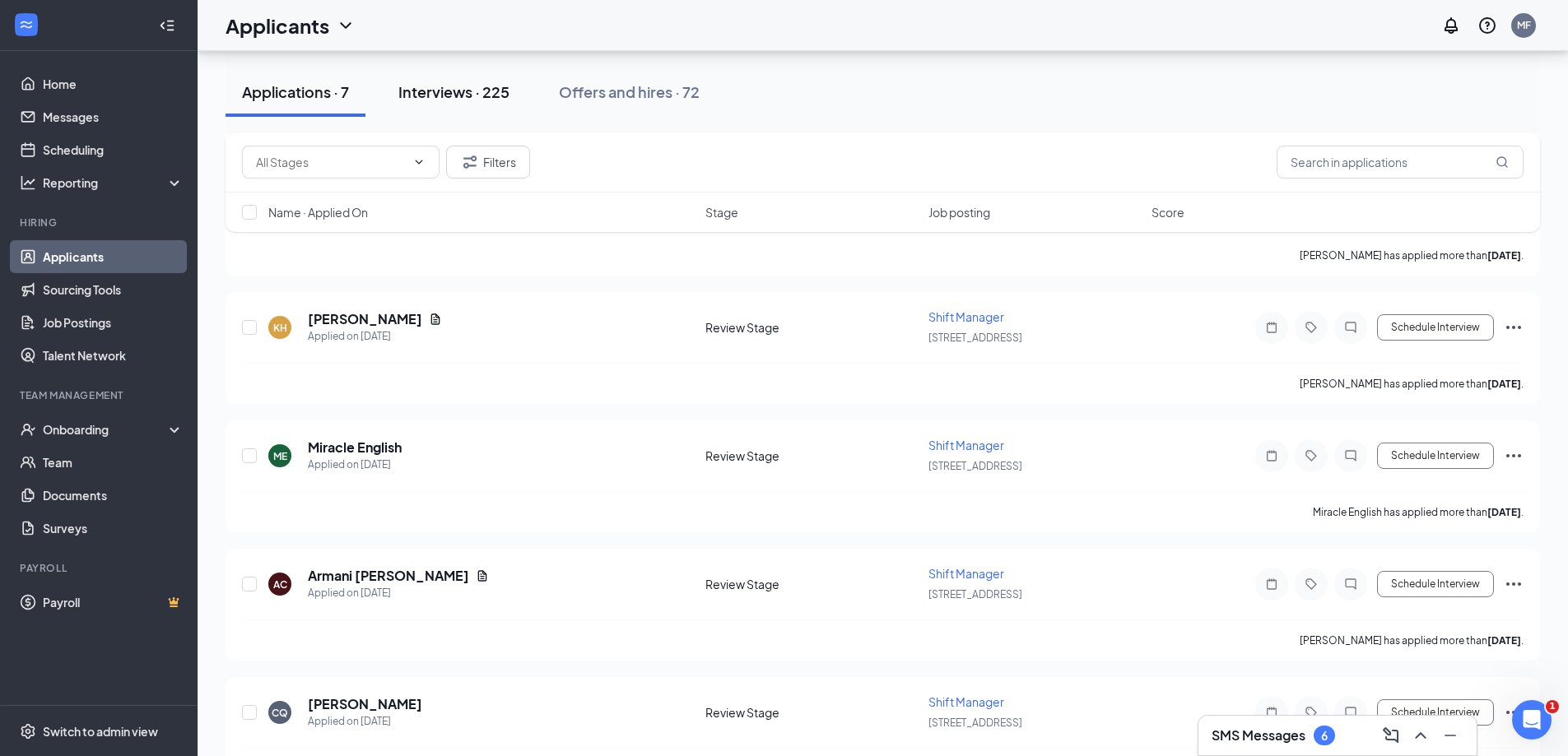
scroll to position [461, 0]
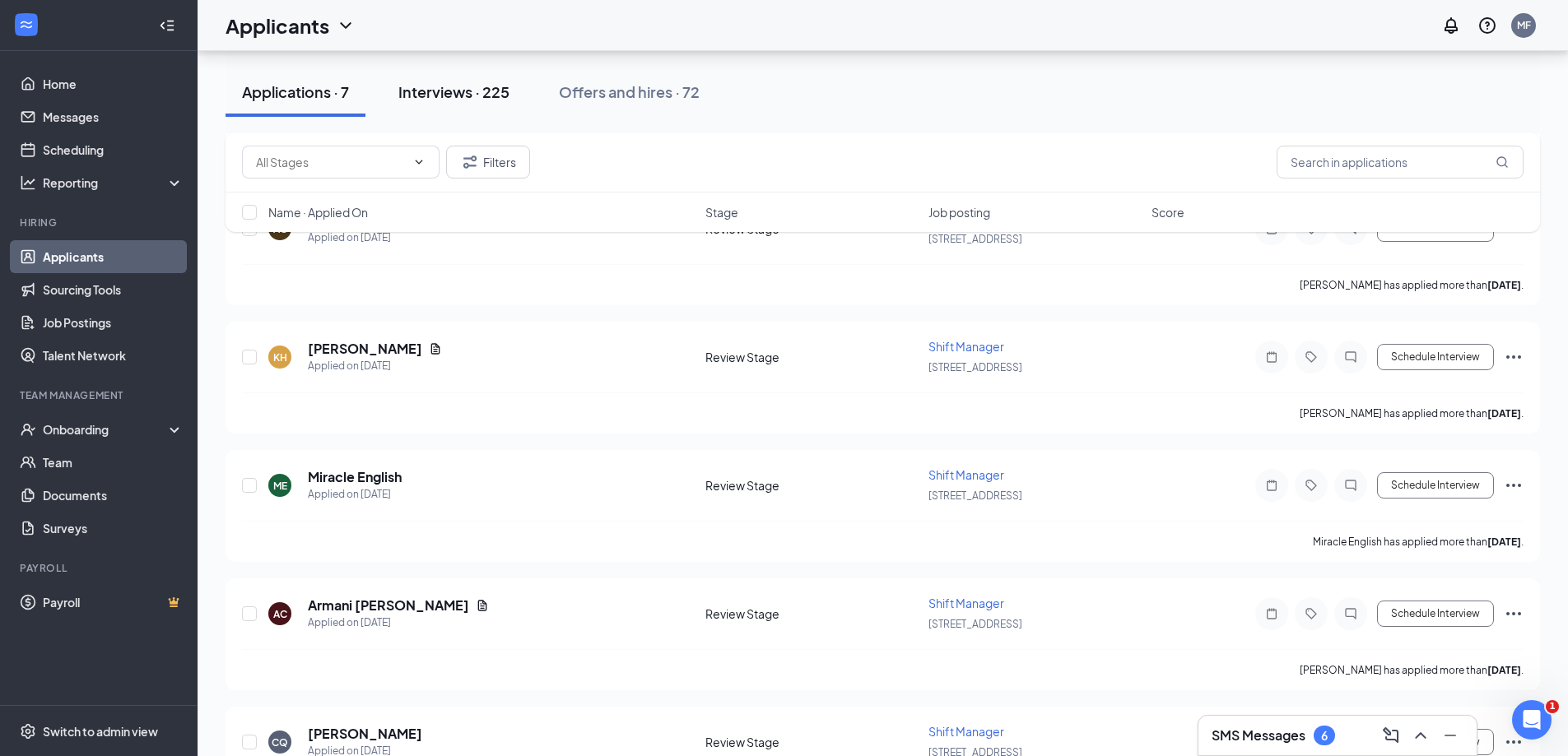
click at [484, 96] on div "Interviews · 225" at bounding box center [454, 92] width 111 height 20
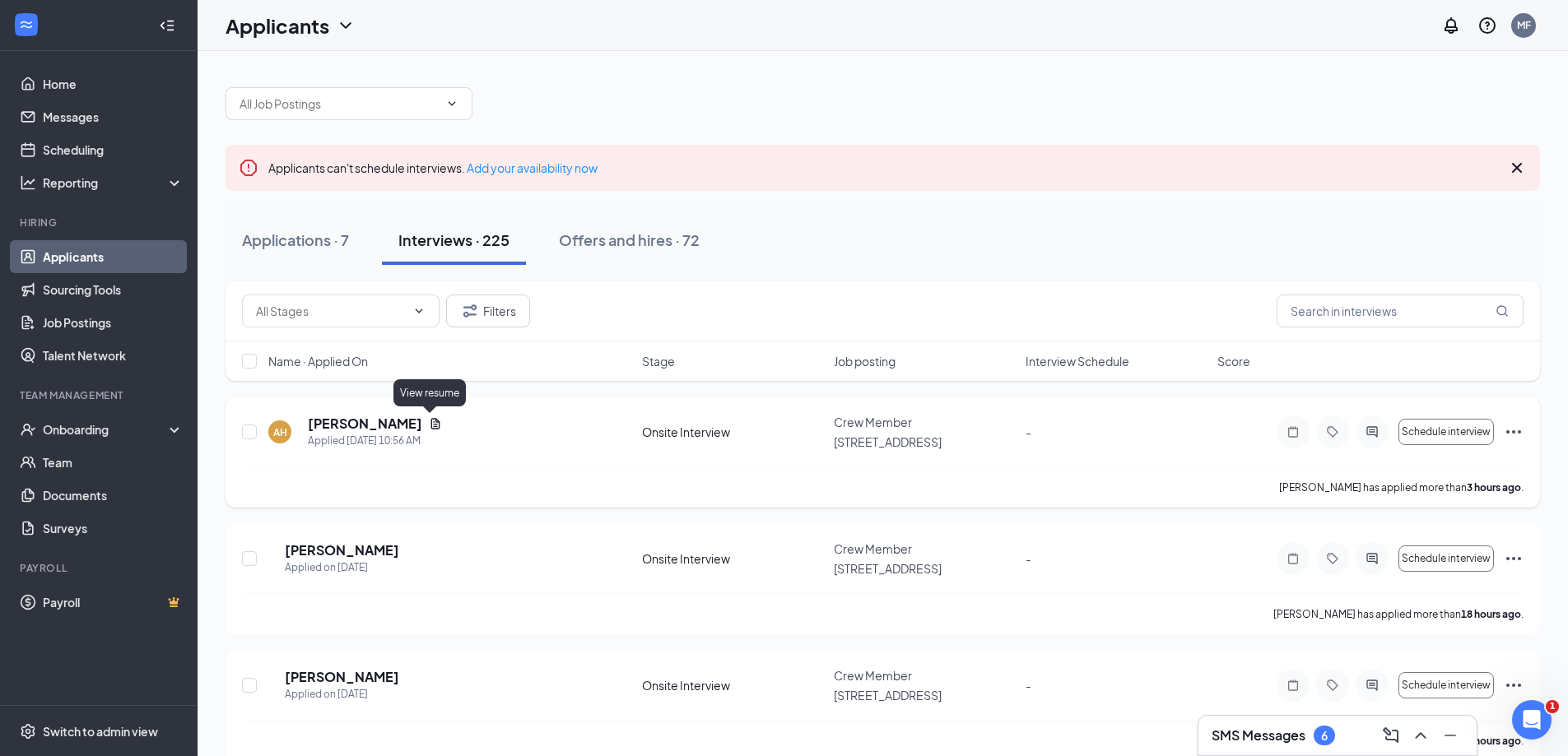
click at [431, 422] on icon "Document" at bounding box center [436, 424] width 14 height 14
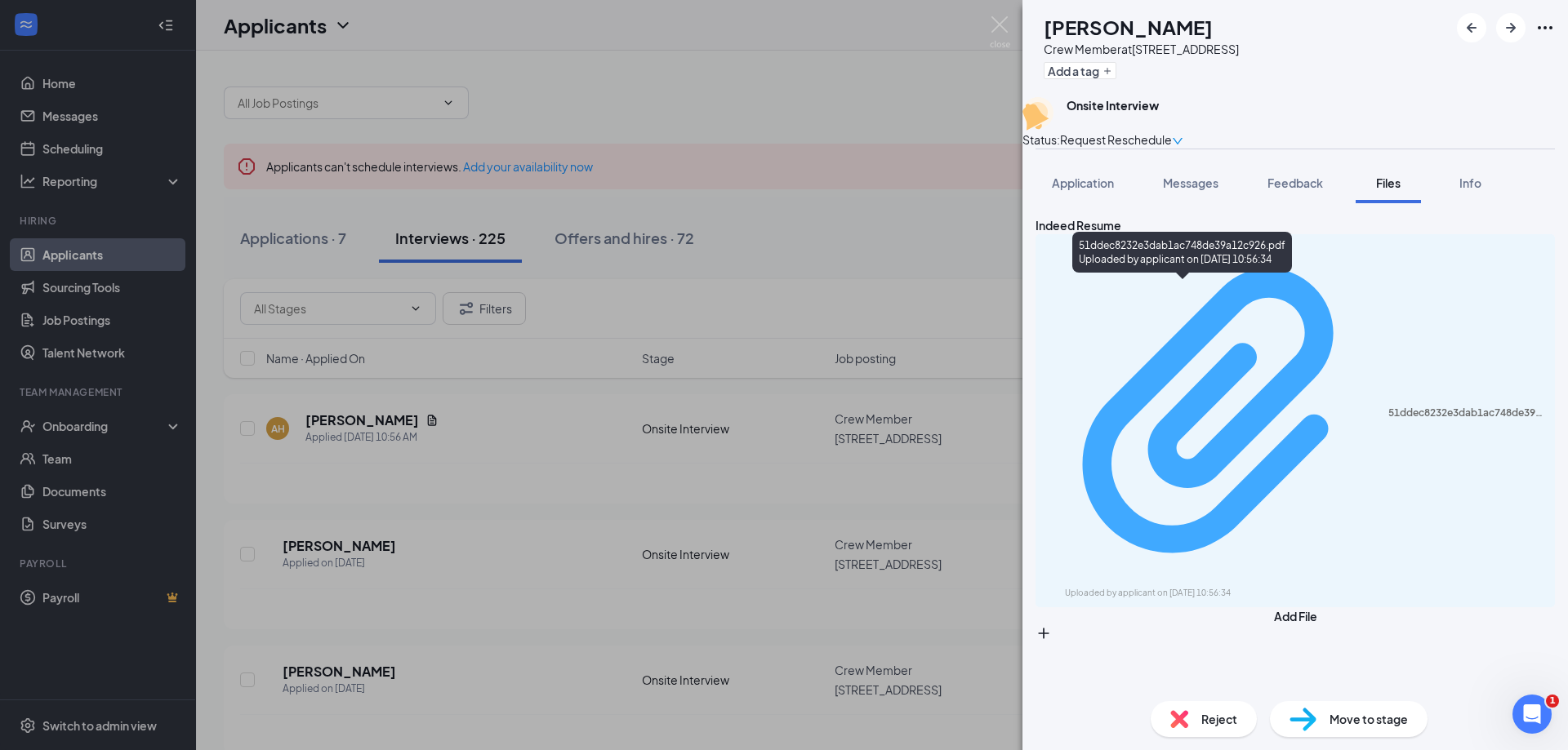
click at [1186, 297] on div "51ddec8232e3dab1ac748de39a12c926.pdf Uploaded by applicant on [DATE] 10:56:34" at bounding box center [1295, 420] width 500 height 358
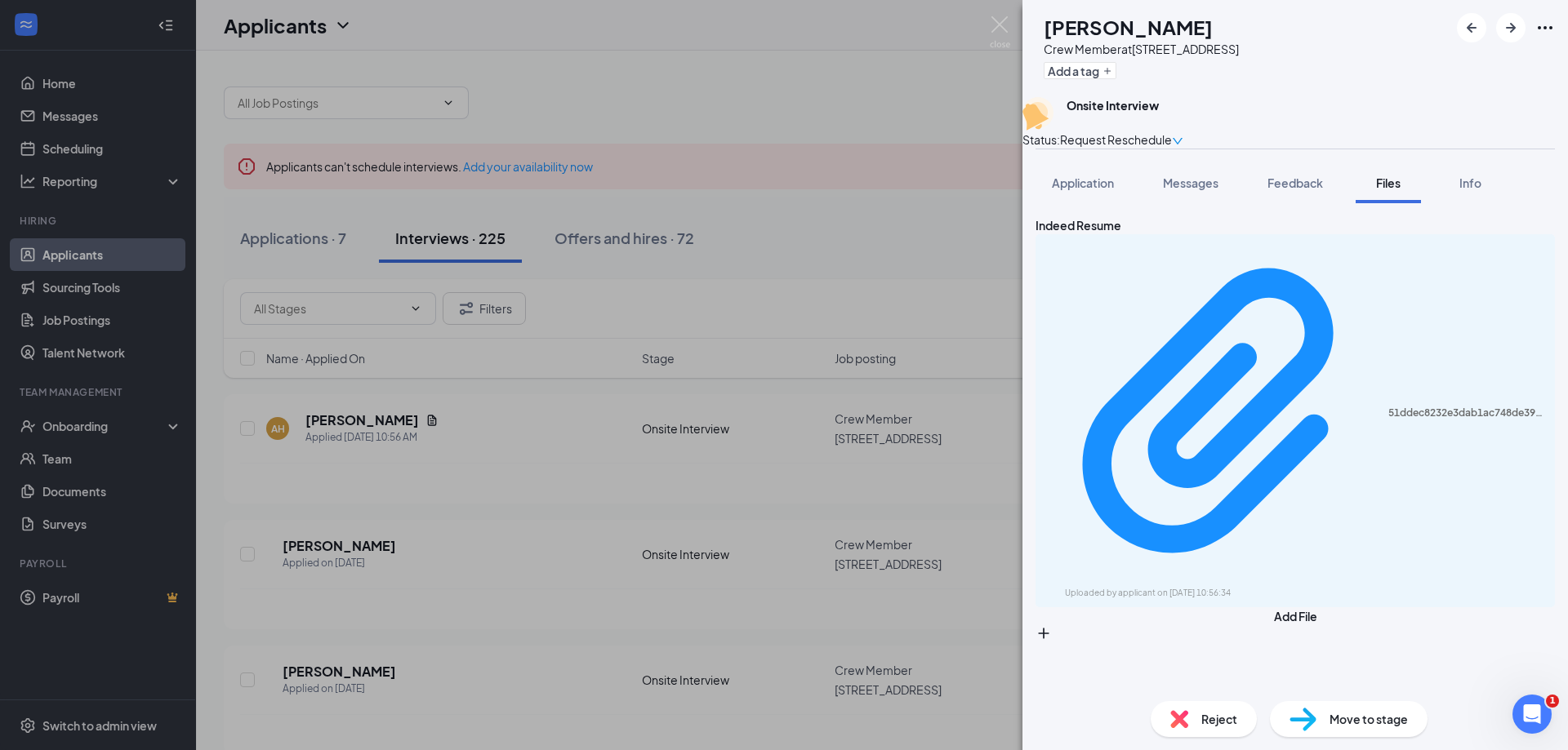
click at [904, 160] on div "AH [PERSON_NAME] Crew Member at 22 - Zebulon Road Add a tag Onsite Interview St…" at bounding box center [784, 375] width 1568 height 750
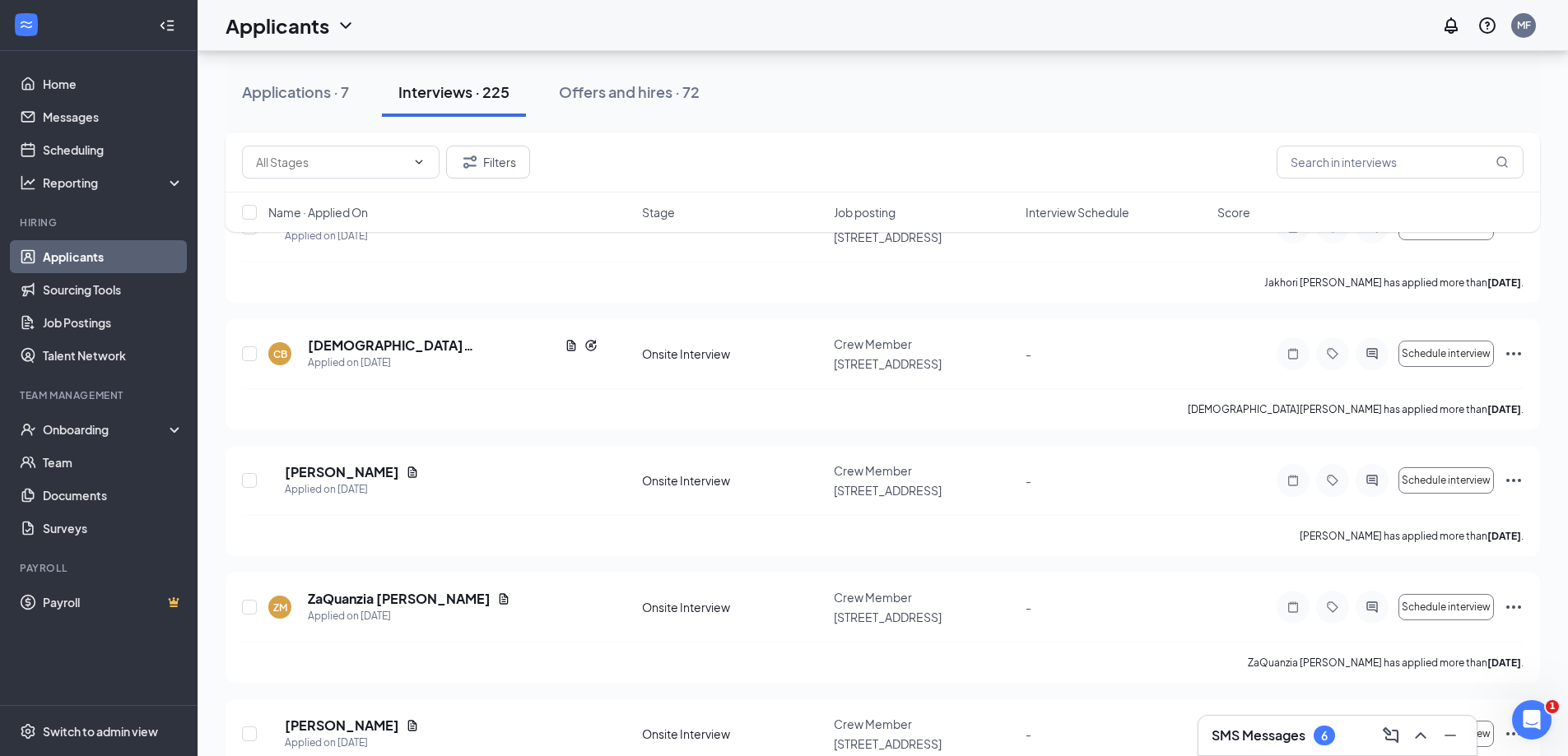
scroll to position [4122, 0]
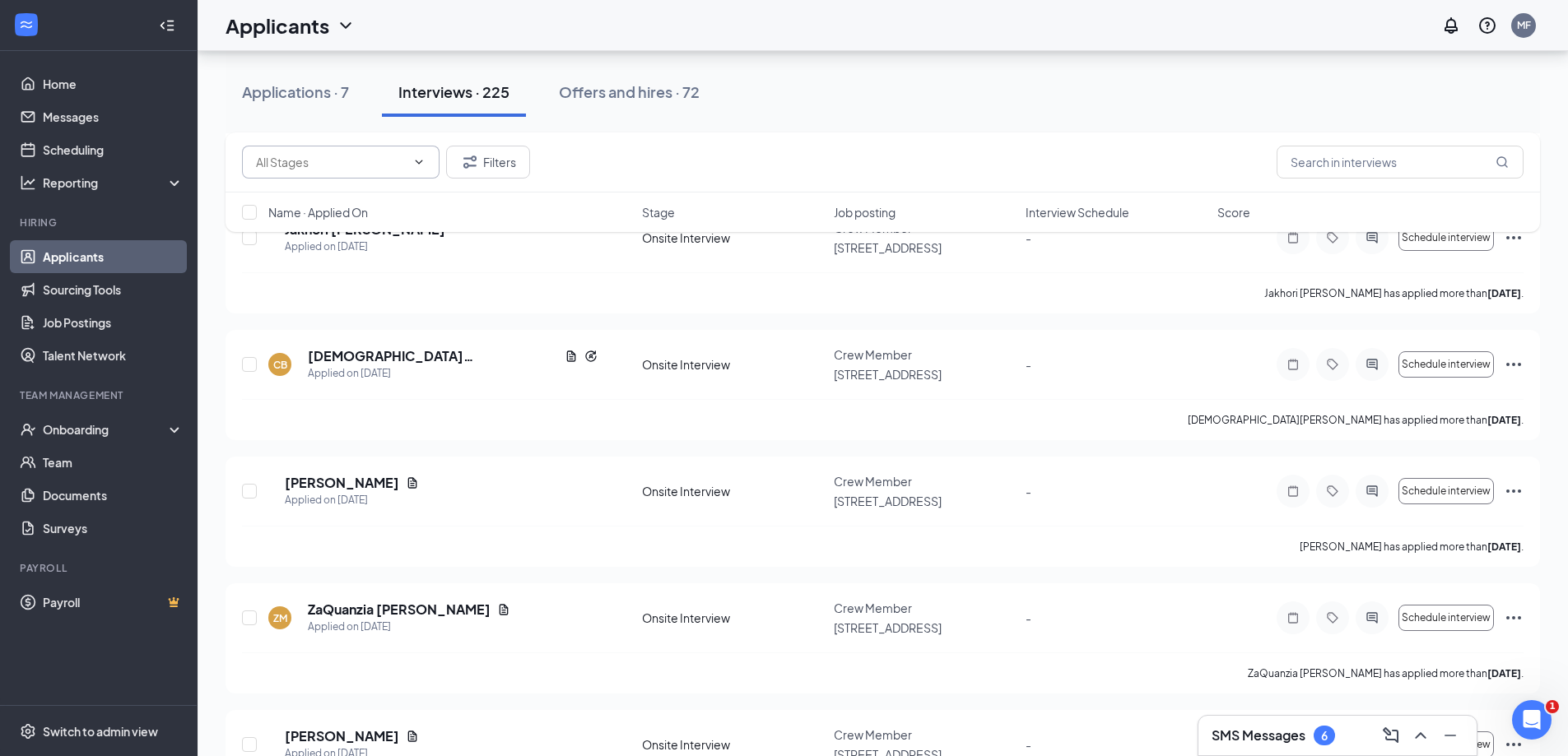
click at [406, 158] on span at bounding box center [340, 162] width 198 height 33
click at [418, 155] on icon "ChevronDown" at bounding box center [419, 162] width 14 height 14
click at [860, 212] on span "Job posting" at bounding box center [864, 212] width 62 height 16
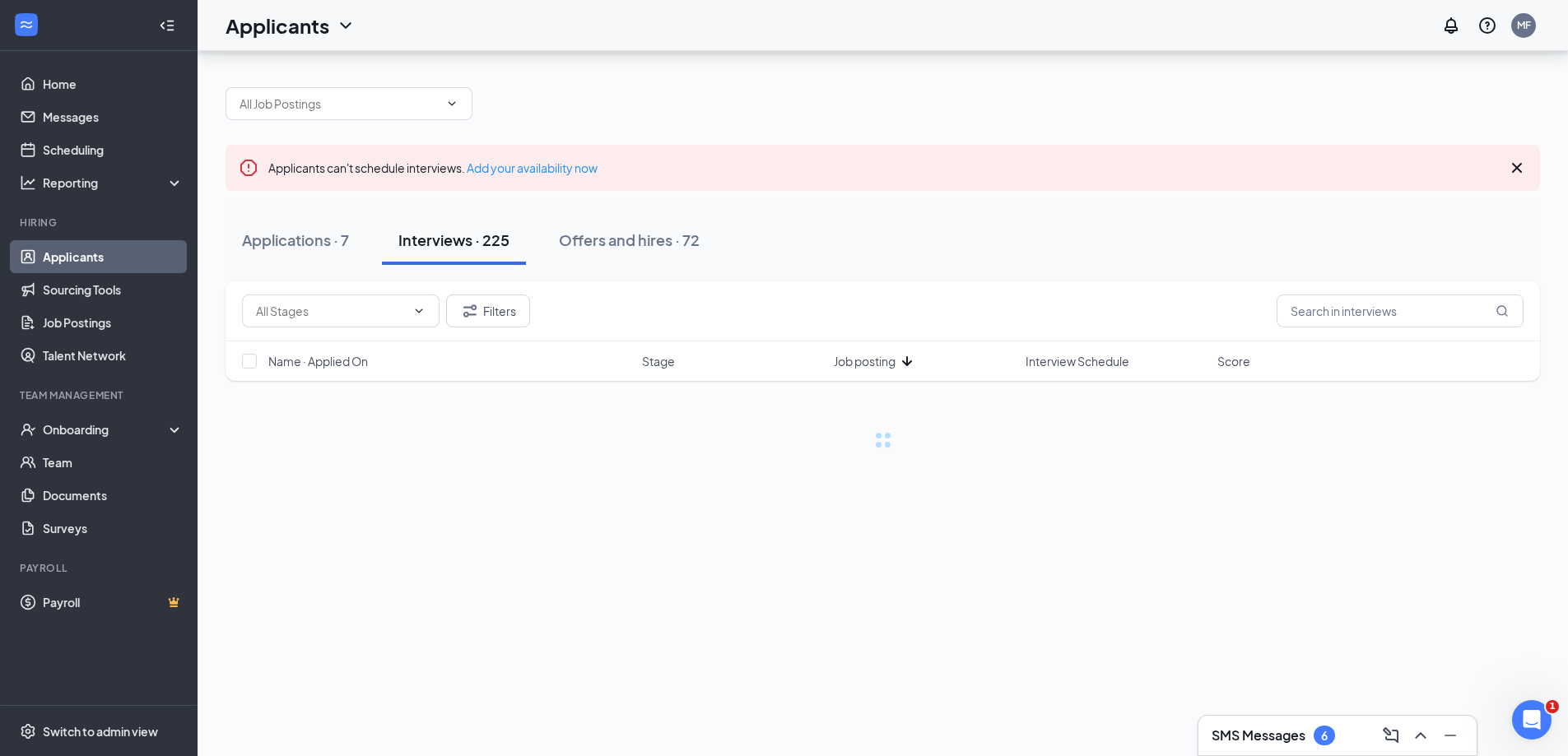
scroll to position [0, 0]
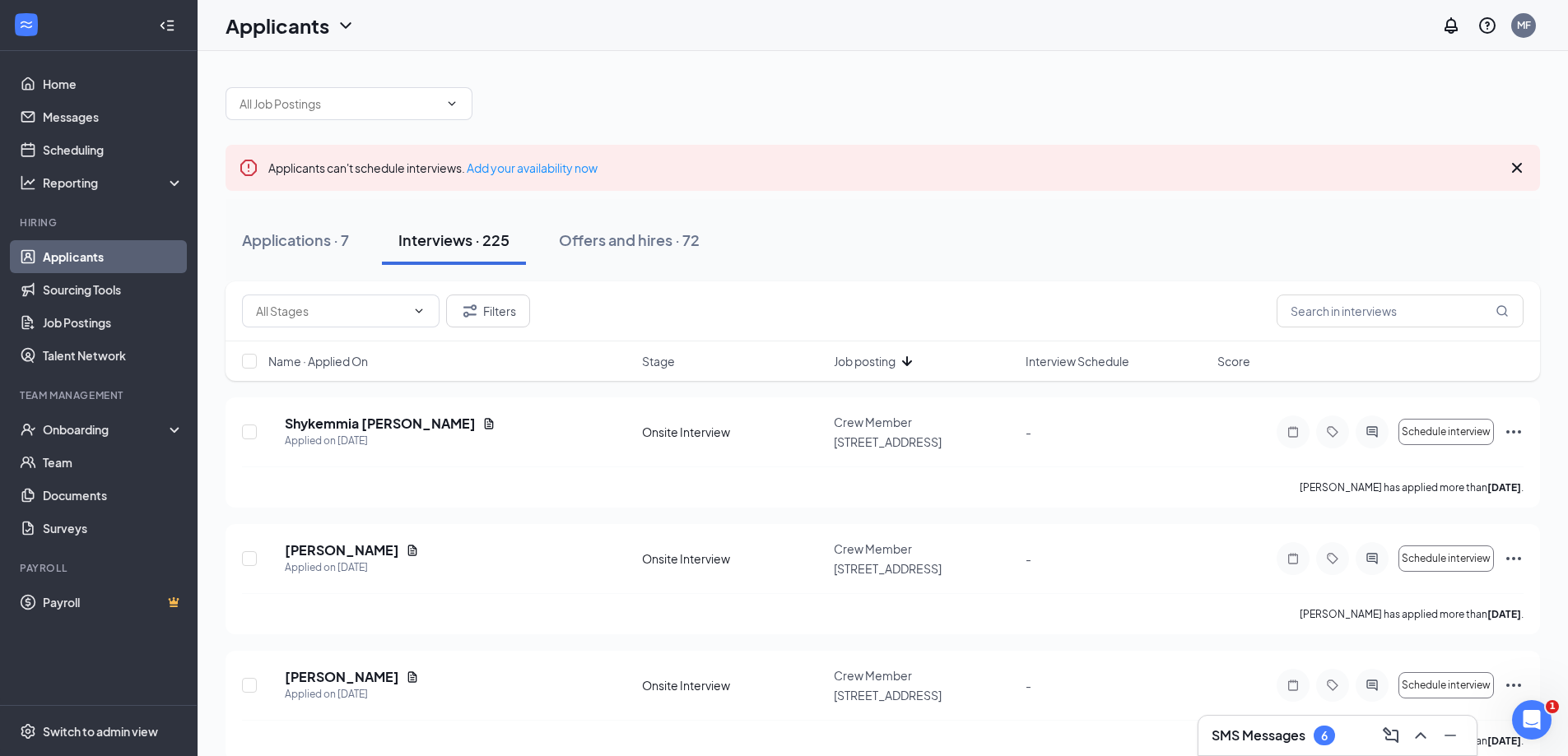
click at [905, 360] on icon "ArrowDown" at bounding box center [907, 360] width 20 height 19
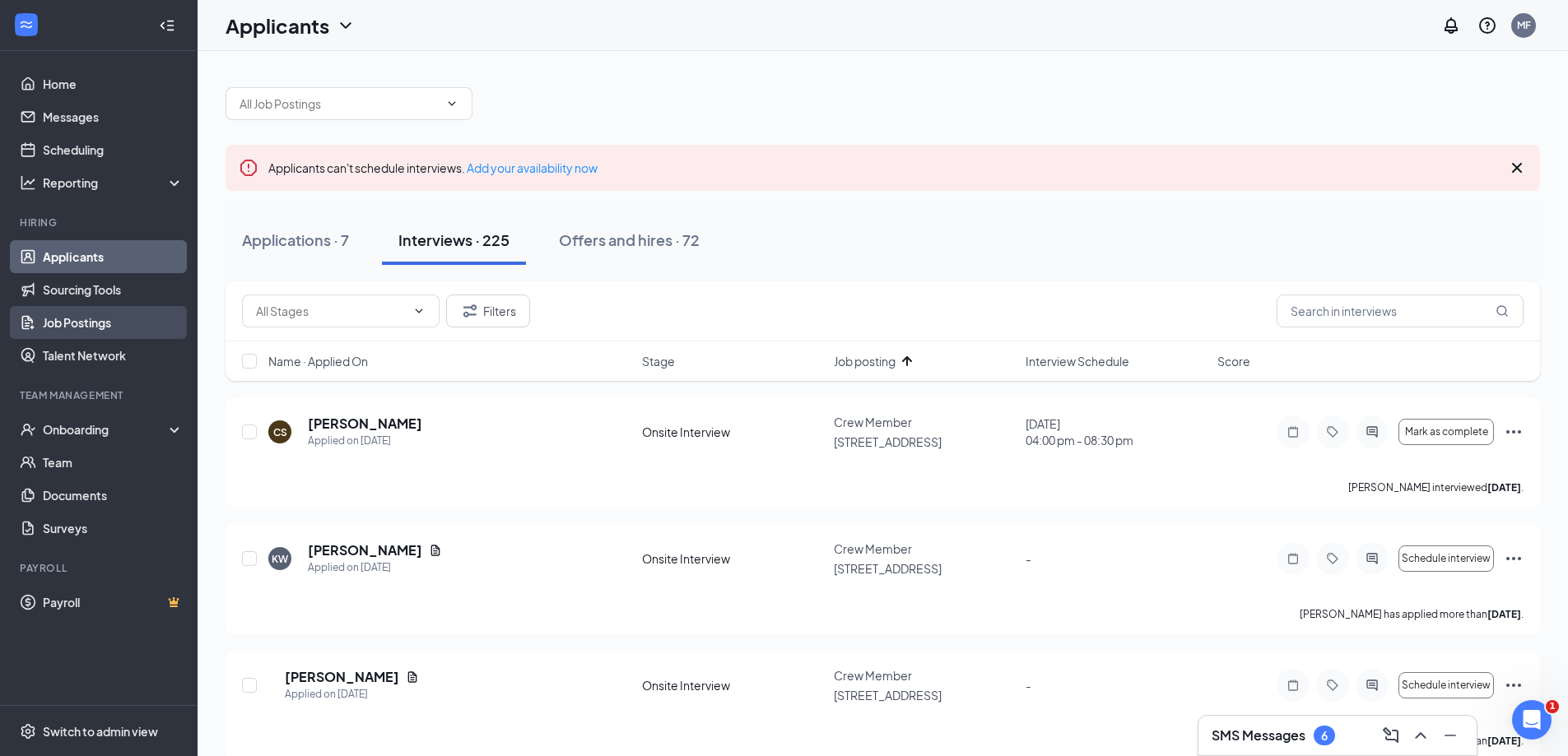
click at [107, 325] on link "Job Postings" at bounding box center [113, 322] width 141 height 33
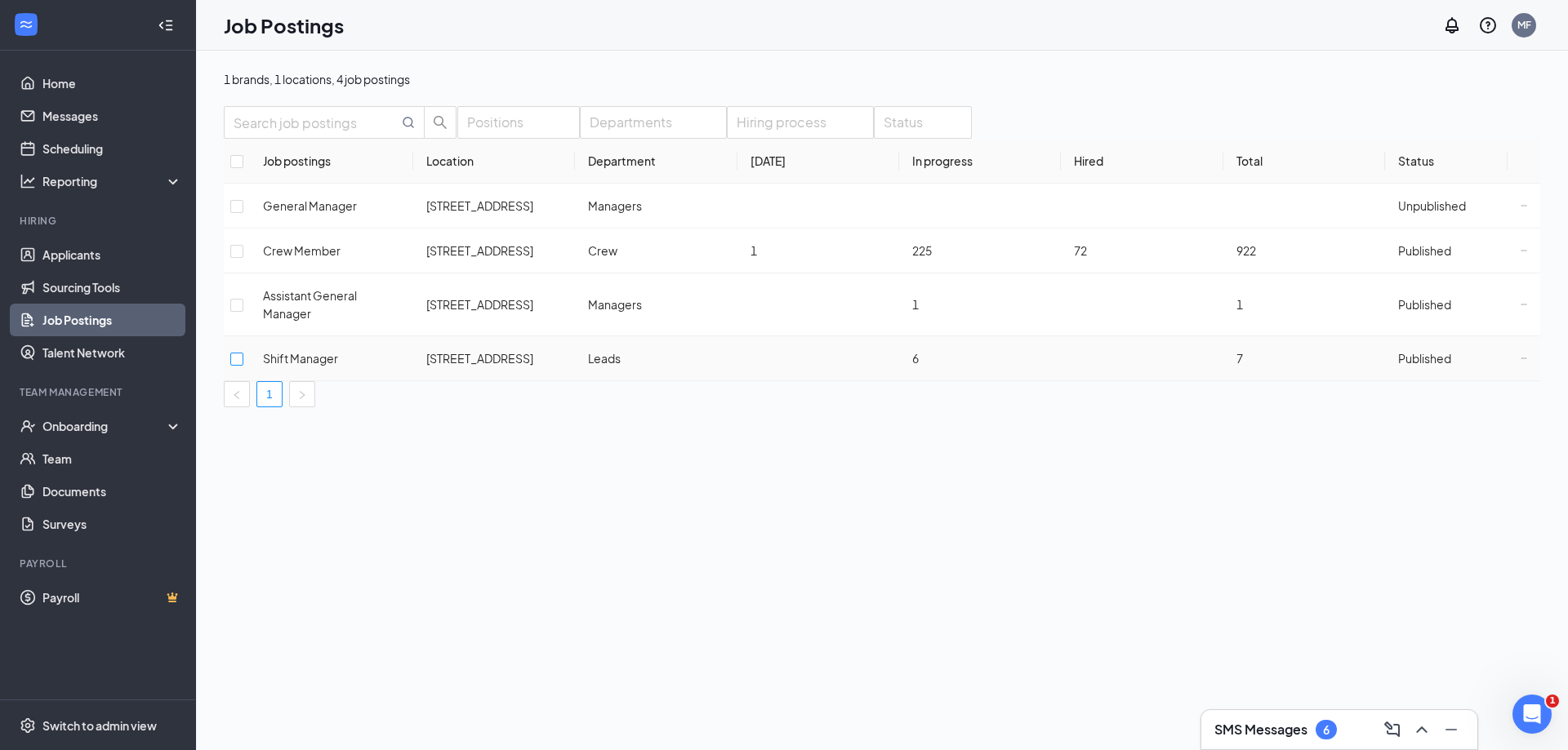
click at [243, 358] on input "checkbox" at bounding box center [237, 359] width 13 height 13
checkbox input "true"
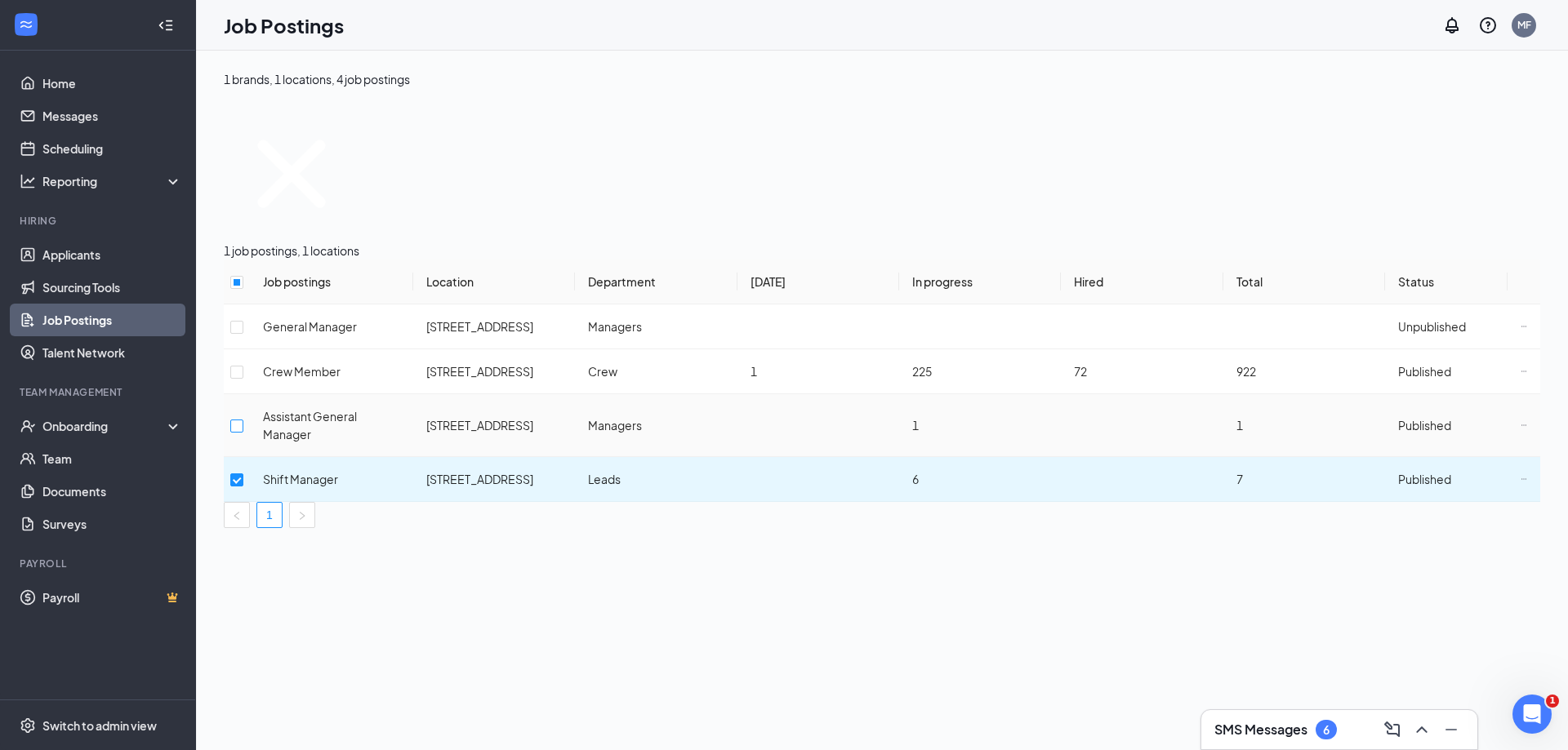
click at [243, 420] on input "checkbox" at bounding box center [237, 426] width 13 height 13
checkbox input "true"
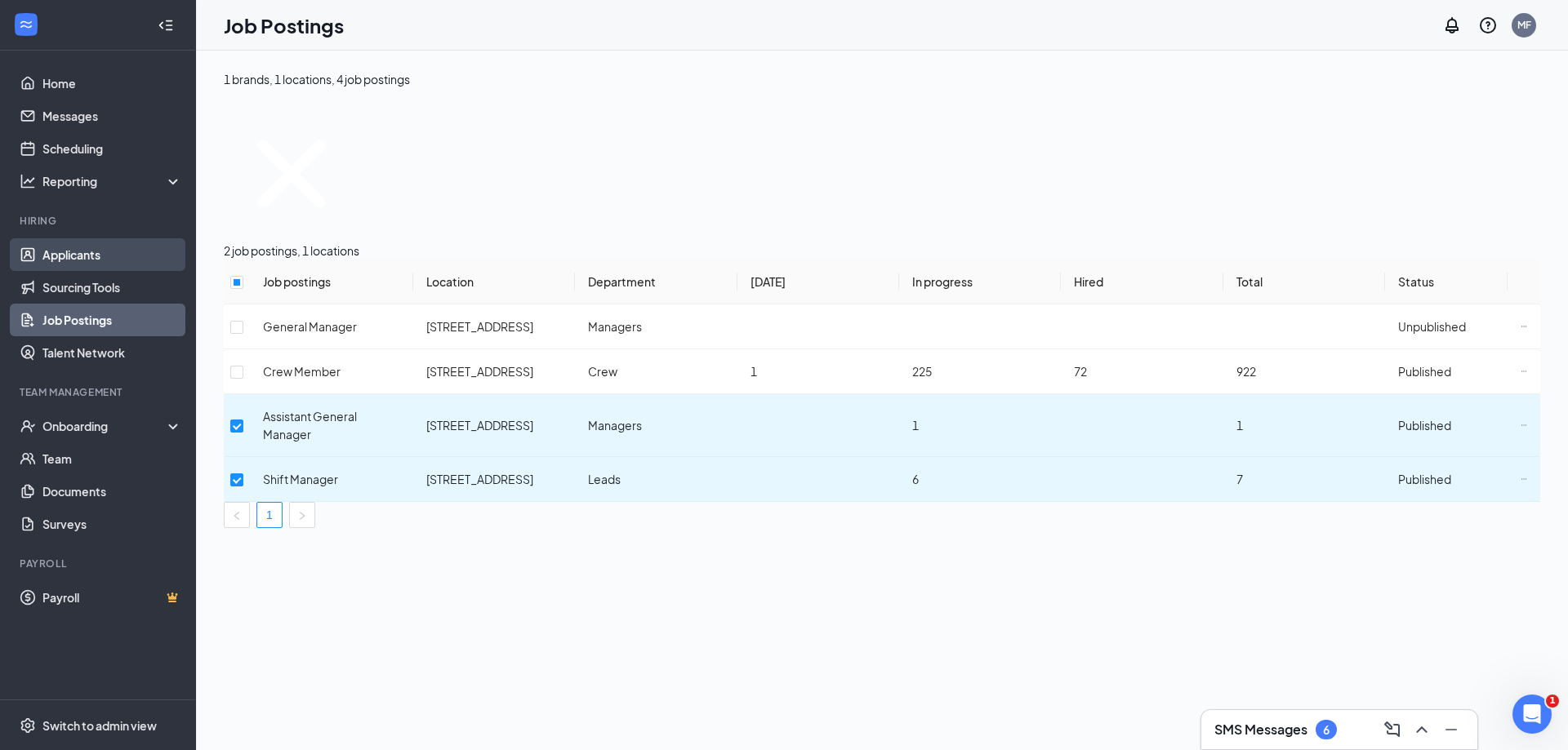
click at [77, 256] on link "Applicants" at bounding box center [112, 254] width 140 height 33
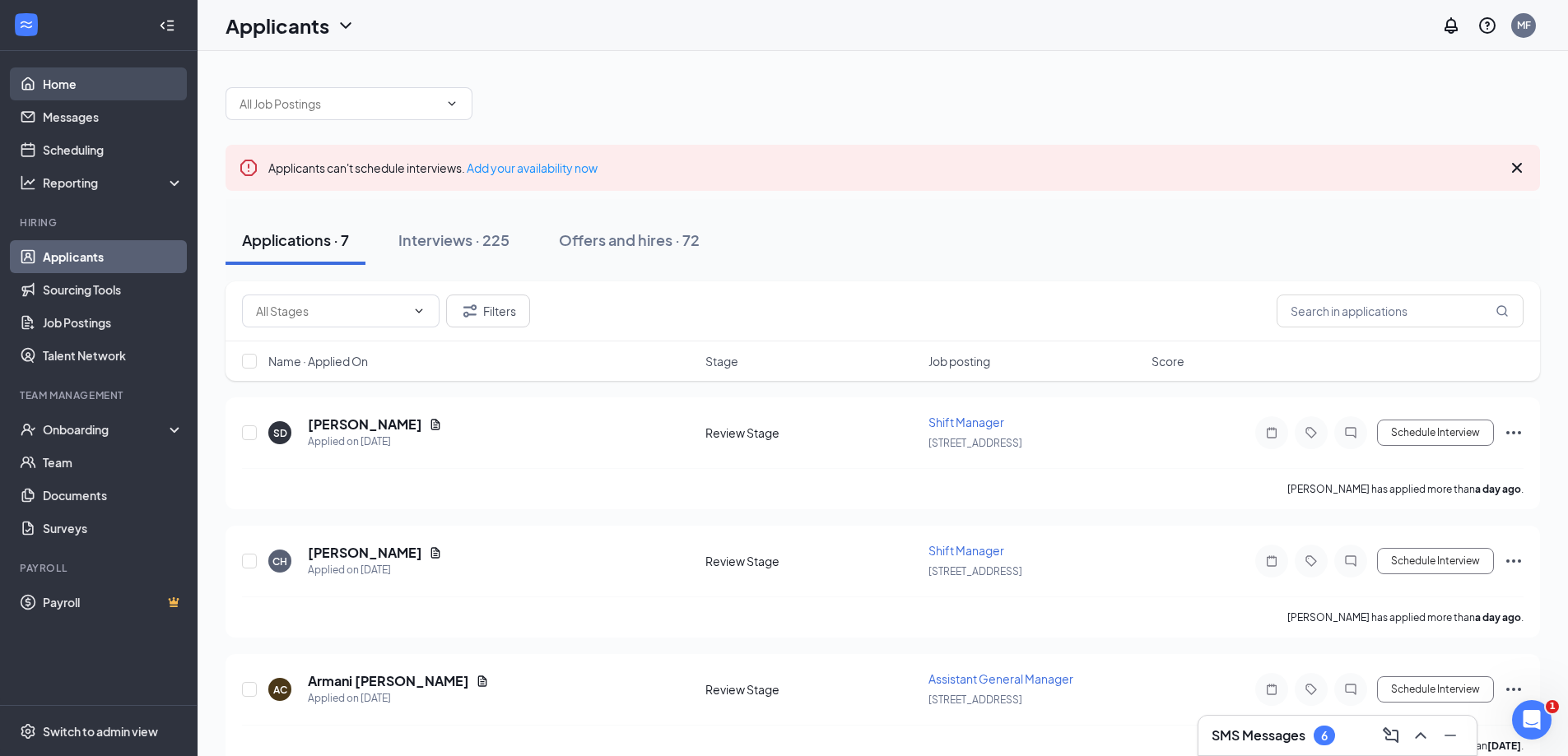
click at [81, 76] on link "Home" at bounding box center [113, 84] width 141 height 33
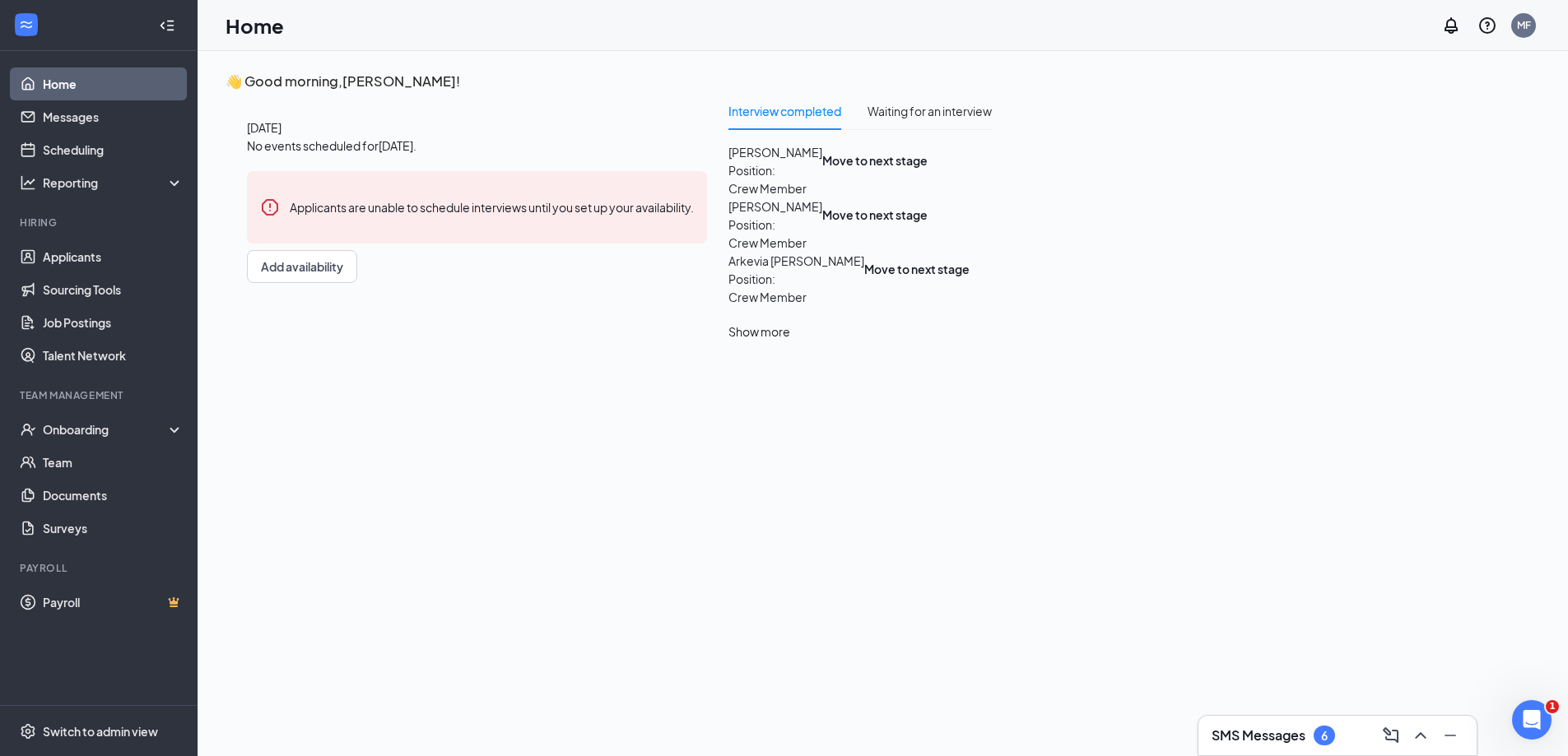
click at [65, 89] on link "Home" at bounding box center [113, 84] width 141 height 33
